Goal: Task Accomplishment & Management: Manage account settings

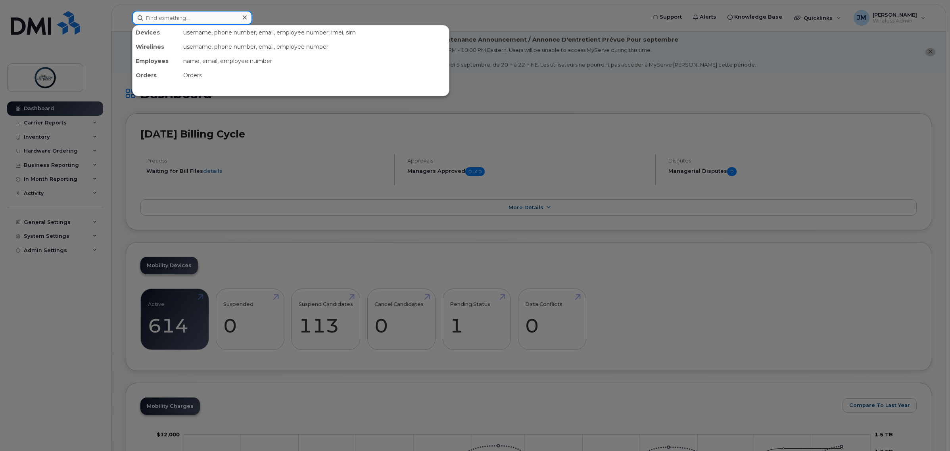
click at [188, 14] on input at bounding box center [192, 18] width 120 height 14
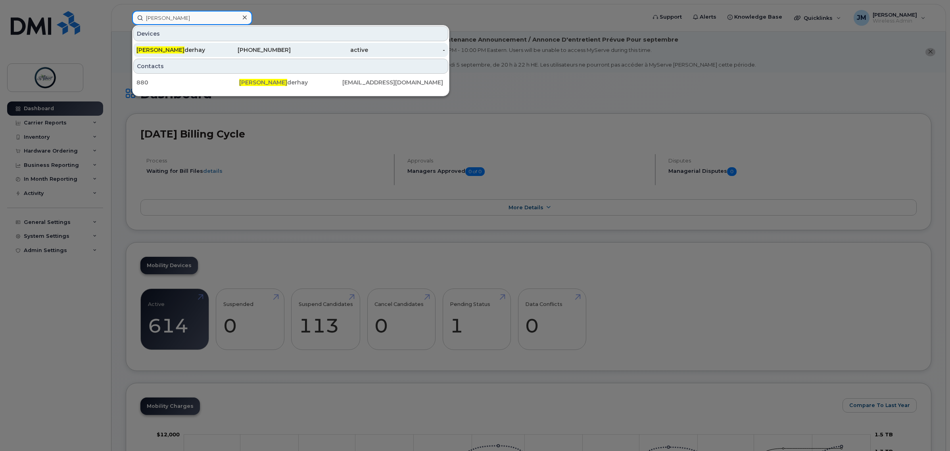
type input "stephen un"
click at [265, 52] on div "780-862-9241" at bounding box center [252, 50] width 77 height 8
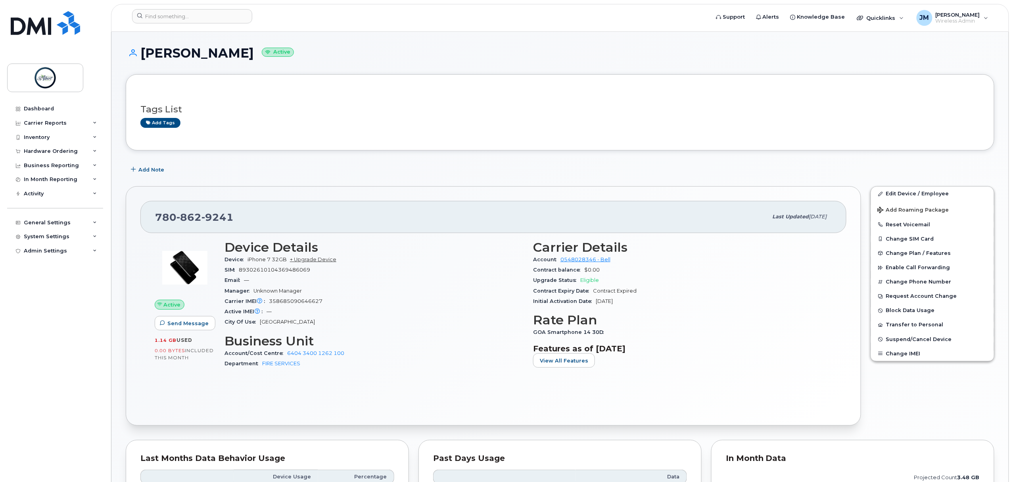
click at [318, 225] on div "[PHONE_NUMBER]" at bounding box center [461, 216] width 613 height 17
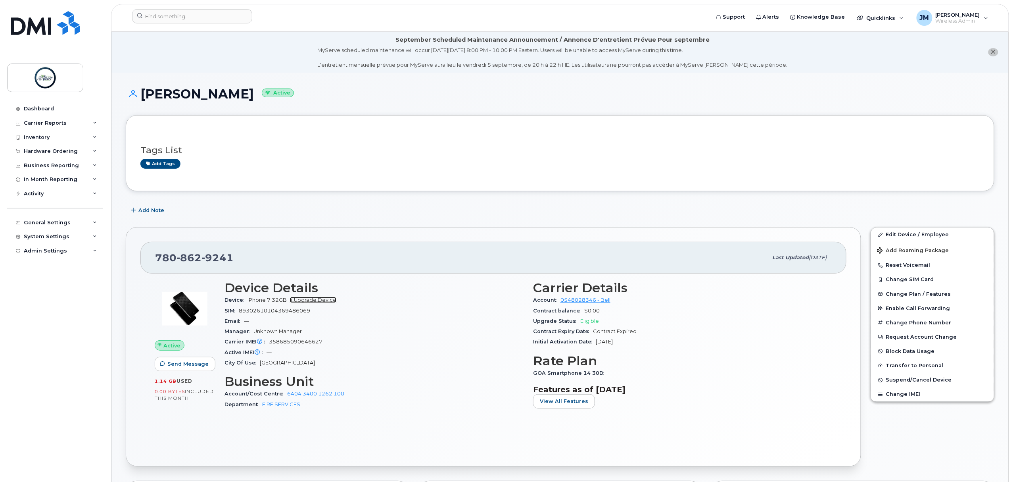
click at [324, 300] on link "+ Upgrade Device" at bounding box center [313, 300] width 46 height 6
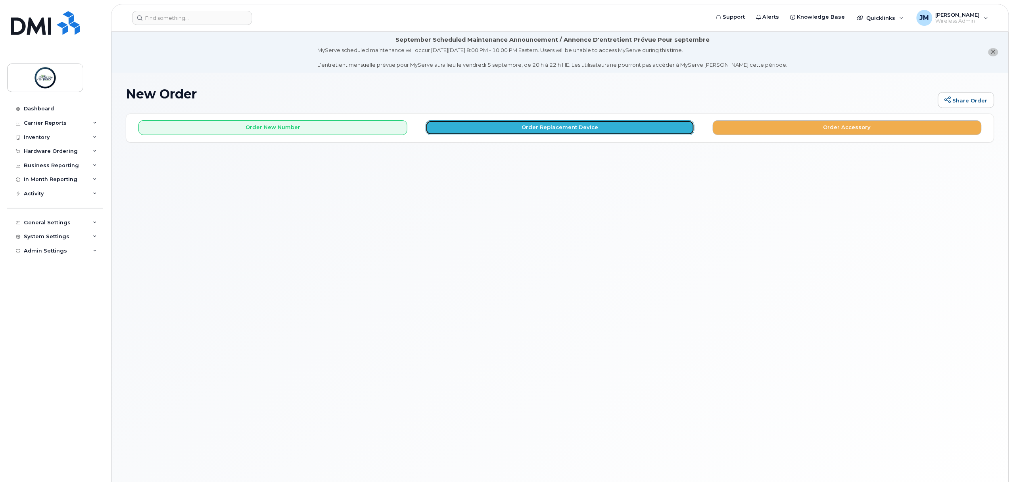
click at [496, 126] on button "Order Replacement Device" at bounding box center [560, 127] width 269 height 15
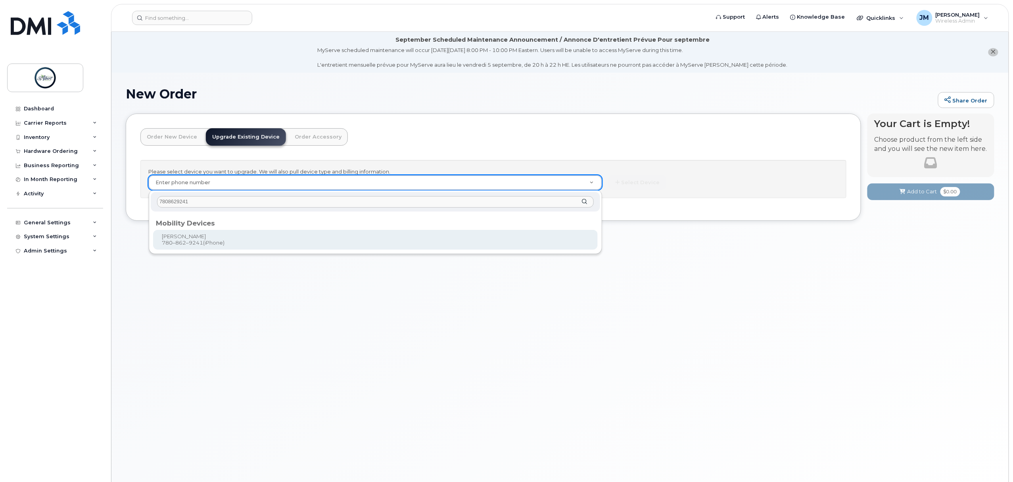
type input "7808629241"
type input "921570"
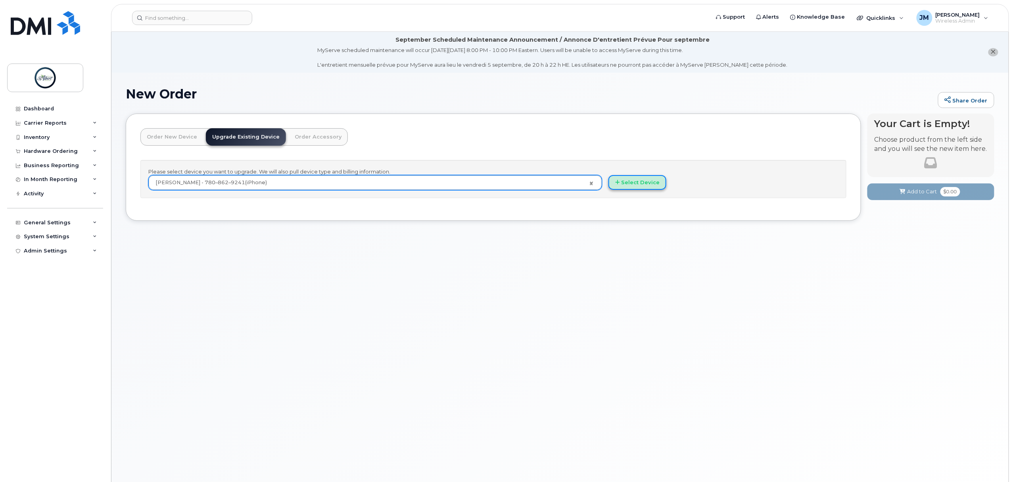
click at [632, 183] on button "Select Device" at bounding box center [638, 182] width 58 height 15
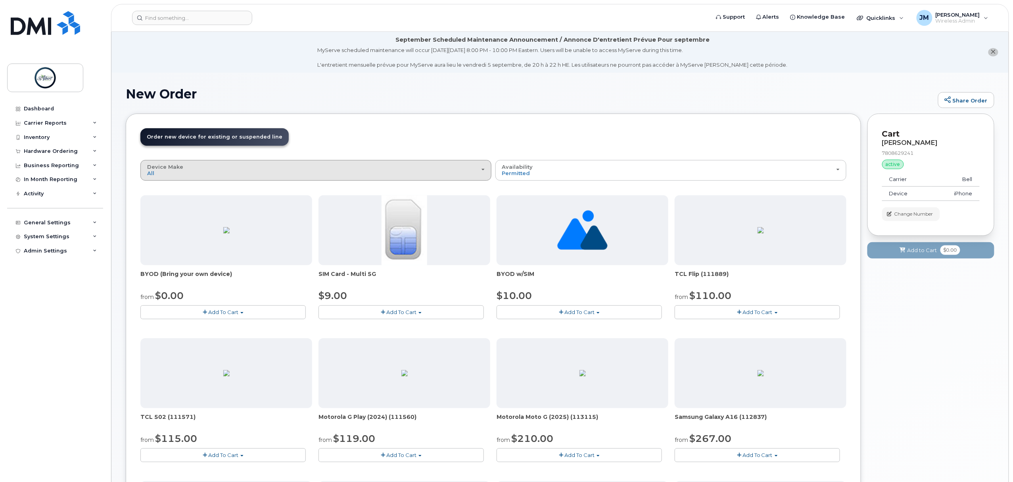
click at [207, 175] on div "Device Make All Aircard Android Cell Phone iPhone Tablet Unknown" at bounding box center [316, 170] width 338 height 12
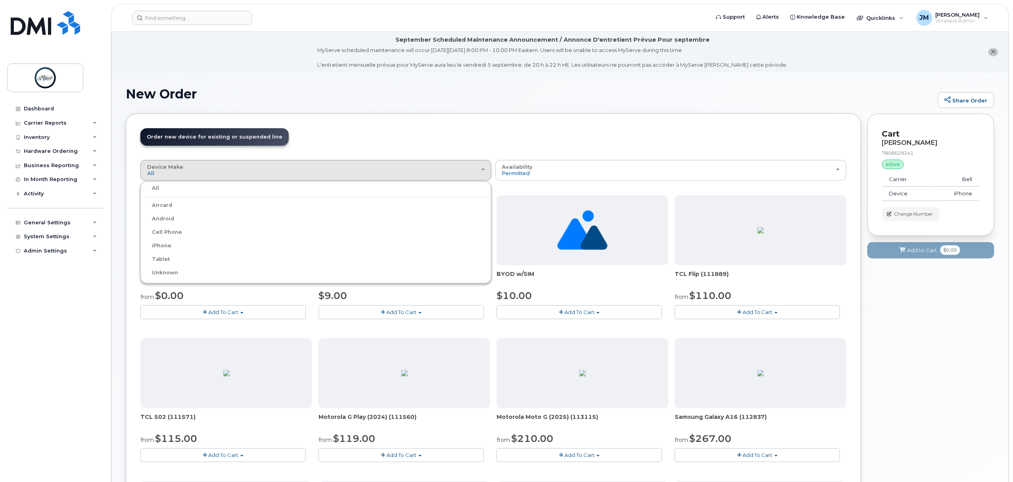
click at [162, 243] on label "iPhone" at bounding box center [156, 246] width 29 height 10
click at [0, 0] on input "iPhone" at bounding box center [0, 0] width 0 height 0
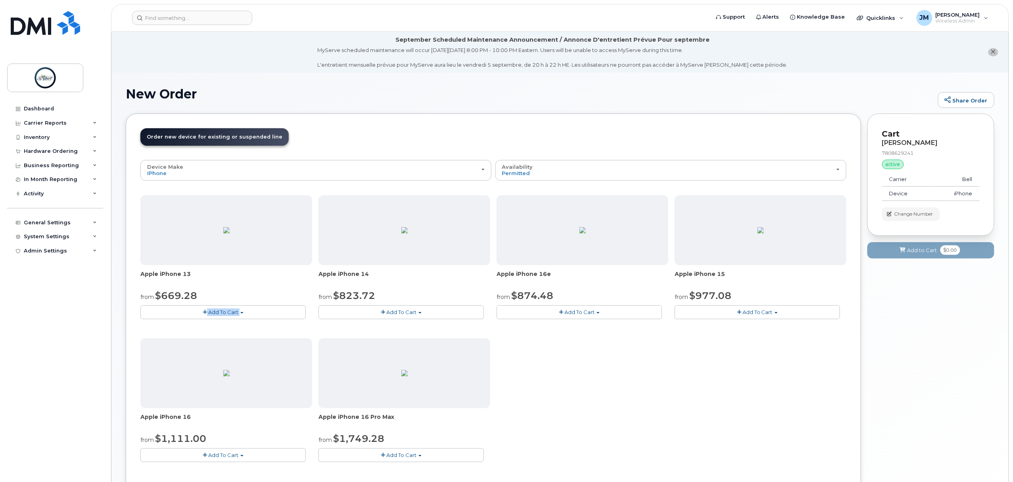
click at [252, 304] on div "Apple iPhone 13 from $669.28 Add To Cart Model Midnight 128 GB is available $66…" at bounding box center [226, 257] width 172 height 124
click at [250, 311] on button "Add To Cart" at bounding box center [222, 312] width 165 height 14
click at [223, 337] on link "$669.28 - Outright purchase (128GB model)" at bounding box center [207, 337] width 131 height 10
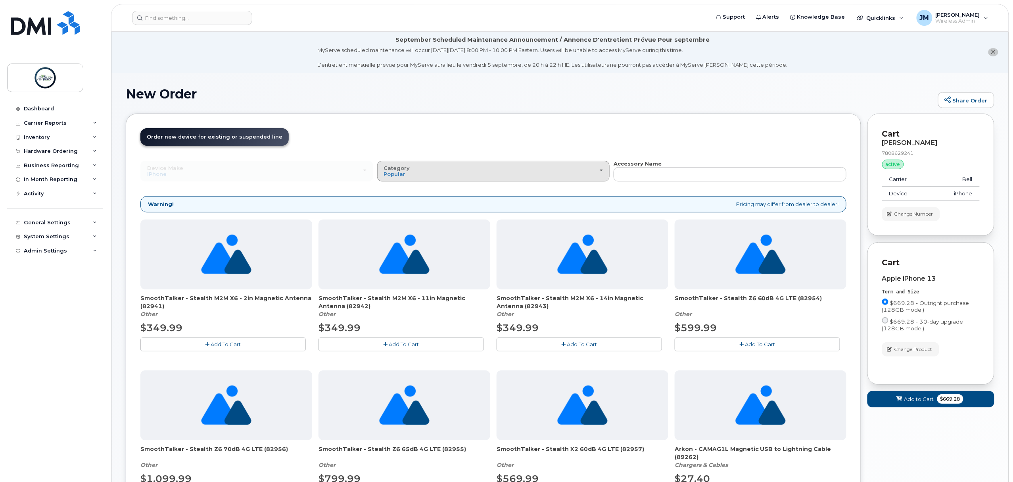
click at [442, 171] on div "Category Popular" at bounding box center [493, 171] width 219 height 12
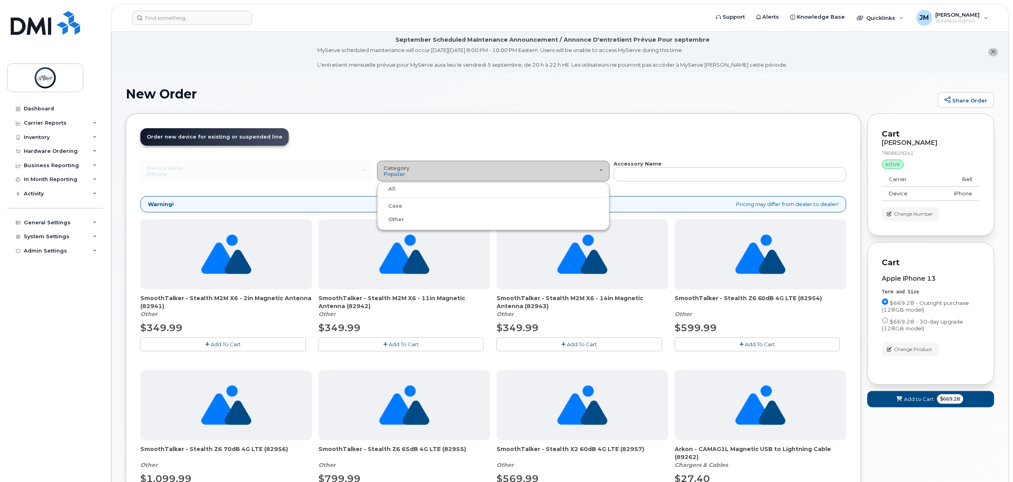
click at [424, 175] on div "Category Popular" at bounding box center [493, 171] width 219 height 12
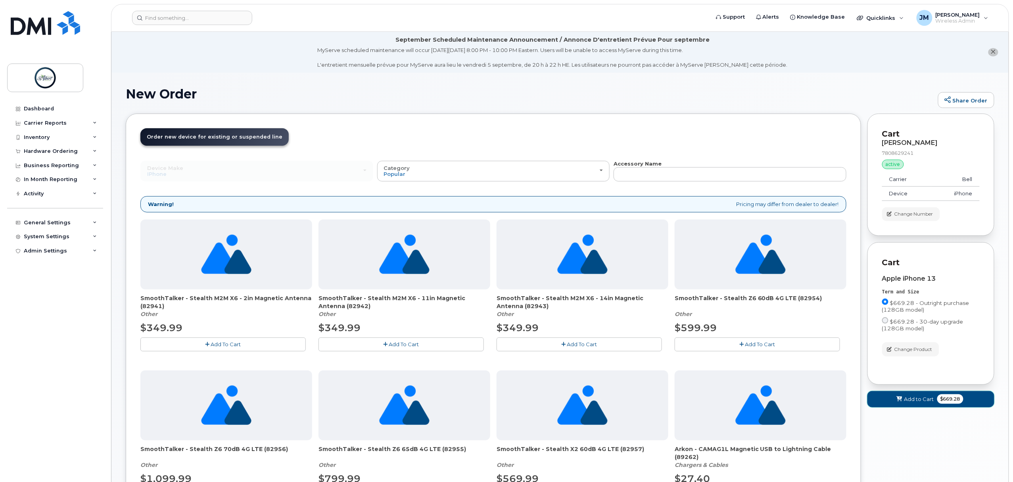
click at [965, 404] on button "Add to Cart $669.28" at bounding box center [931, 399] width 127 height 16
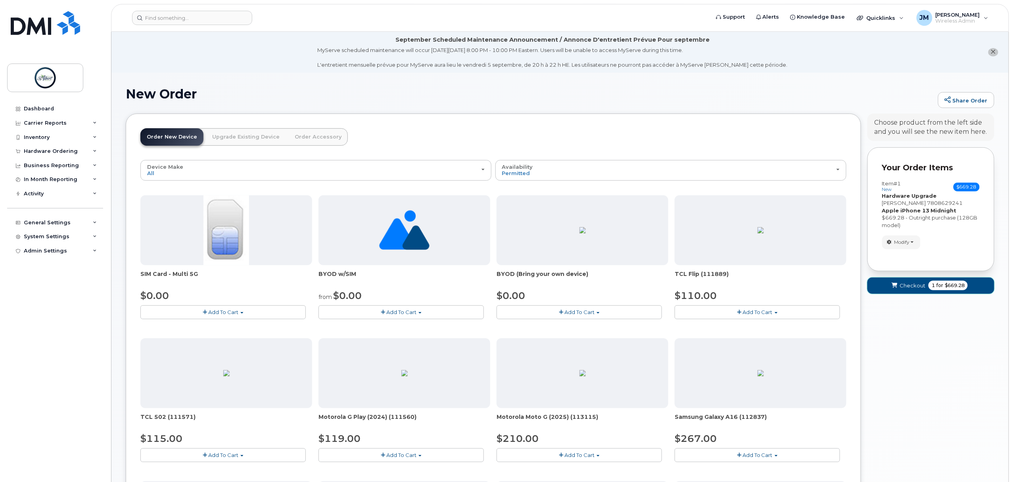
click at [958, 286] on span "$669.28" at bounding box center [955, 285] width 20 height 7
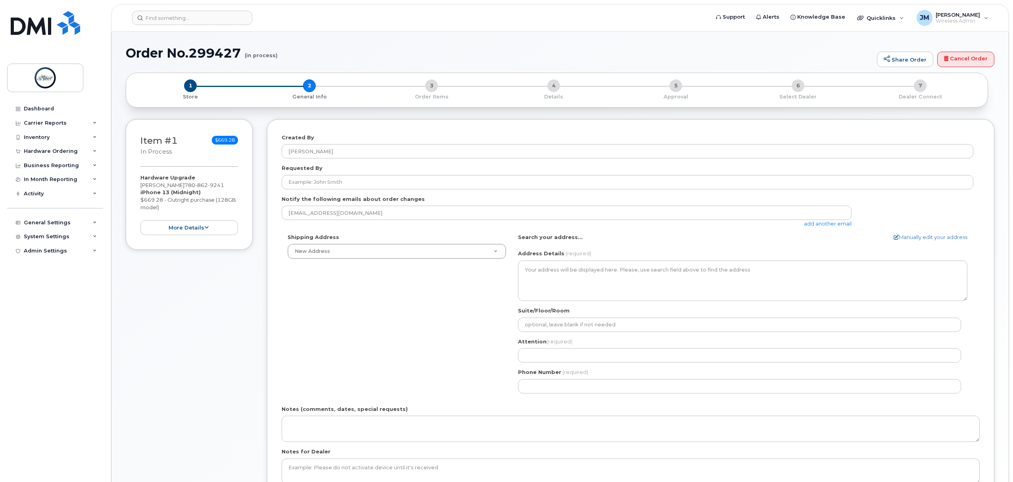
select select
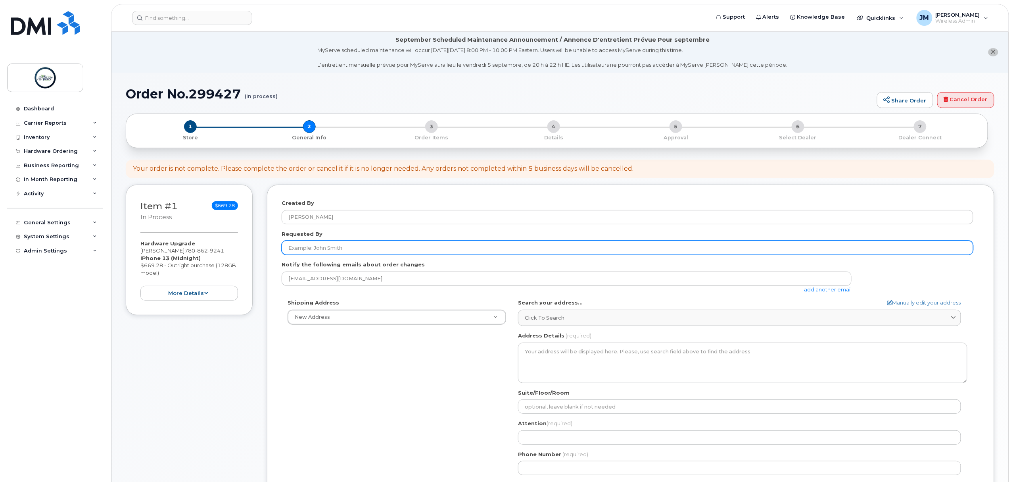
click at [354, 253] on input "Requested By" at bounding box center [628, 247] width 692 height 14
type input "[PERSON_NAME]"
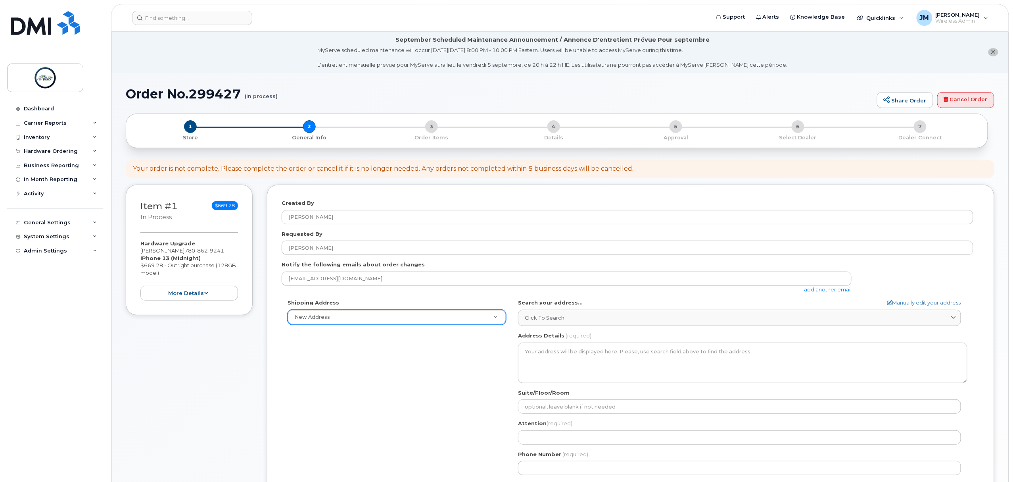
click at [357, 324] on div "New Address" at bounding box center [397, 316] width 219 height 15
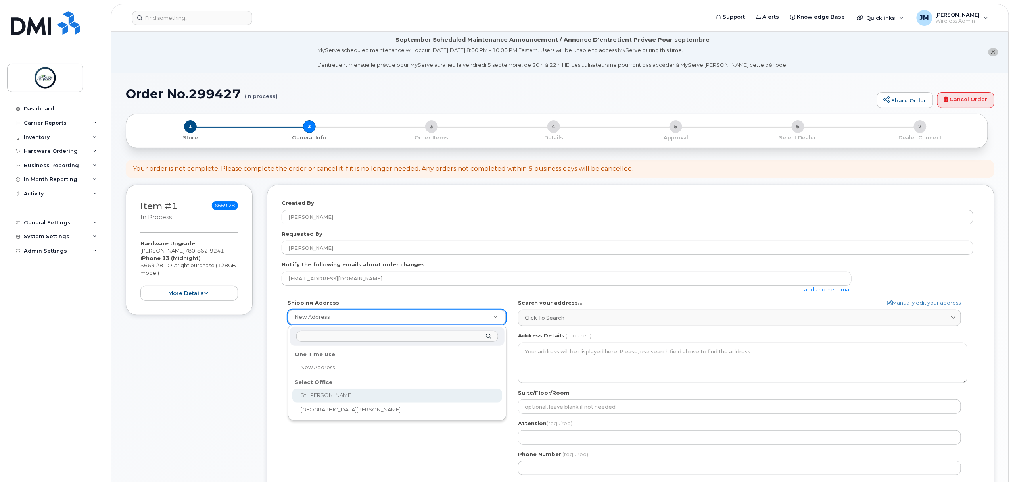
select select
type textarea "5 St Anne St Office 2100 2nd Floor St. Albert Place (City Hall) St. Albert Albe…"
type input "[PERSON_NAME]"
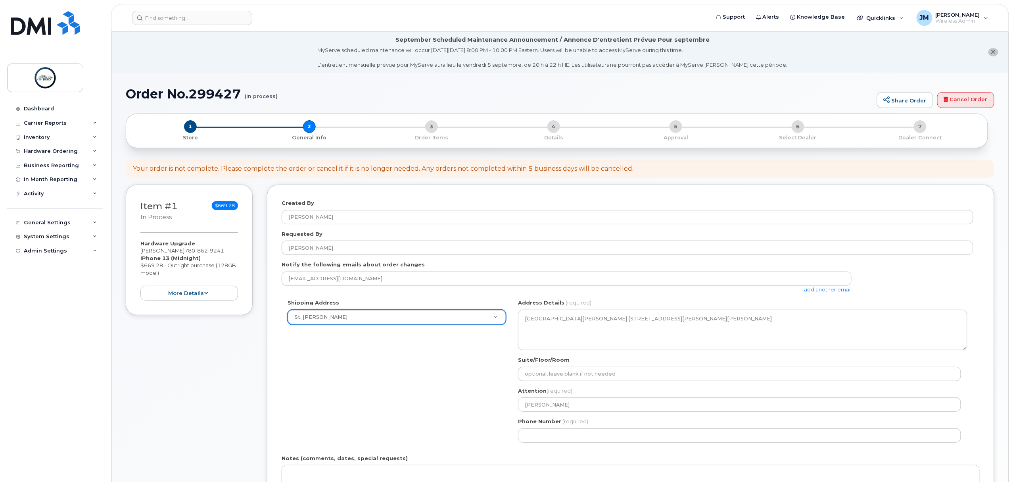
scroll to position [53, 0]
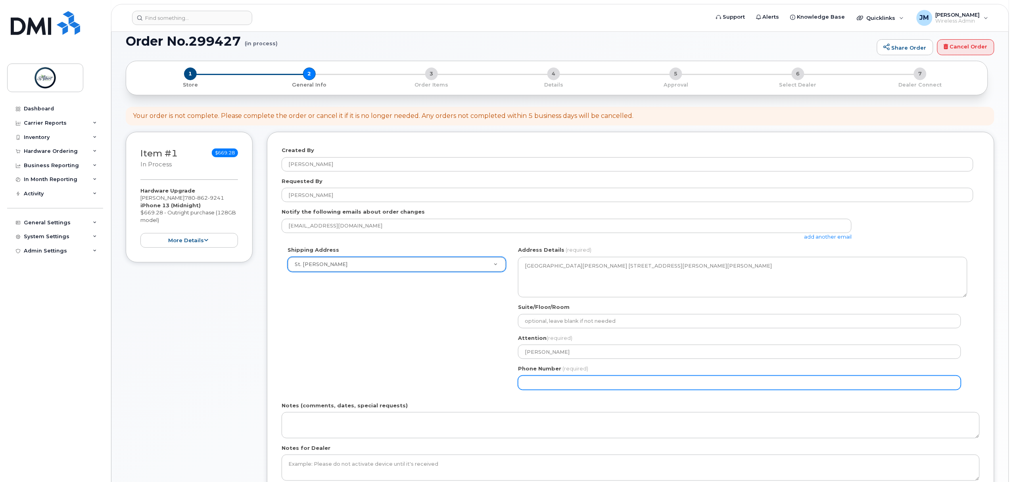
click at [551, 382] on input "Phone Number" at bounding box center [739, 382] width 443 height 14
select select
type input "587340375"
select select
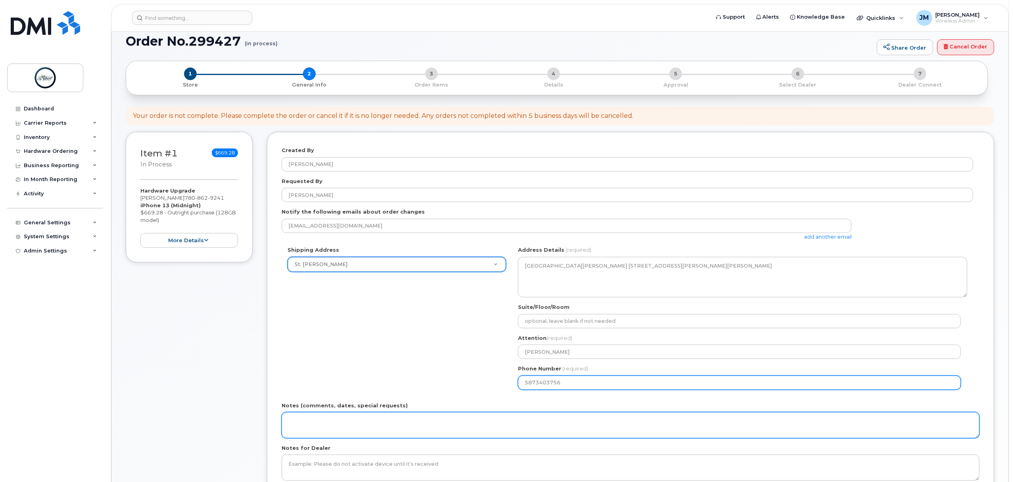
type input "5873403756"
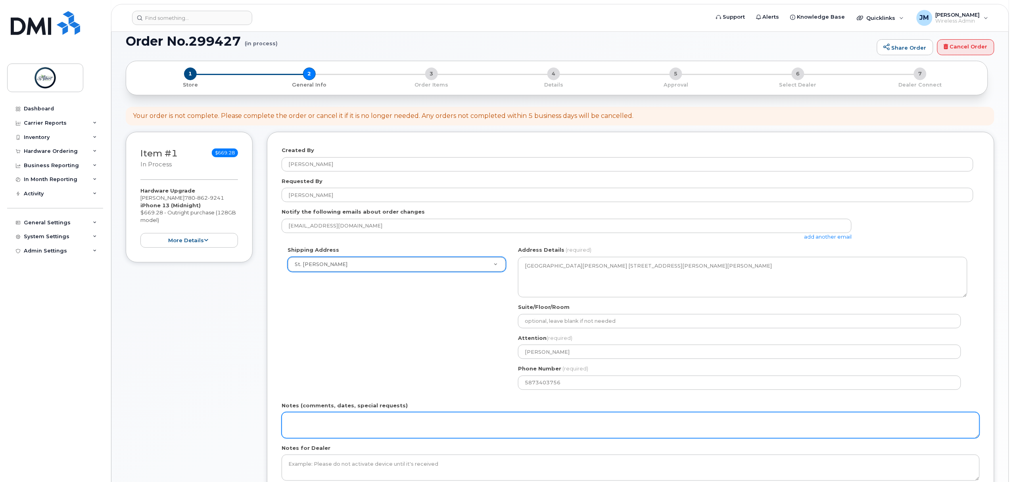
click at [373, 421] on textarea "Notes (comments, dates, special requests)" at bounding box center [631, 425] width 698 height 26
drag, startPoint x: 361, startPoint y: 423, endPoint x: 357, endPoint y: 426, distance: 4.5
click at [357, 426] on textarea "Notes (comments, dates, special requests)" at bounding box center [631, 425] width 698 height 26
click at [383, 424] on textarea "Notes (comments, dates, special requests)" at bounding box center [631, 425] width 698 height 26
click at [329, 426] on textarea "Notes (comments, dates, special requests)" at bounding box center [631, 425] width 698 height 26
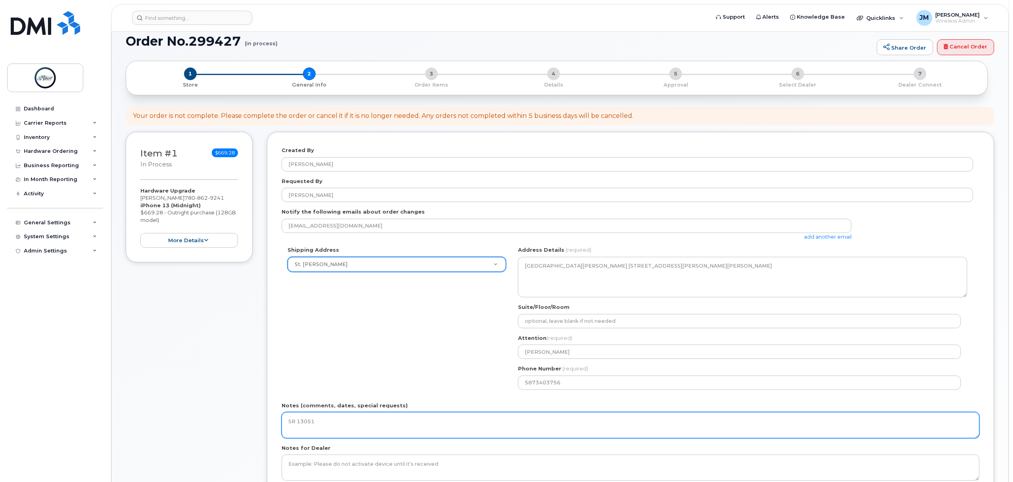
scroll to position [159, 0]
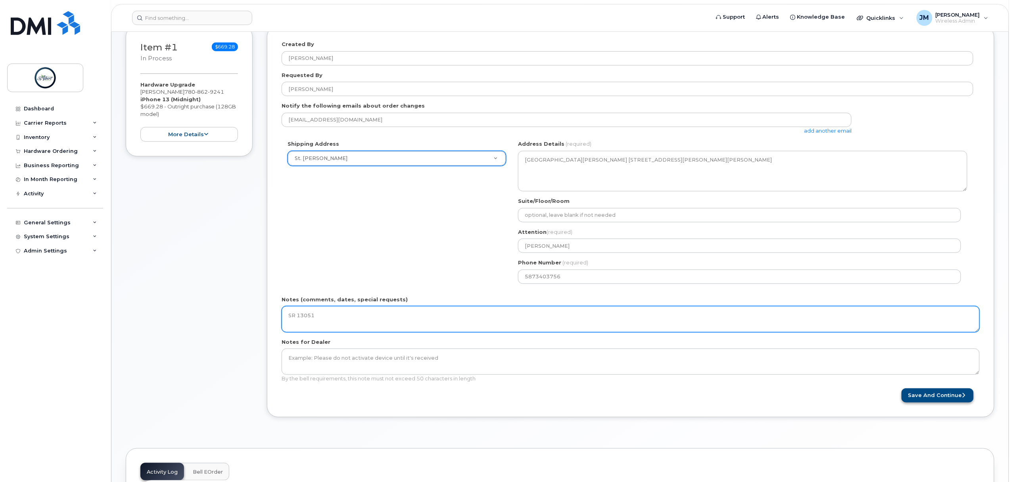
type textarea "SR 13051"
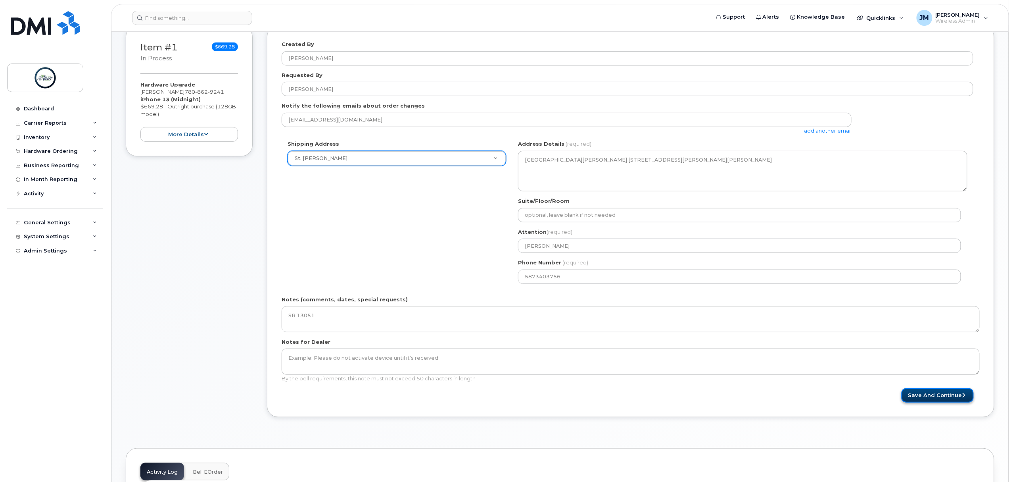
click at [942, 394] on button "Save and Continue" at bounding box center [938, 395] width 72 height 15
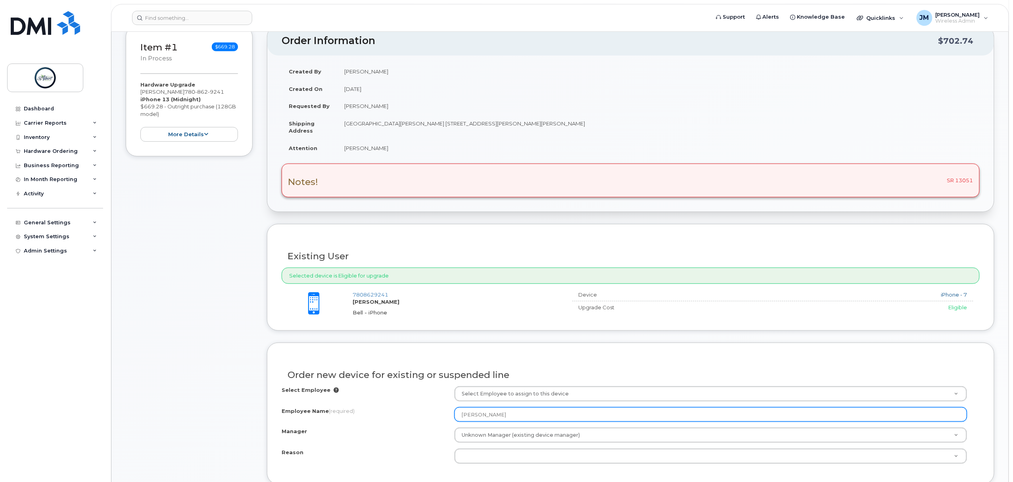
scroll to position [264, 0]
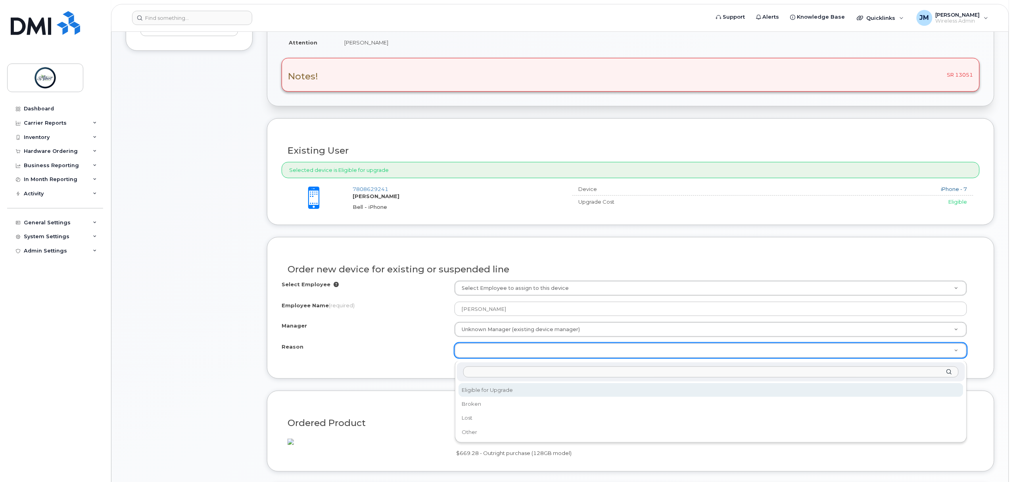
select select "eligible_for_upgrade"
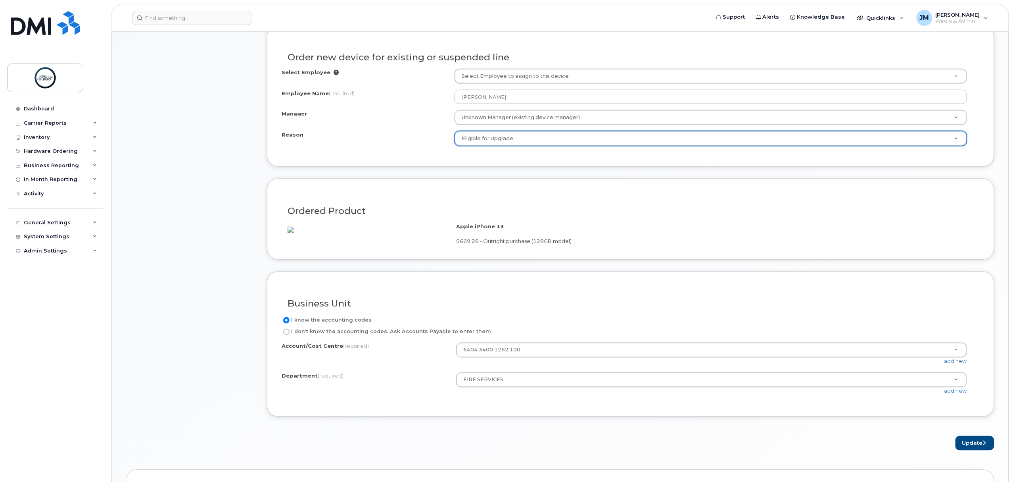
scroll to position [529, 0]
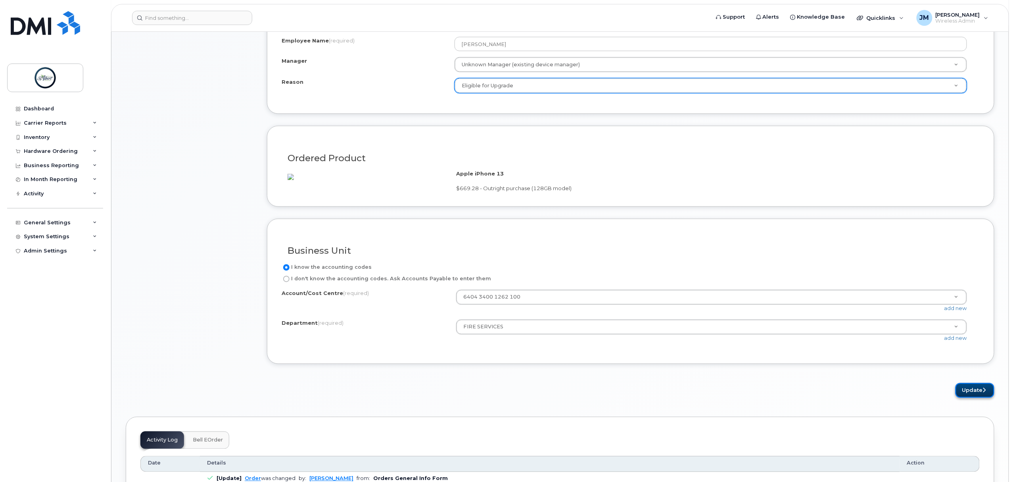
click at [961, 397] on button "Update" at bounding box center [975, 390] width 39 height 15
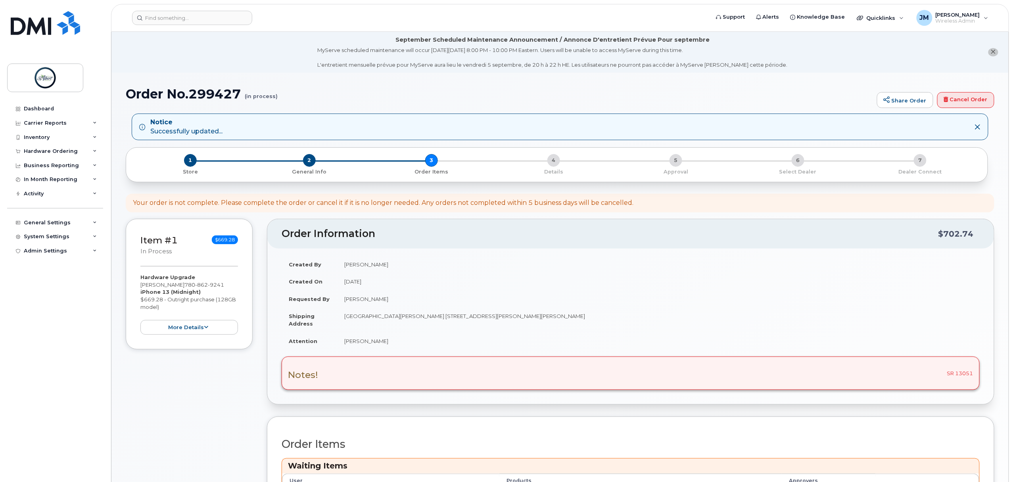
scroll to position [211, 0]
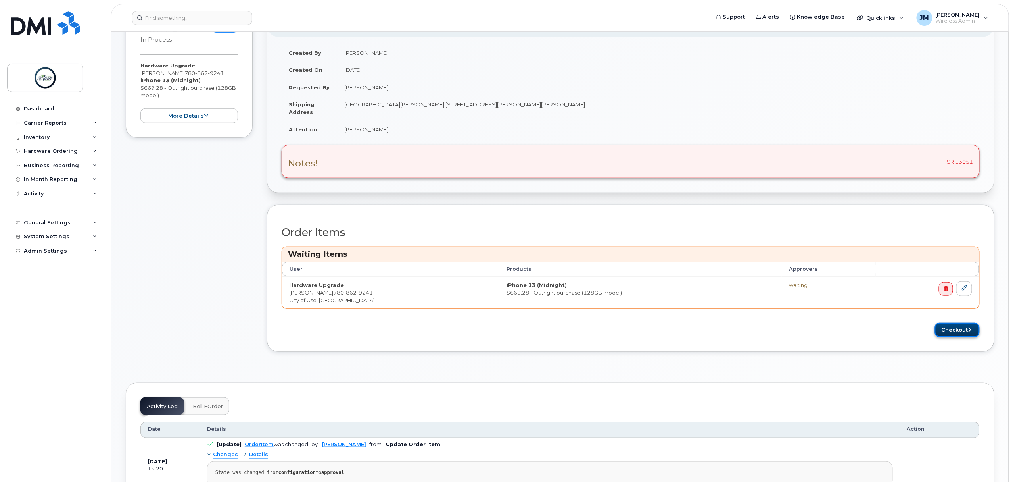
click at [953, 335] on button "Checkout" at bounding box center [957, 330] width 45 height 15
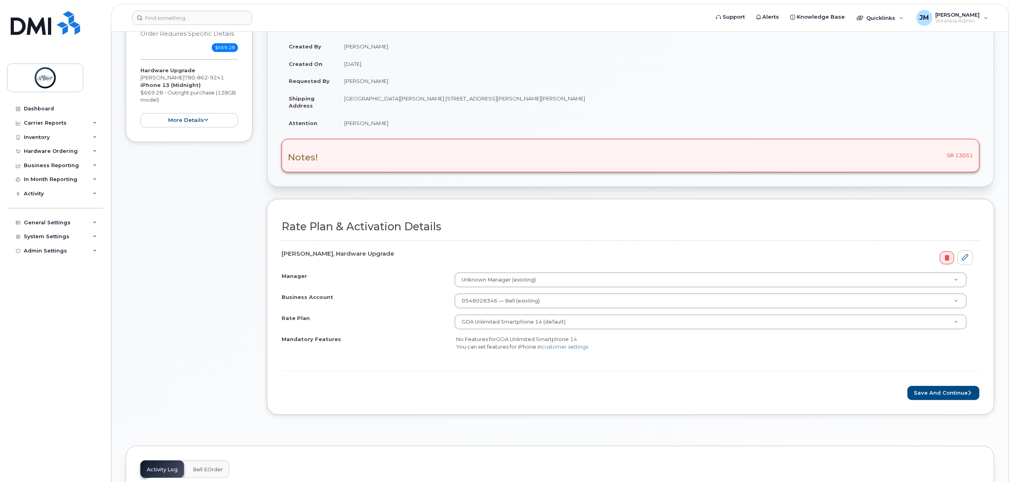
scroll to position [211, 0]
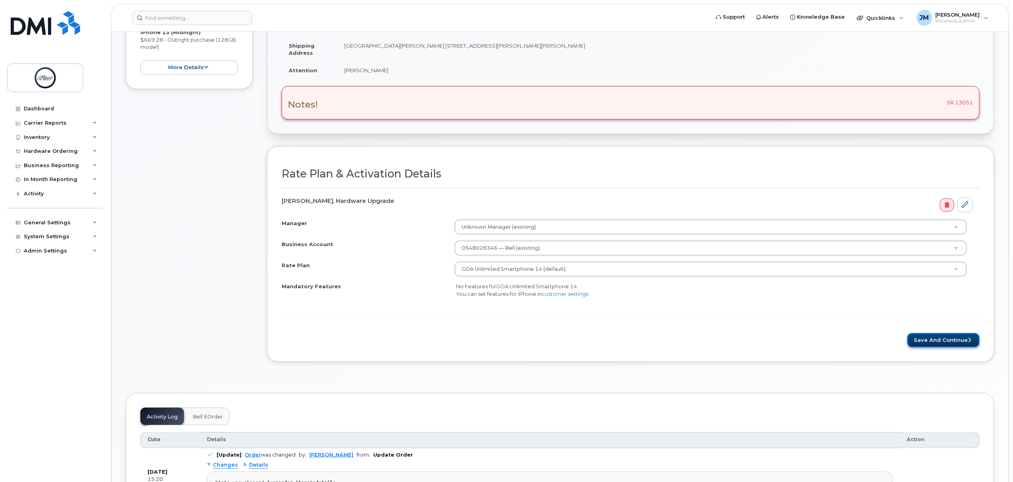
click at [939, 343] on button "Save and Continue" at bounding box center [944, 340] width 72 height 15
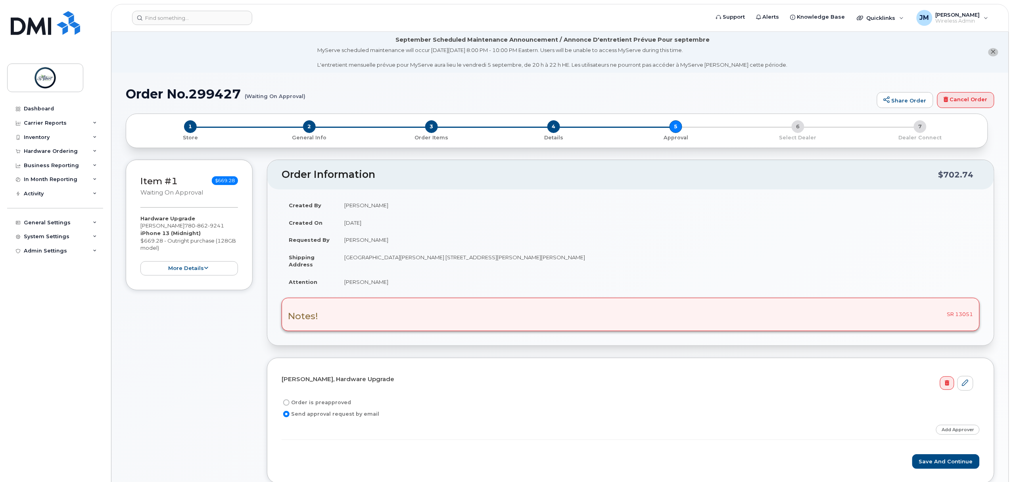
scroll to position [106, 0]
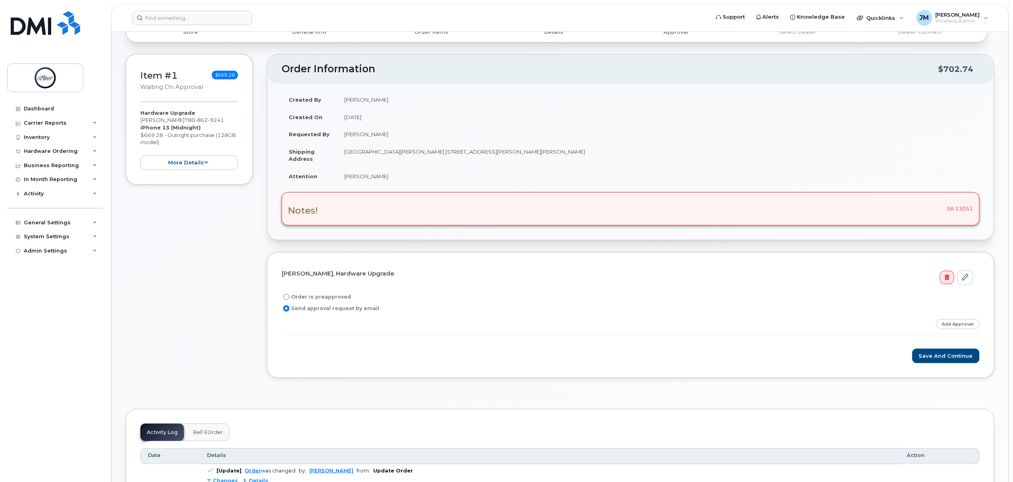
click at [289, 296] on input "Order is preapproved" at bounding box center [286, 297] width 6 height 6
radio input "true"
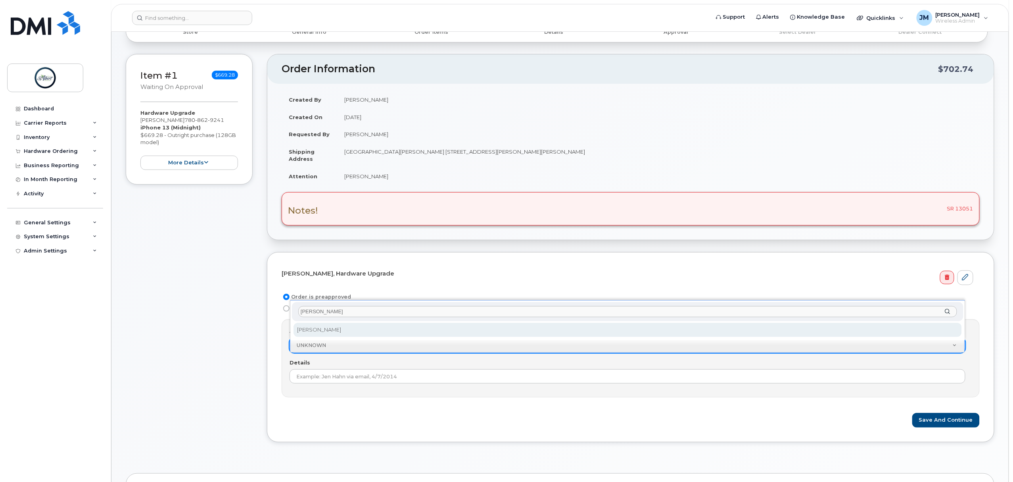
type input "mindy"
select select "2008719"
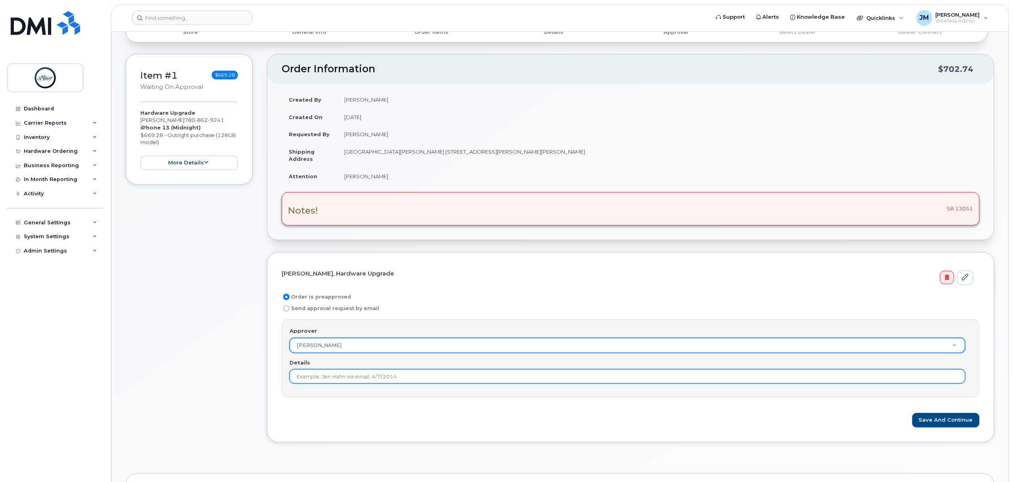
click at [369, 383] on input "Details" at bounding box center [628, 376] width 676 height 14
click at [371, 380] on input "Approved via email 8/" at bounding box center [628, 376] width 676 height 14
type input "Approved via email 8/21/2025"
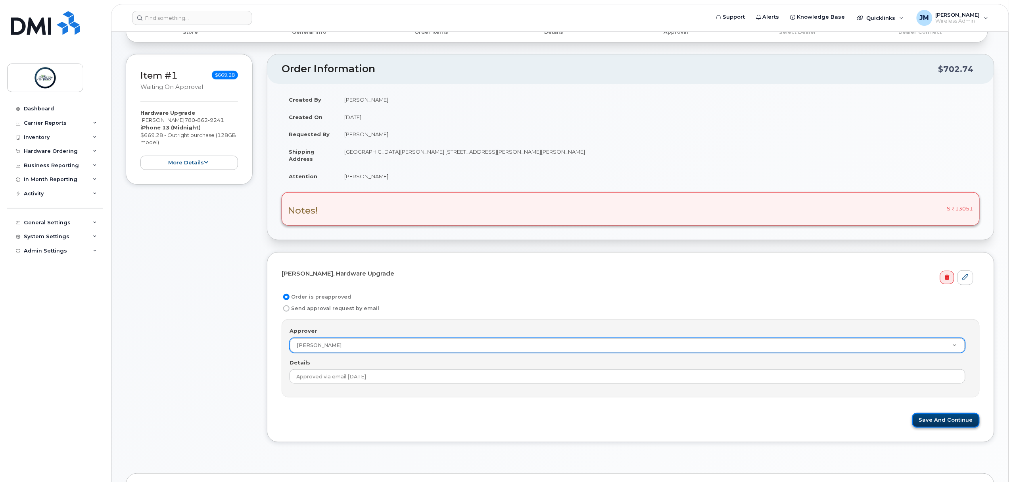
click at [939, 418] on button "Save and Continue" at bounding box center [945, 420] width 67 height 15
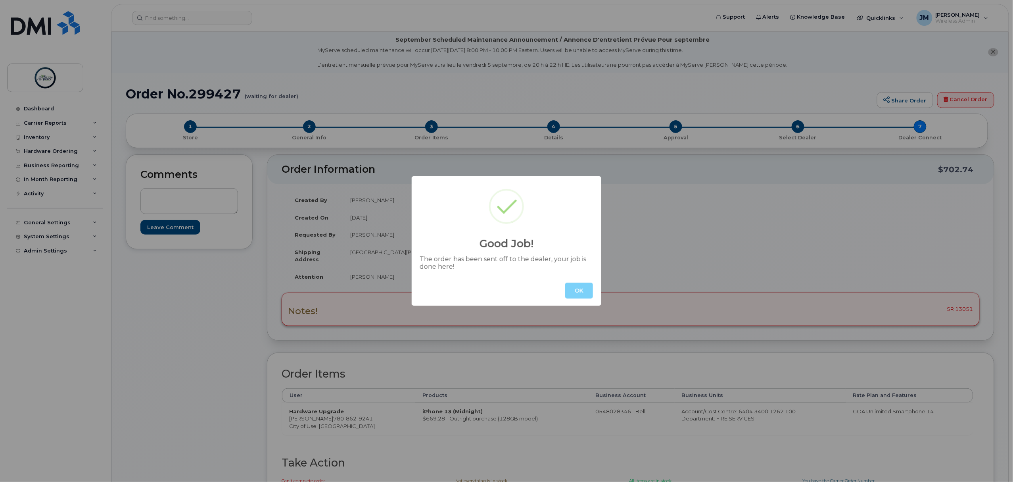
click at [582, 288] on button "OK" at bounding box center [579, 290] width 28 height 16
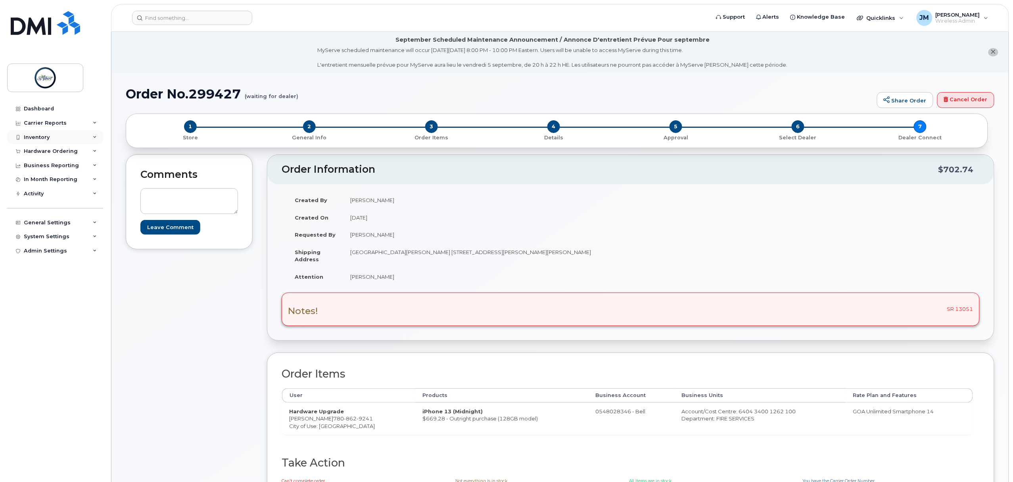
click at [52, 133] on div "Inventory" at bounding box center [55, 137] width 96 height 14
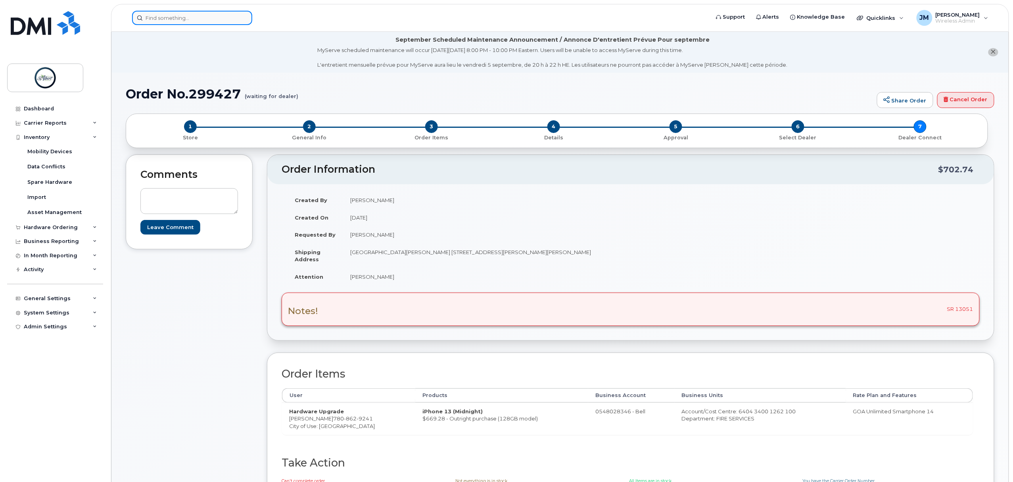
click at [171, 16] on input at bounding box center [192, 18] width 120 height 14
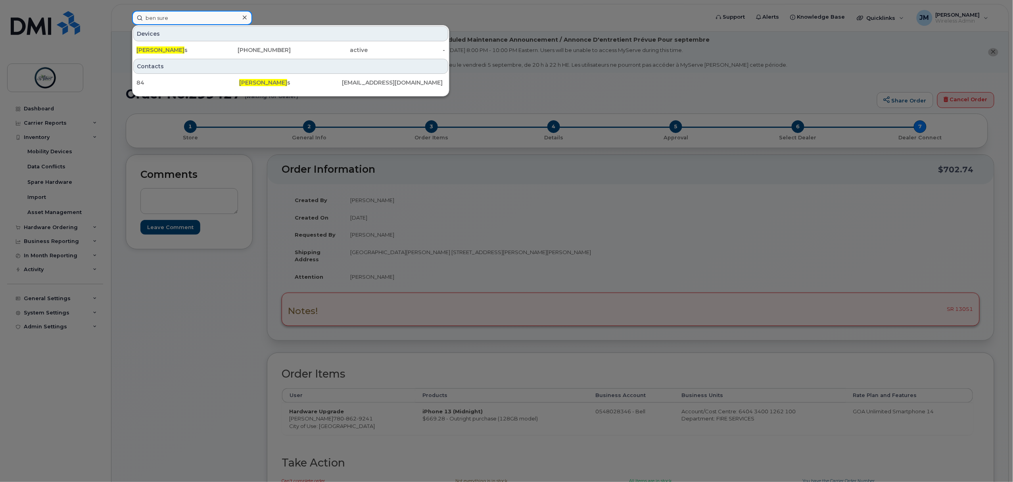
scroll to position [106, 0]
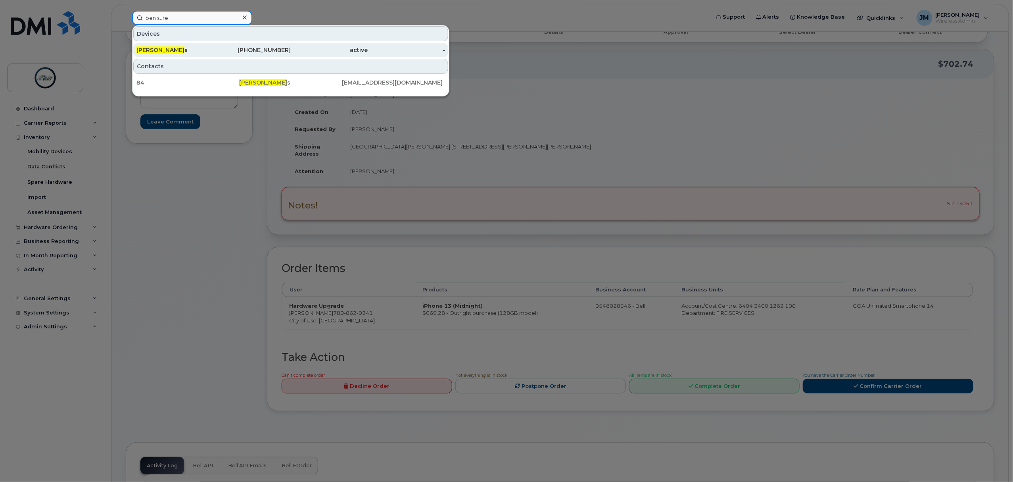
type input "ben sure"
click at [185, 52] on div "Ben Sure s" at bounding box center [174, 50] width 77 height 8
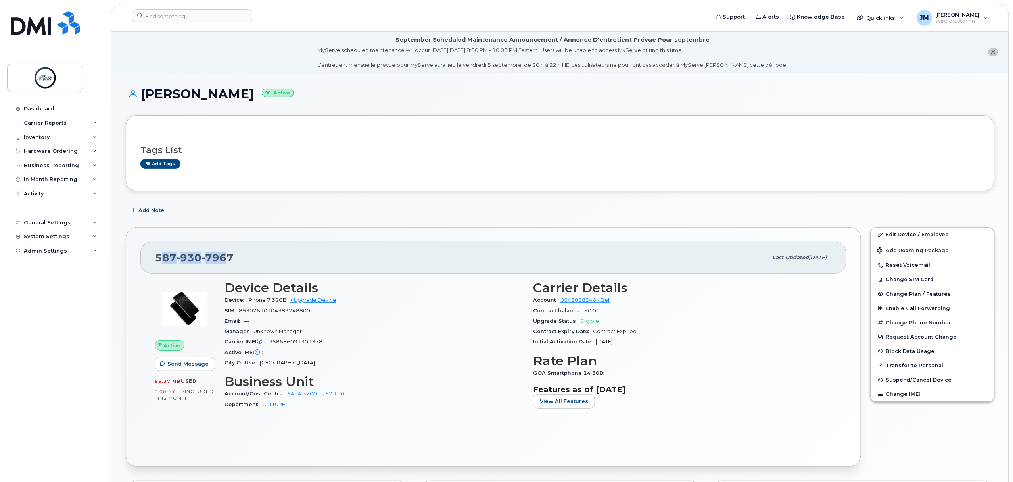
drag, startPoint x: 228, startPoint y: 262, endPoint x: 163, endPoint y: 260, distance: 65.1
click at [162, 259] on span "587 930 7967" at bounding box center [194, 258] width 79 height 12
click at [163, 260] on span "587 930 7967" at bounding box center [194, 258] width 79 height 12
drag, startPoint x: 250, startPoint y: 257, endPoint x: 135, endPoint y: 256, distance: 114.3
click at [135, 256] on div "587 930 7967 Last updated Mar 07, 2024 Active Send Message 55.37 MB  used 0.00 …" at bounding box center [493, 346] width 735 height 239
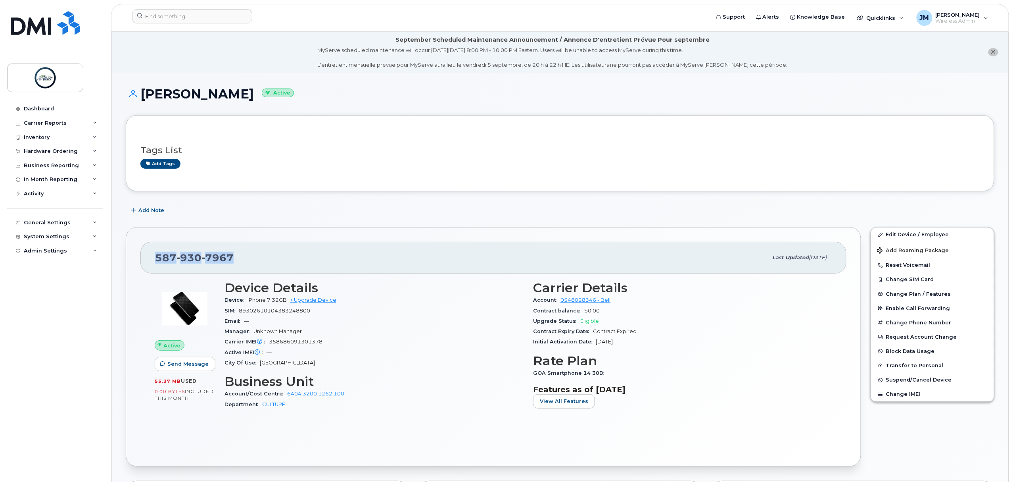
copy span "587 930 7967"
click at [308, 301] on link "+ Upgrade Device" at bounding box center [313, 300] width 46 height 6
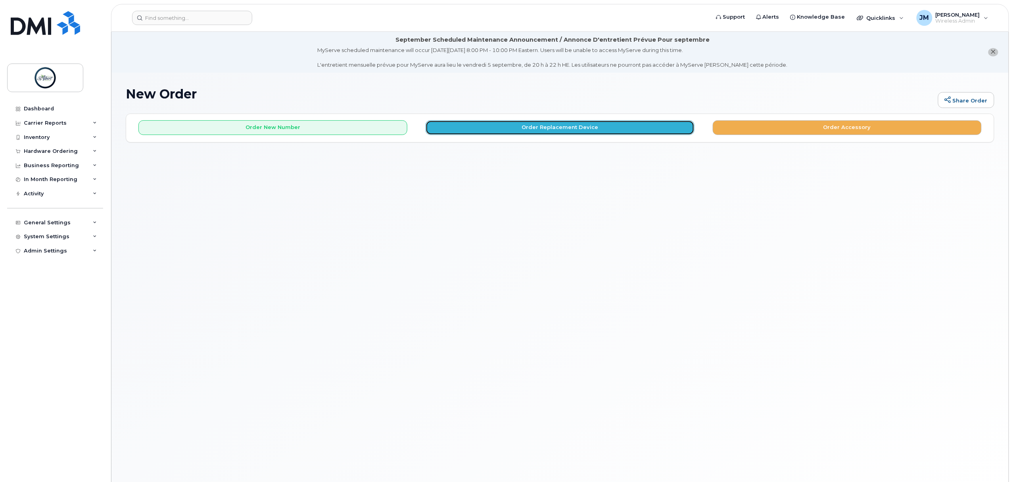
click at [547, 129] on button "Order Replacement Device" at bounding box center [560, 127] width 269 height 15
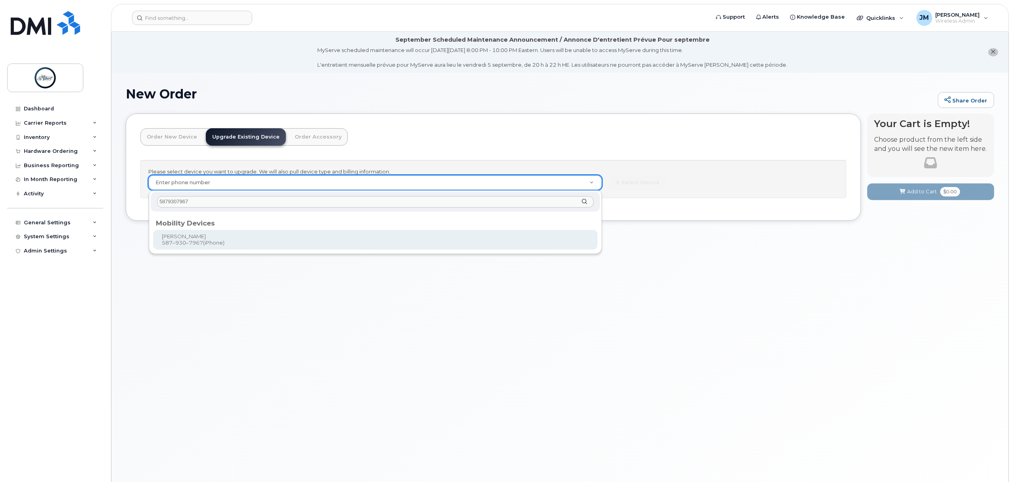
type input "5879307967"
type input "907127"
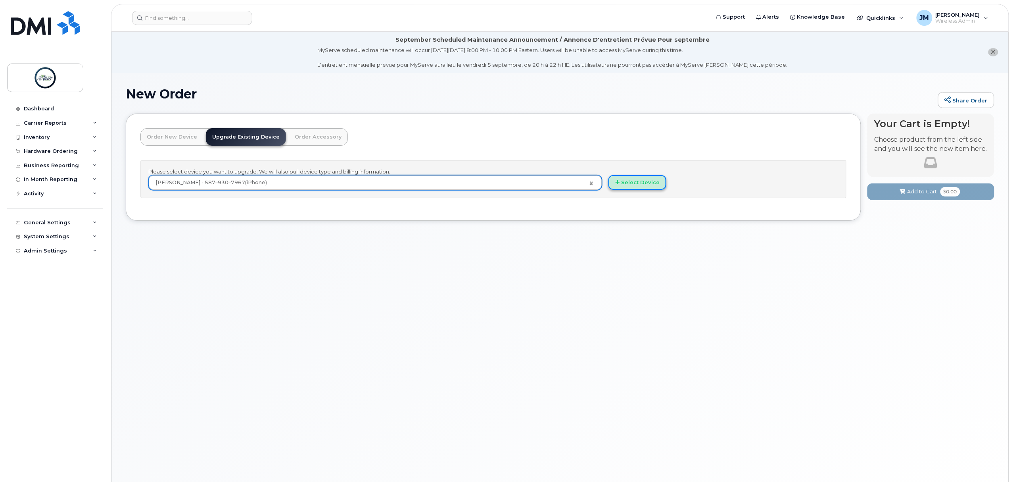
click at [632, 178] on button "Select Device" at bounding box center [638, 182] width 58 height 15
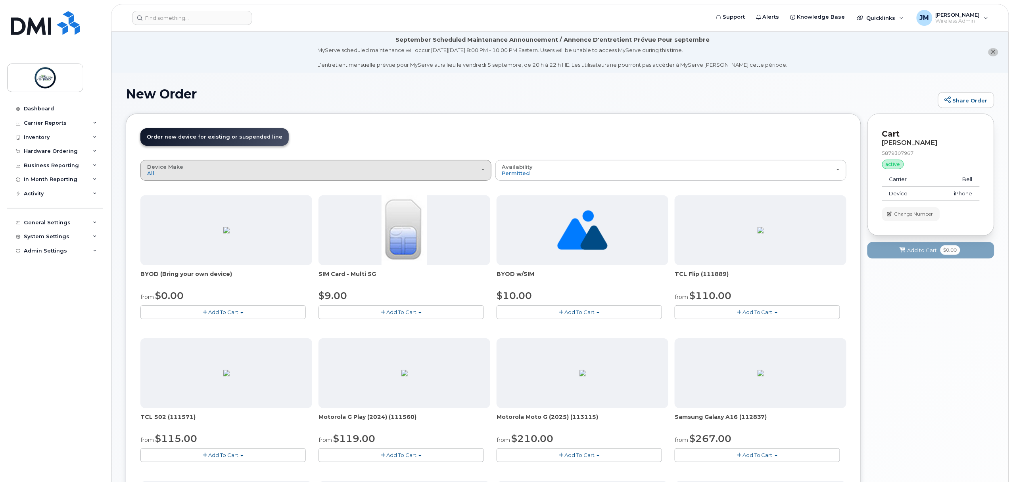
click at [264, 177] on button "Device Make All Aircard Android Cell Phone iPhone Tablet Unknown" at bounding box center [315, 170] width 351 height 21
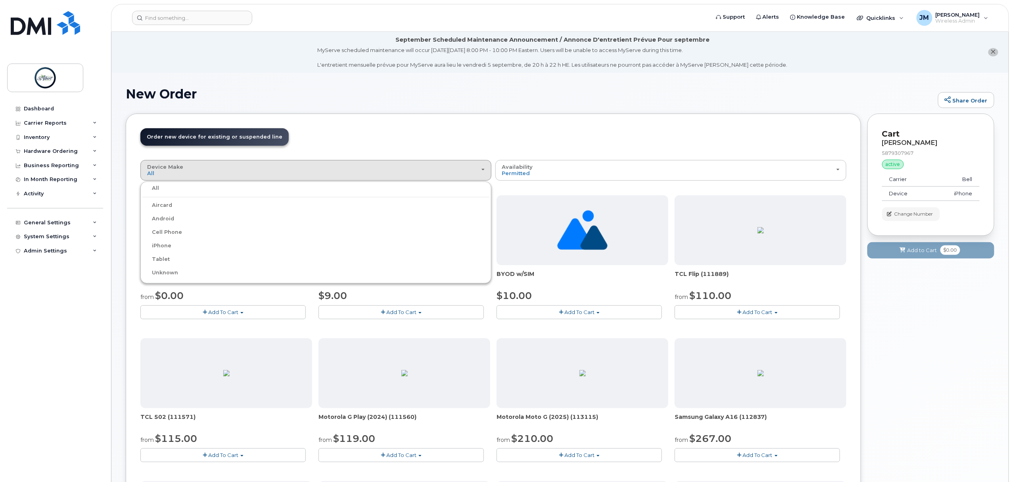
click at [161, 245] on label "iPhone" at bounding box center [156, 246] width 29 height 10
click at [0, 0] on input "iPhone" at bounding box center [0, 0] width 0 height 0
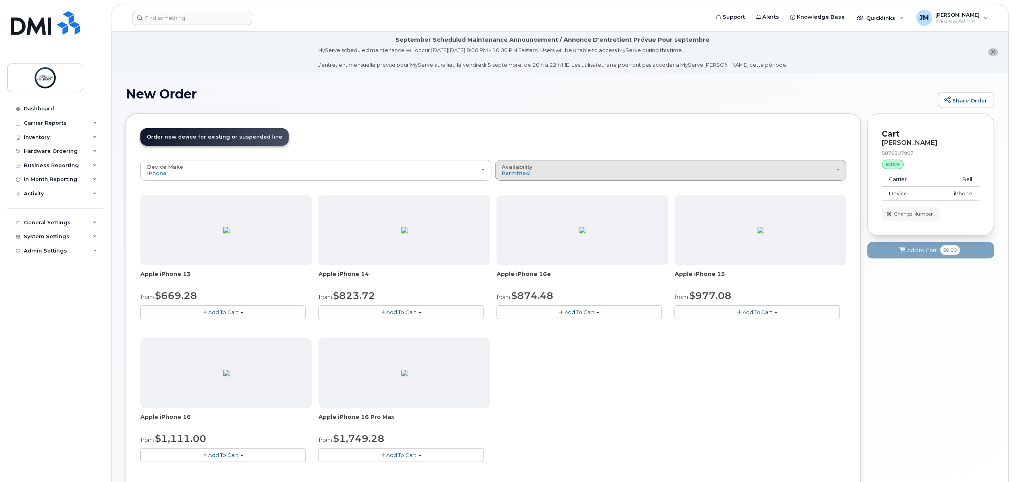
click at [580, 169] on div "Availability Permitted All" at bounding box center [671, 170] width 338 height 12
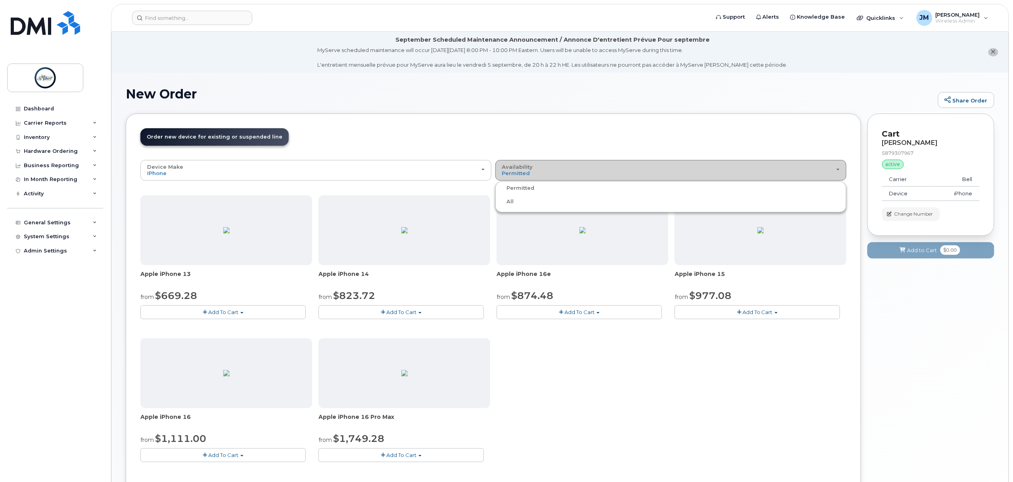
click at [580, 169] on div "Availability Permitted All" at bounding box center [671, 170] width 338 height 12
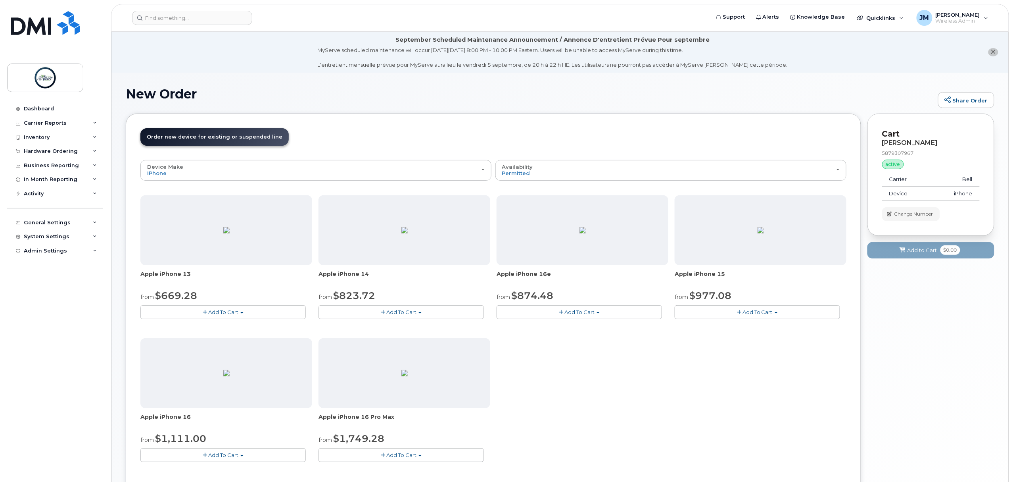
click at [213, 317] on button "Add To Cart" at bounding box center [222, 312] width 165 height 14
click at [221, 336] on link "$669.28 - Outright purchase (128GB model)" at bounding box center [207, 337] width 131 height 10
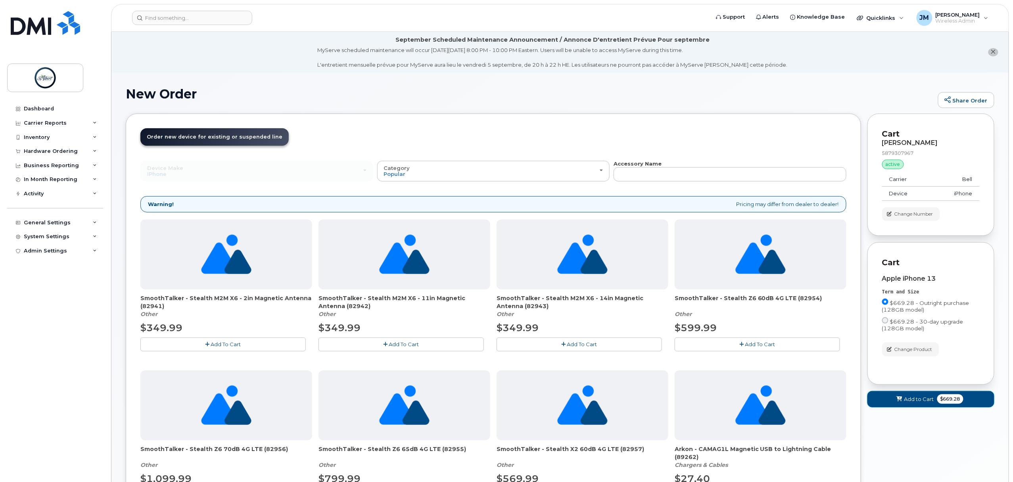
click at [958, 407] on button "Add to Cart $669.28" at bounding box center [931, 399] width 127 height 16
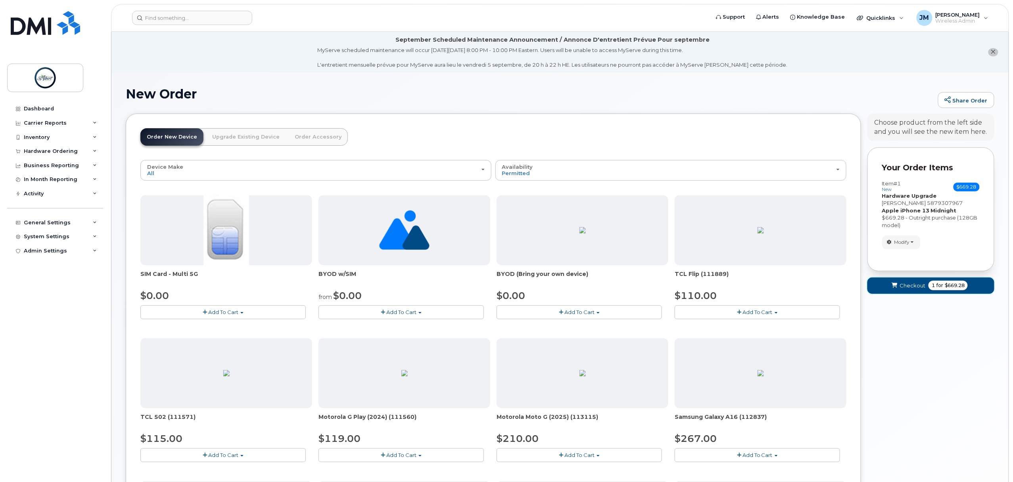
click at [944, 290] on span "1 for $669.28" at bounding box center [948, 285] width 39 height 10
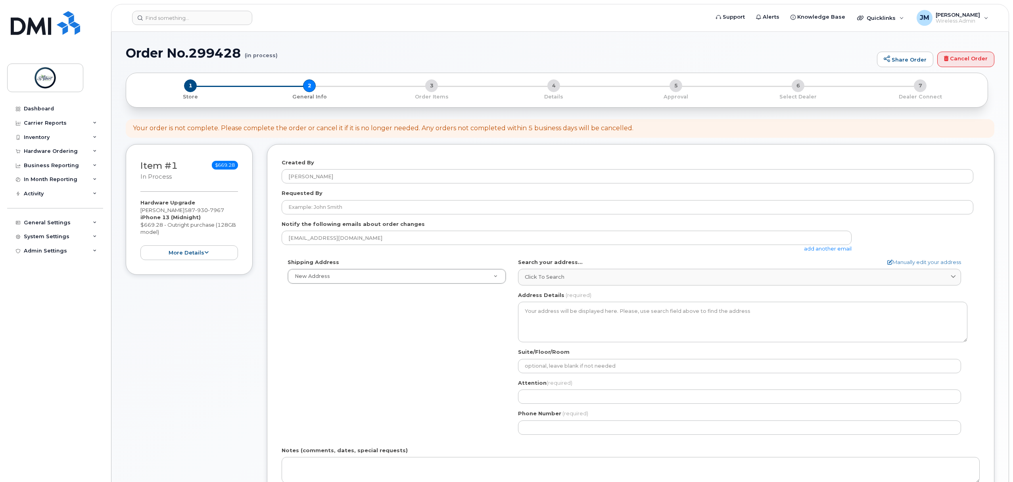
select select
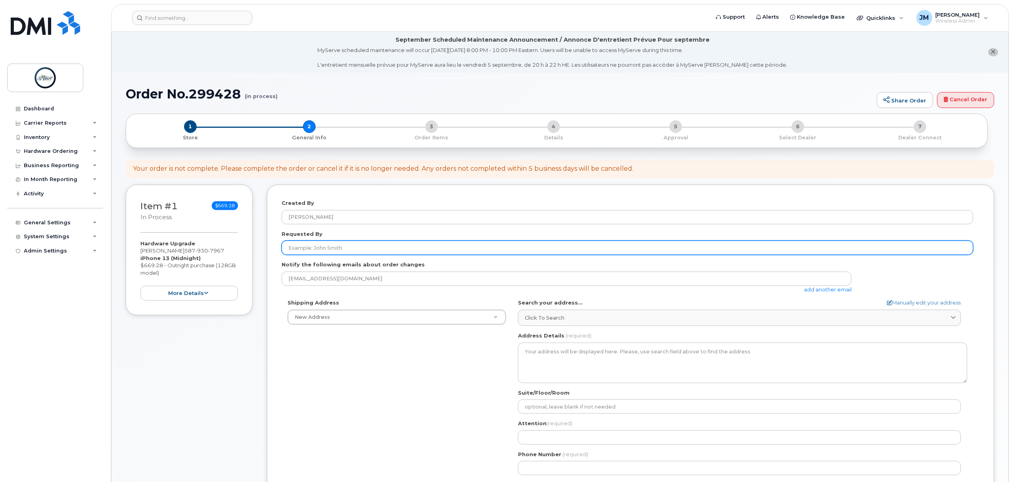
click at [373, 251] on input "Requested By" at bounding box center [628, 247] width 692 height 14
type input "[PERSON_NAME]"
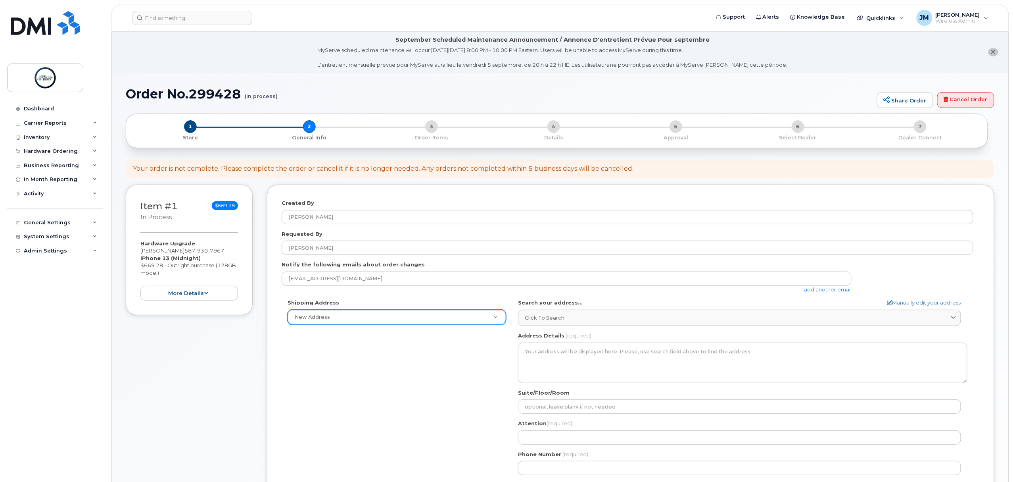
click at [421, 309] on div "New Address" at bounding box center [397, 316] width 219 height 15
click at [425, 325] on div "Shipping Address New Address New Address St. Albert - Jayden St. Albert Main AB…" at bounding box center [628, 390] width 692 height 182
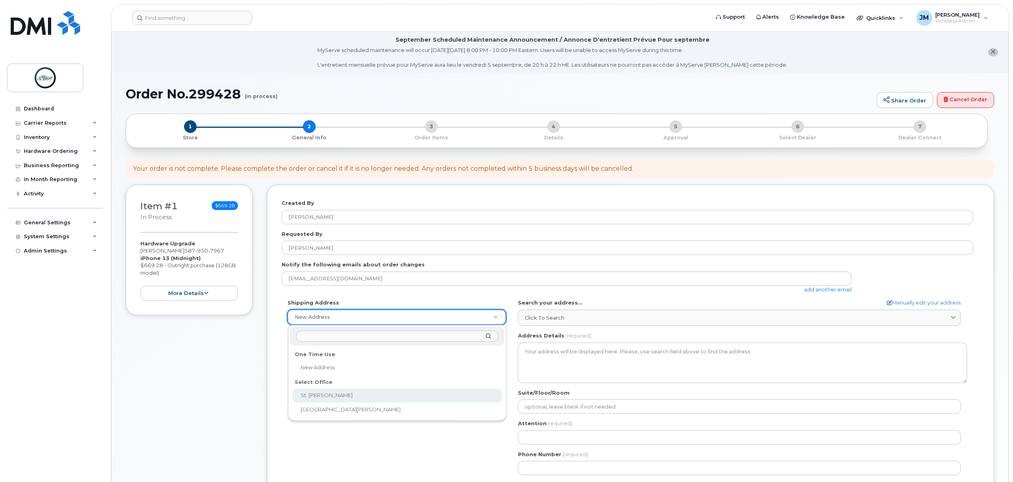
select select
type textarea "5 St Anne St Office 2100 2nd Floor St. Albert Place (City Hall) St. Albert Albe…"
type input "[PERSON_NAME]"
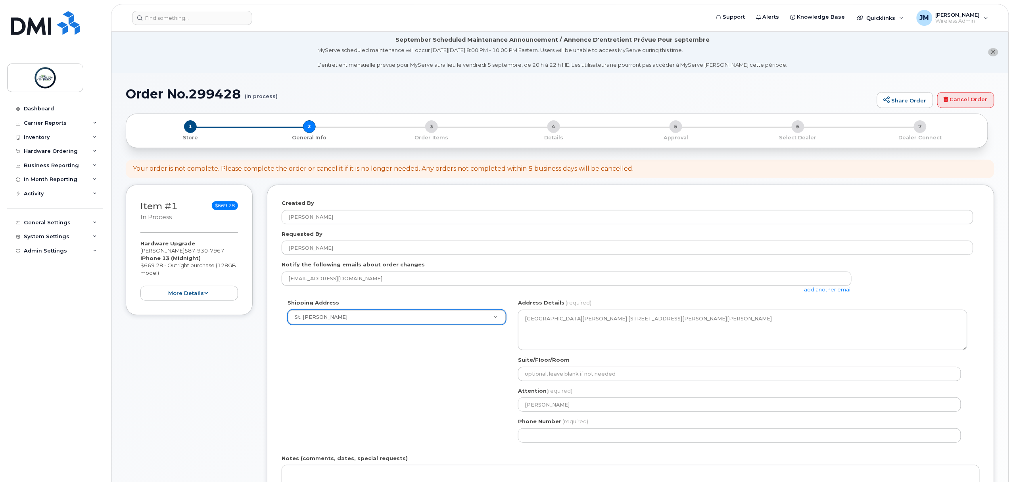
scroll to position [53, 0]
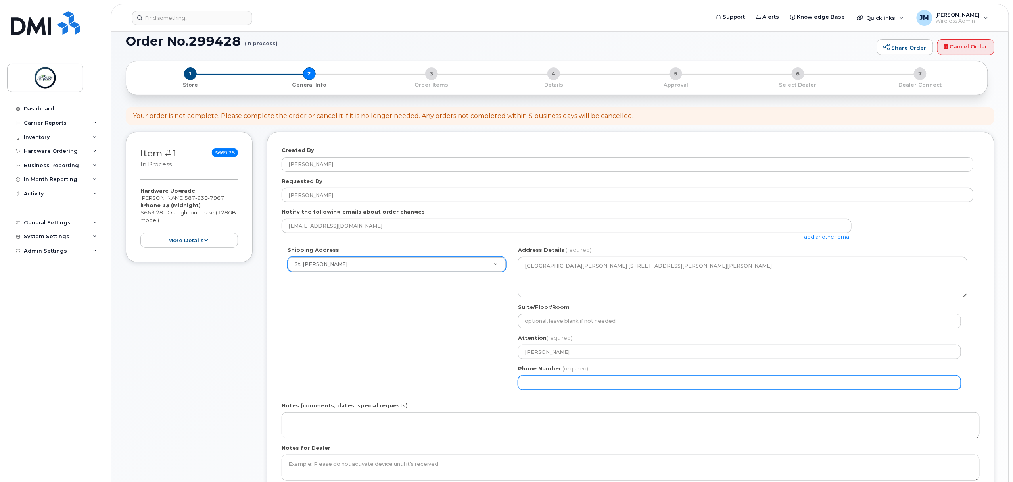
click at [559, 381] on input "Phone Number" at bounding box center [739, 382] width 443 height 14
select select
type input "587340375"
select select
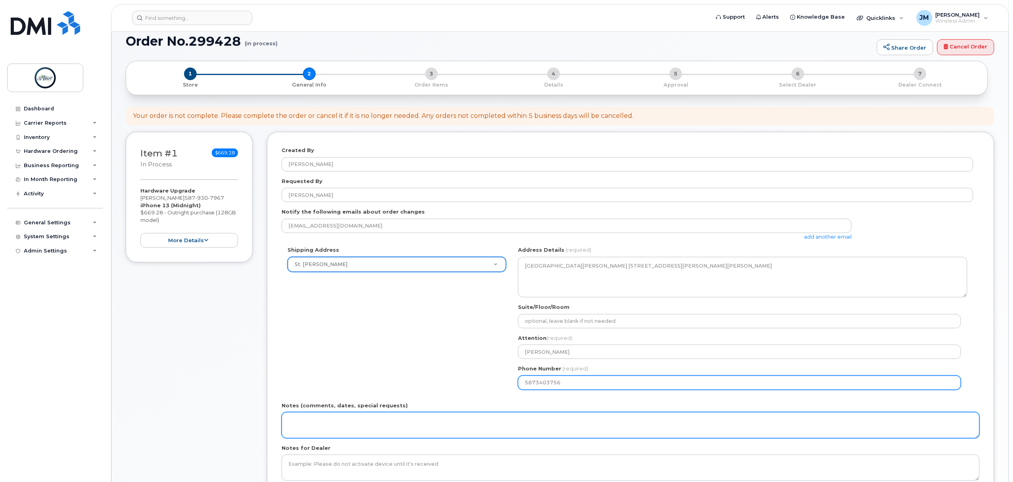
type input "5873403756"
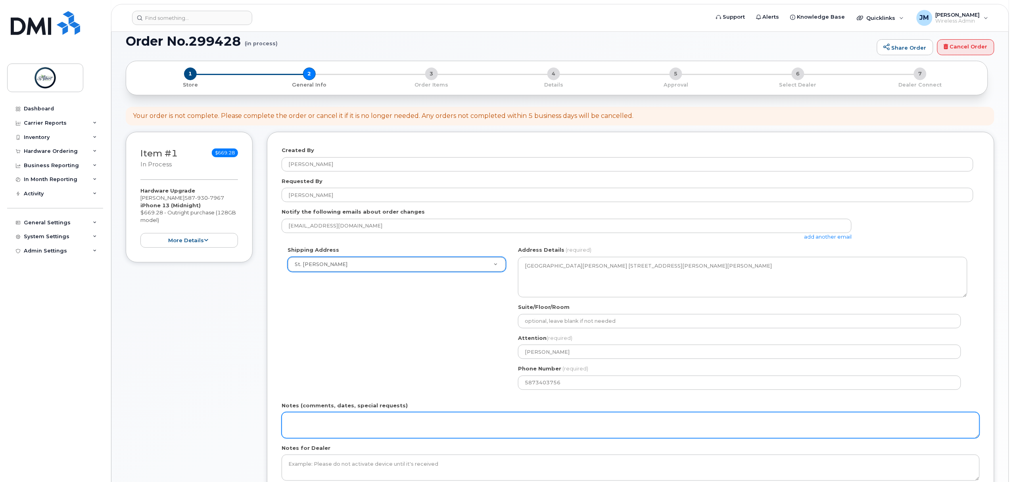
click at [349, 426] on textarea "Notes (comments, dates, special requests)" at bounding box center [631, 425] width 698 height 26
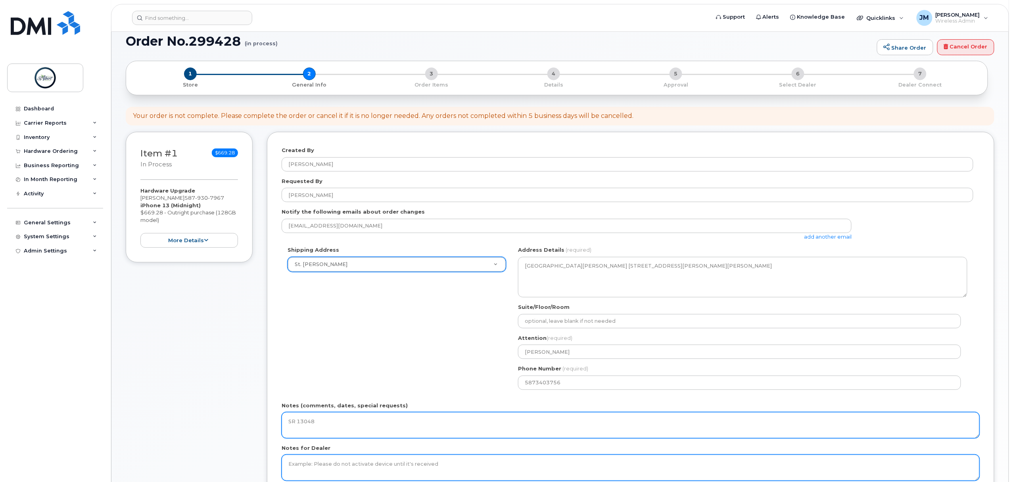
scroll to position [159, 0]
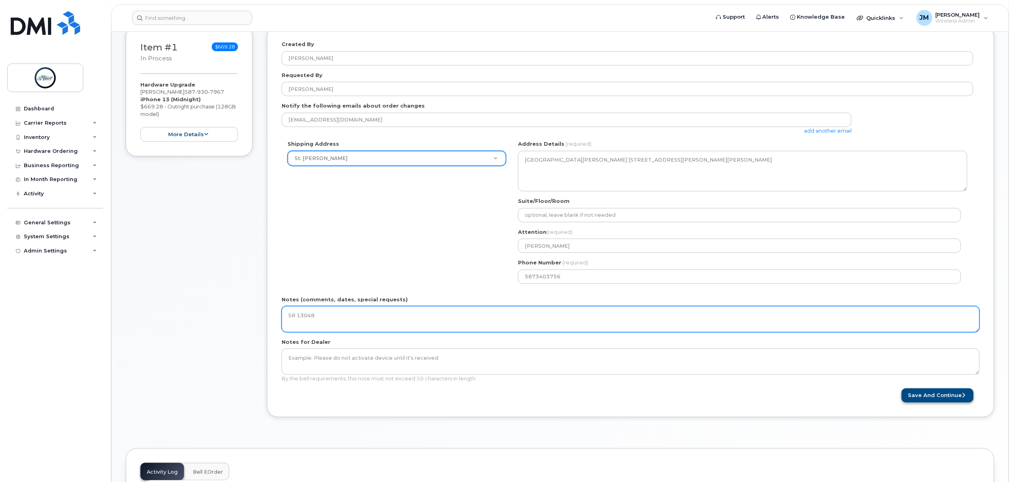
type textarea "SR 13048"
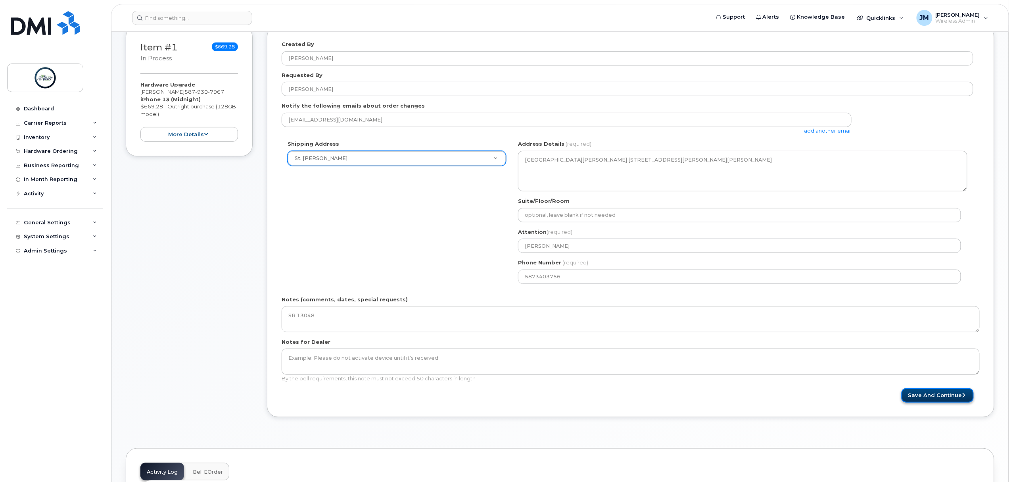
click at [942, 401] on button "Save and Continue" at bounding box center [938, 395] width 72 height 15
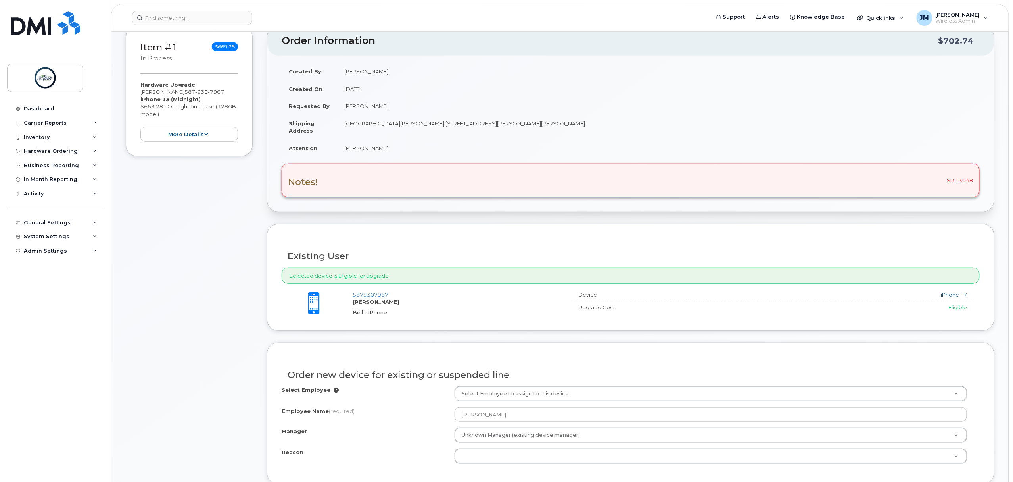
scroll to position [264, 0]
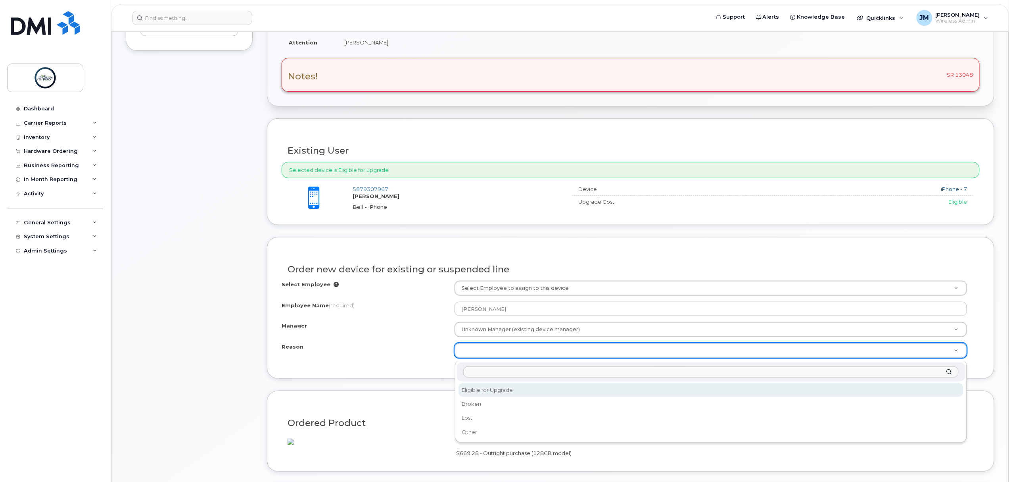
select select "eligible_for_upgrade"
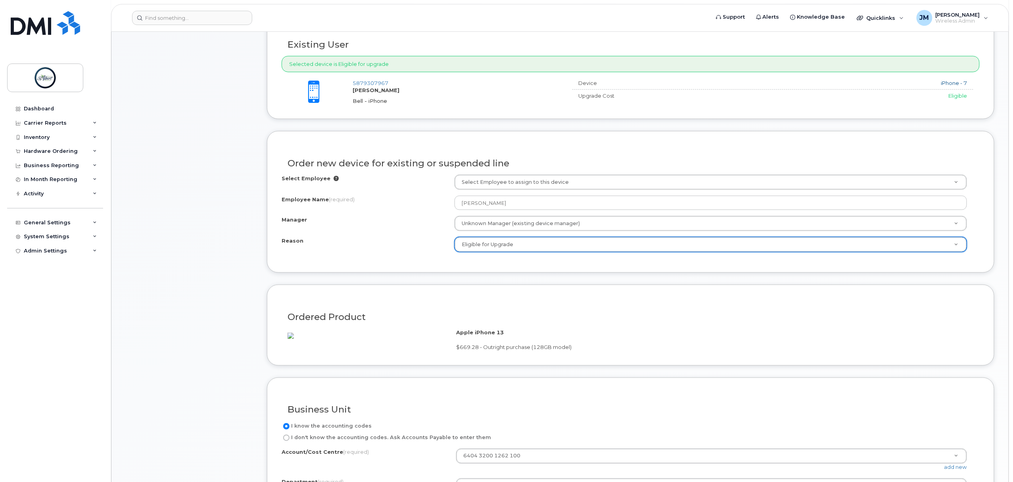
scroll to position [529, 0]
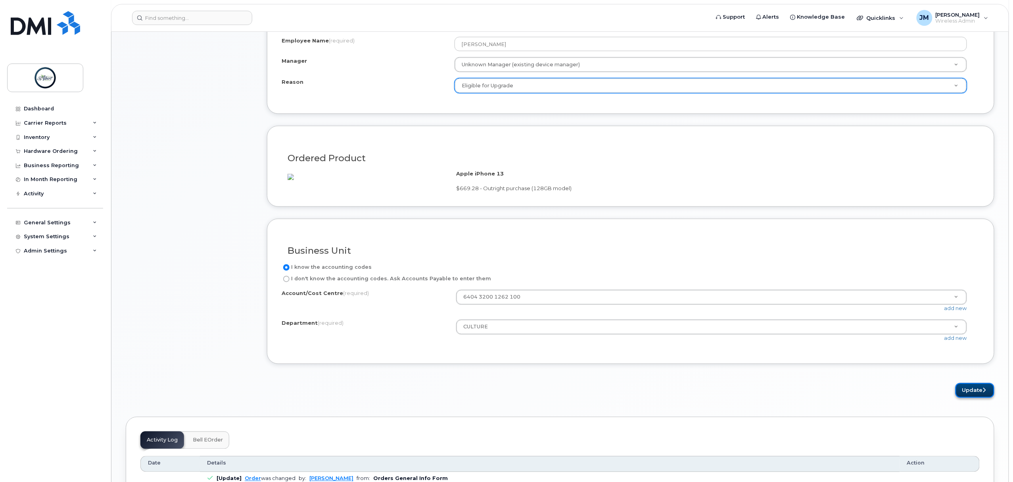
click at [966, 397] on button "Update" at bounding box center [975, 390] width 39 height 15
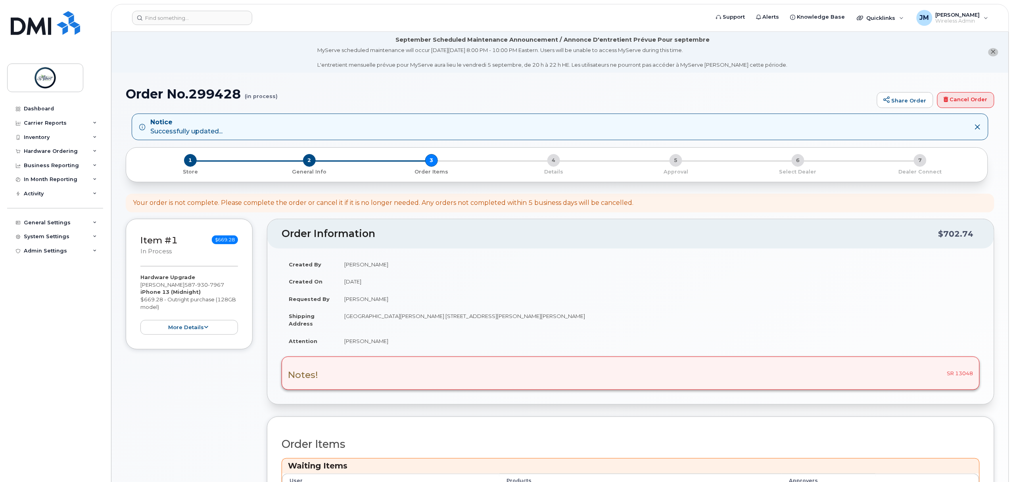
scroll to position [211, 0]
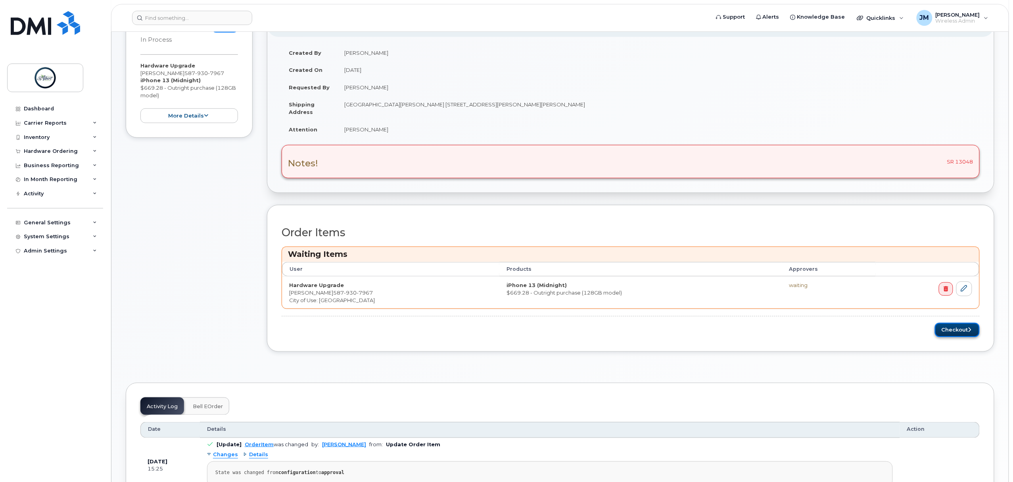
click at [962, 332] on button "Checkout" at bounding box center [957, 330] width 45 height 15
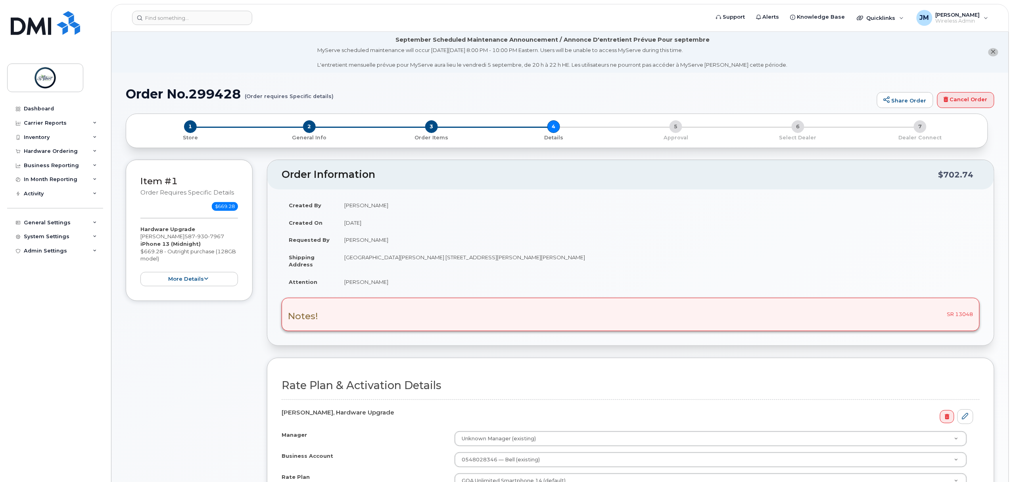
scroll to position [106, 0]
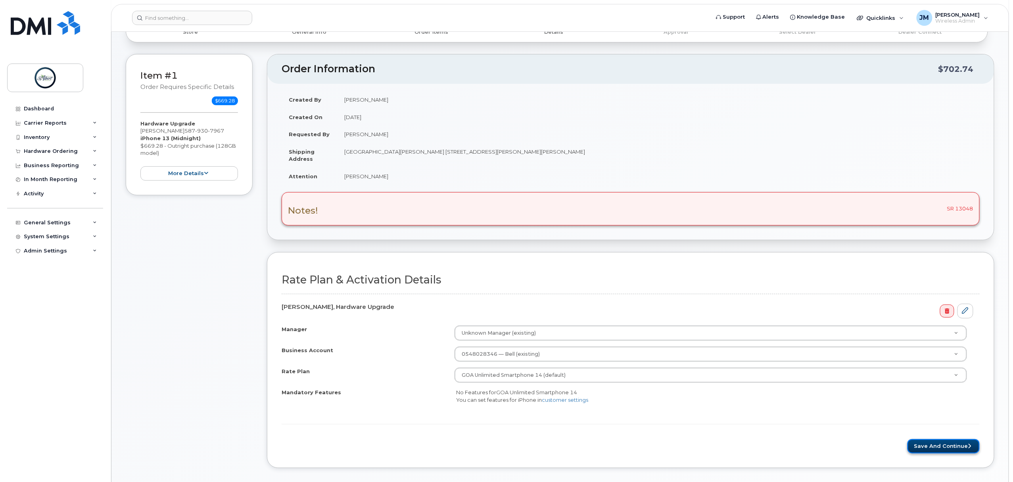
click at [943, 451] on button "Save and Continue" at bounding box center [944, 446] width 72 height 15
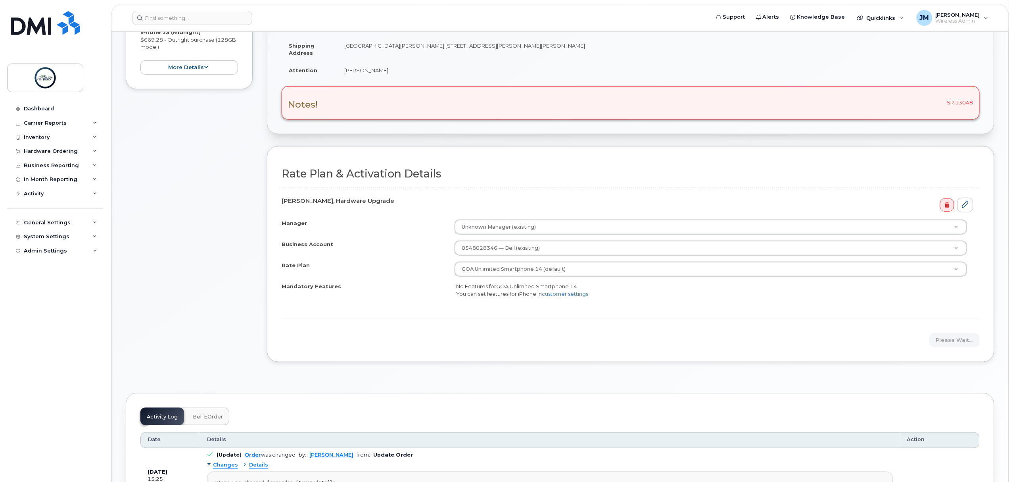
scroll to position [264, 0]
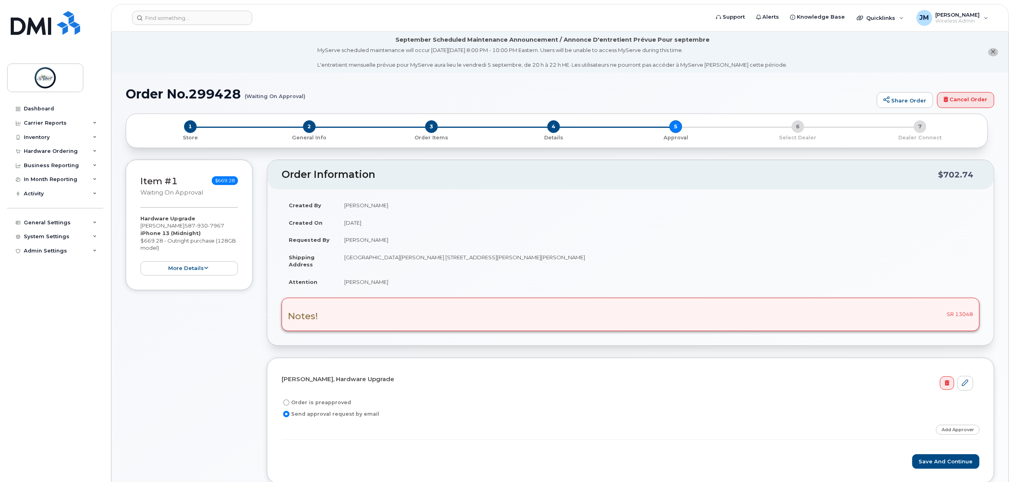
scroll to position [53, 0]
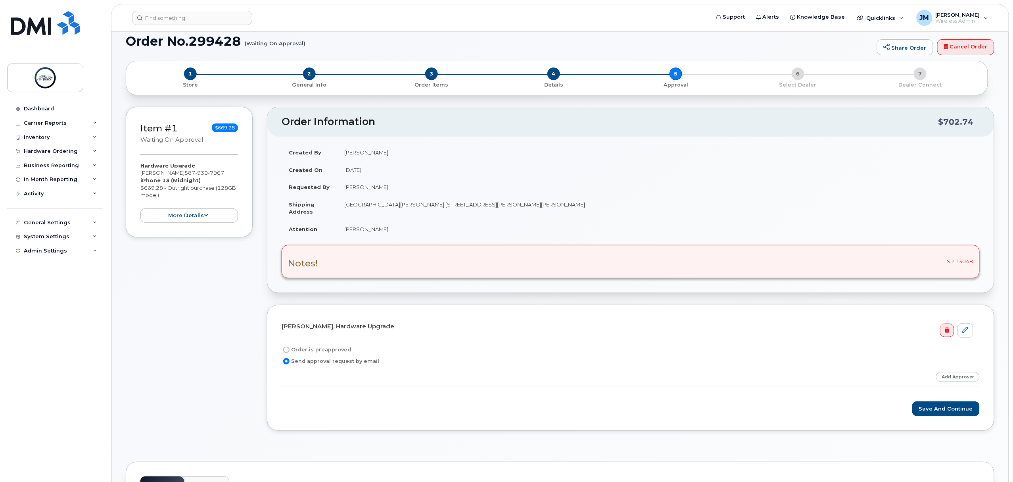
click at [307, 349] on label "Order is preapproved" at bounding box center [316, 350] width 69 height 10
click at [290, 349] on input "Order is preapproved" at bounding box center [286, 349] width 6 height 6
radio input "true"
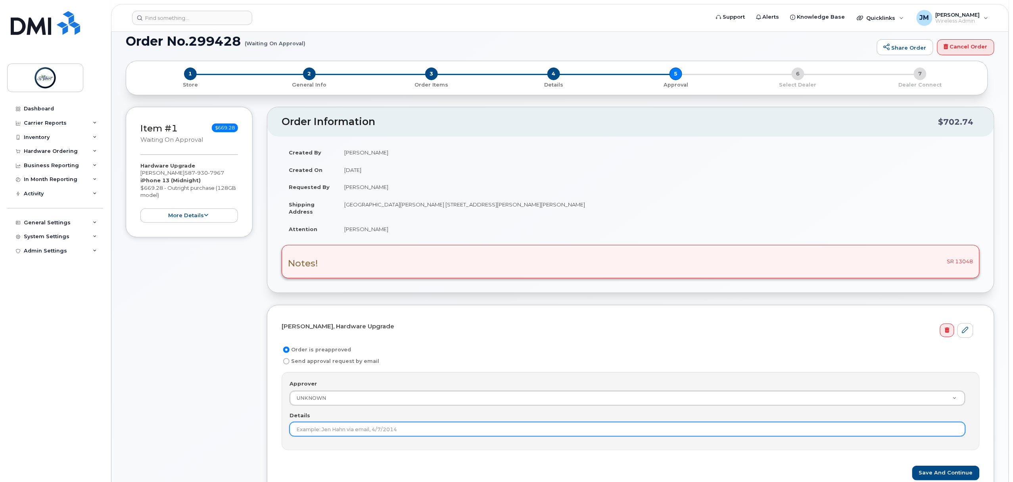
click at [329, 428] on input "Details" at bounding box center [628, 429] width 676 height 14
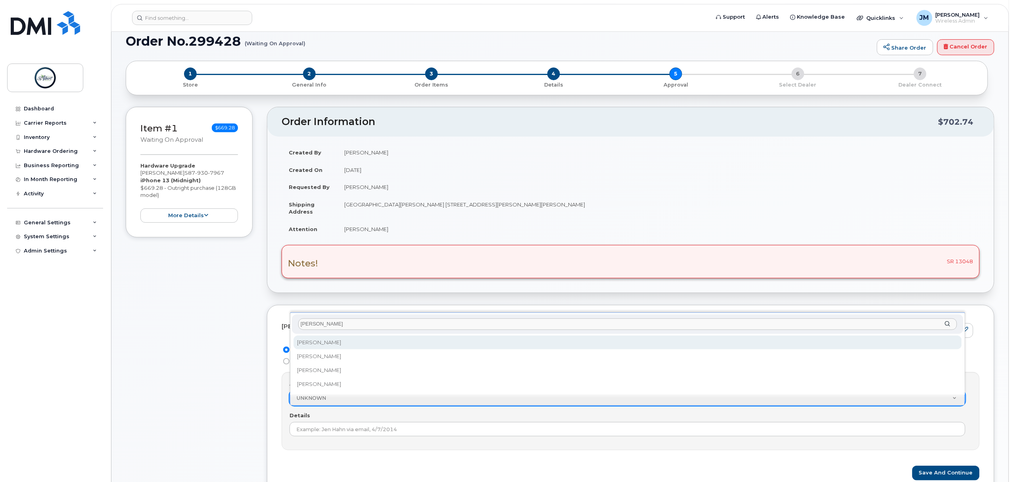
type input "[PERSON_NAME]"
select select "2008321"
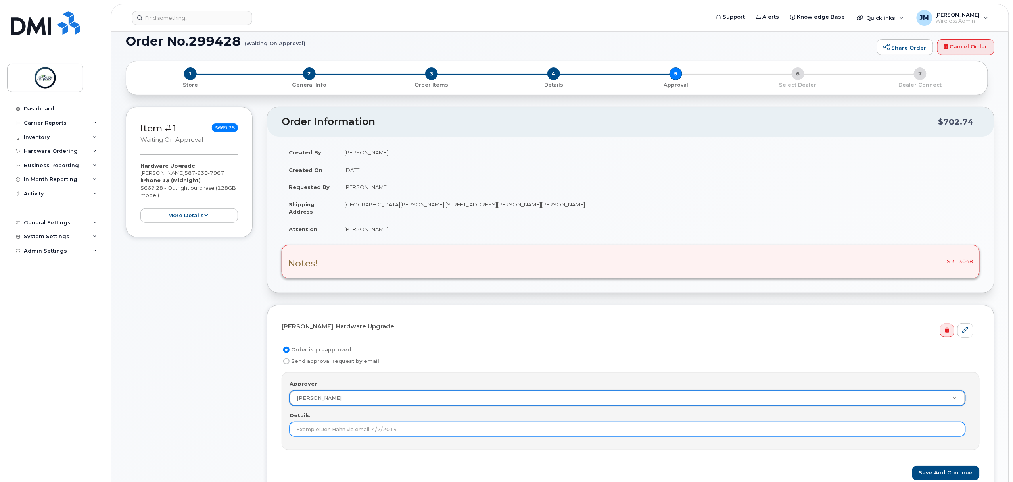
click at [337, 432] on input "Details" at bounding box center [628, 429] width 676 height 14
click at [372, 432] on input "Approved via email 8/" at bounding box center [628, 429] width 676 height 14
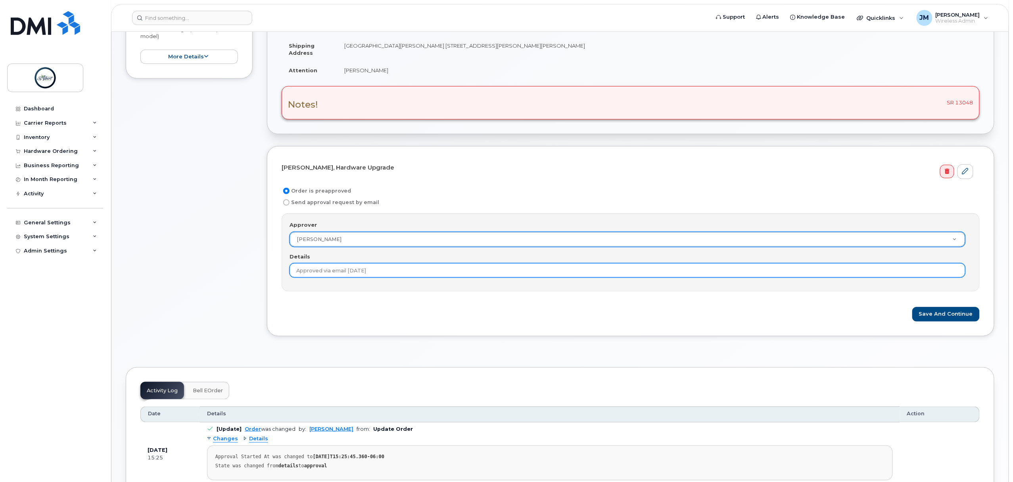
scroll to position [106, 0]
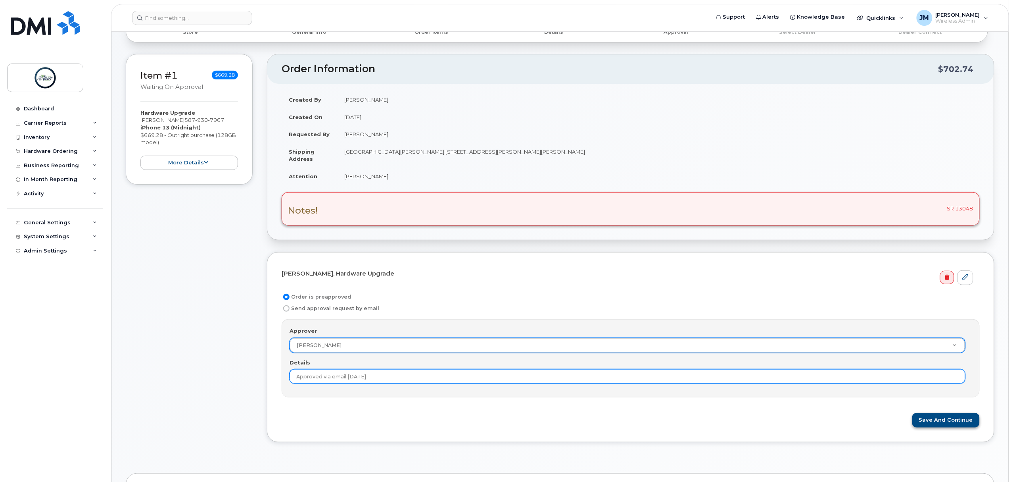
type input "Approved via email 8/21/2025"
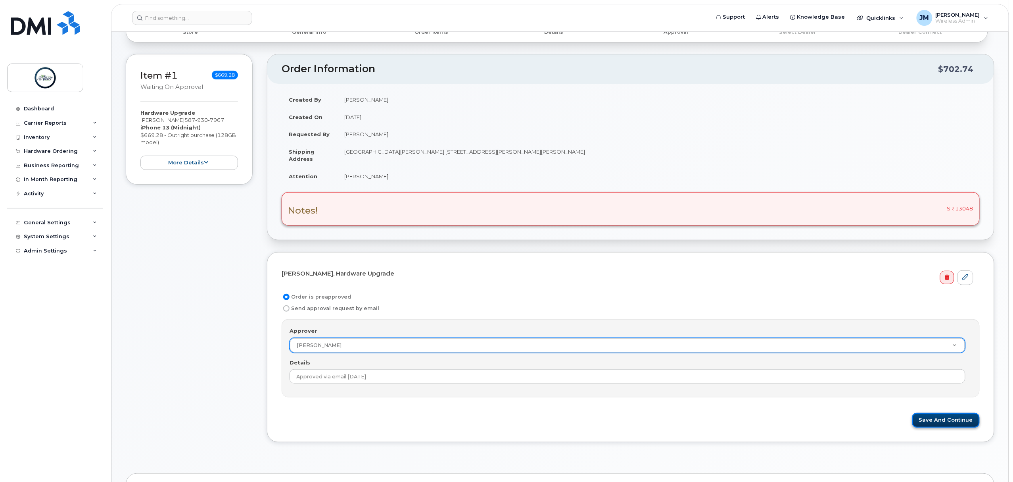
click at [933, 422] on button "Save and Continue" at bounding box center [945, 420] width 67 height 15
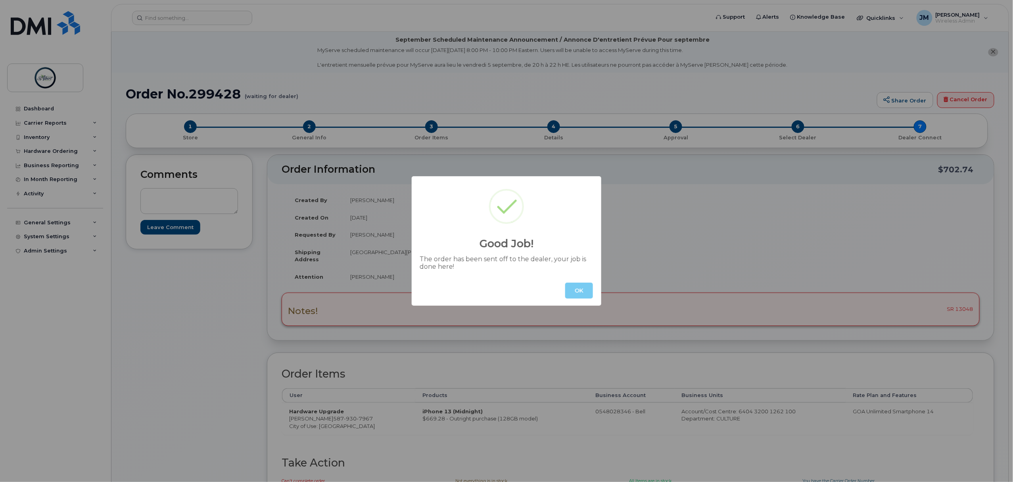
click at [582, 291] on button "OK" at bounding box center [579, 290] width 28 height 16
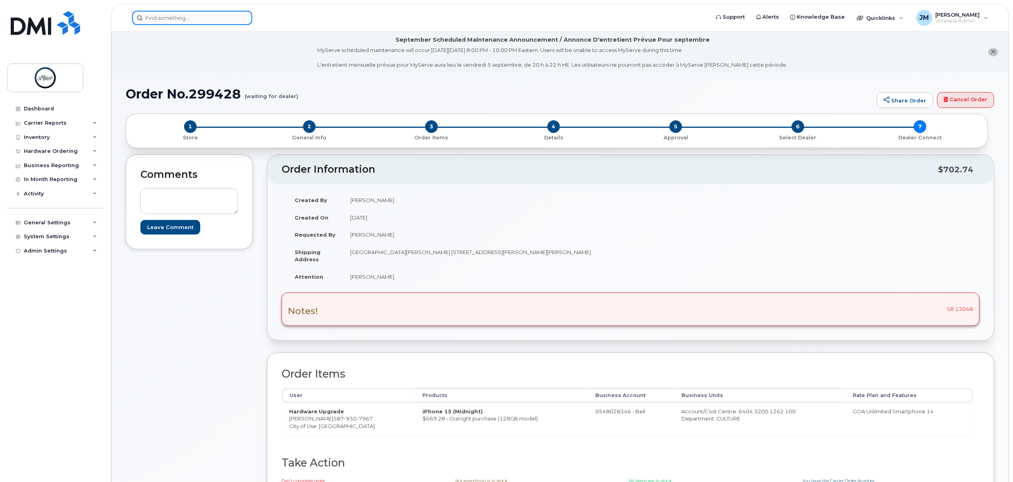
click at [167, 17] on input at bounding box center [192, 18] width 120 height 14
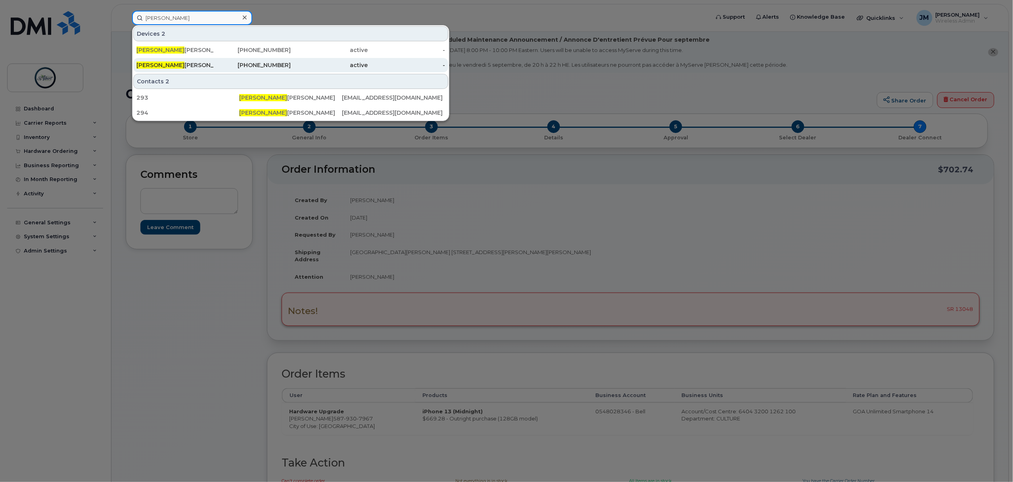
type input "eliza"
click at [176, 66] on div "Eliza beth Wilkie" at bounding box center [174, 65] width 77 height 8
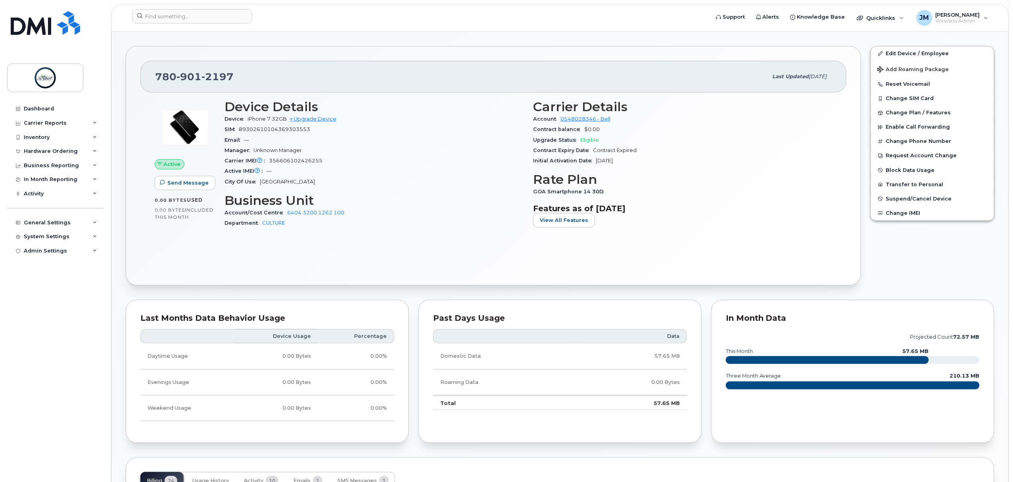
scroll to position [53, 0]
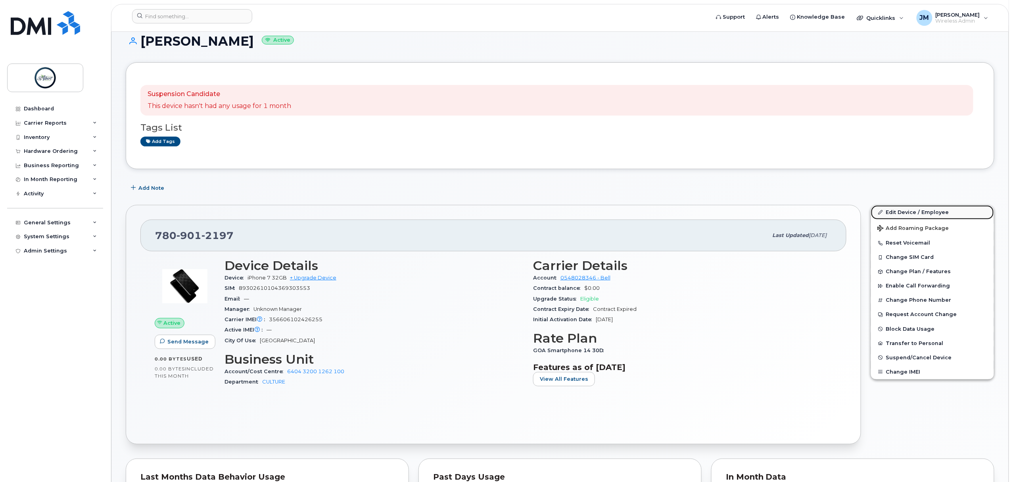
click at [903, 213] on link "Edit Device / Employee" at bounding box center [932, 212] width 123 height 14
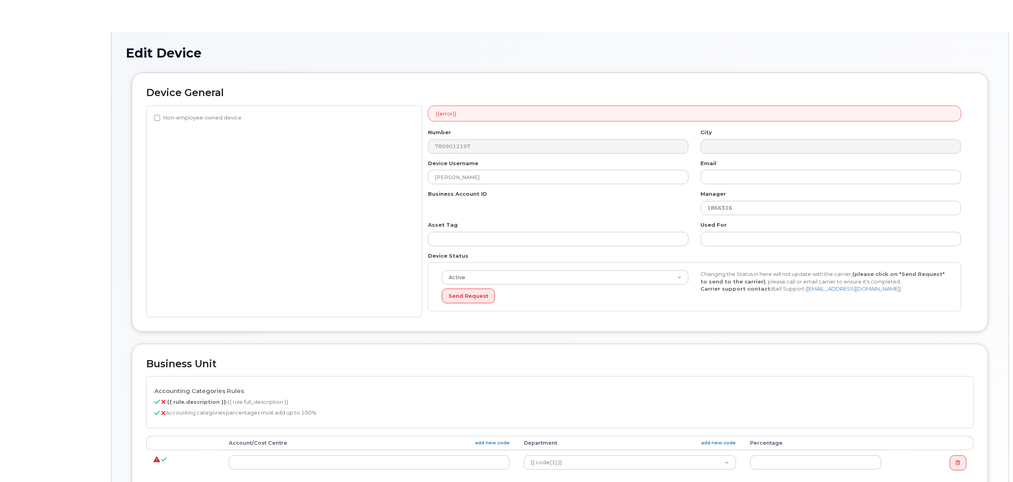
select select "10994100"
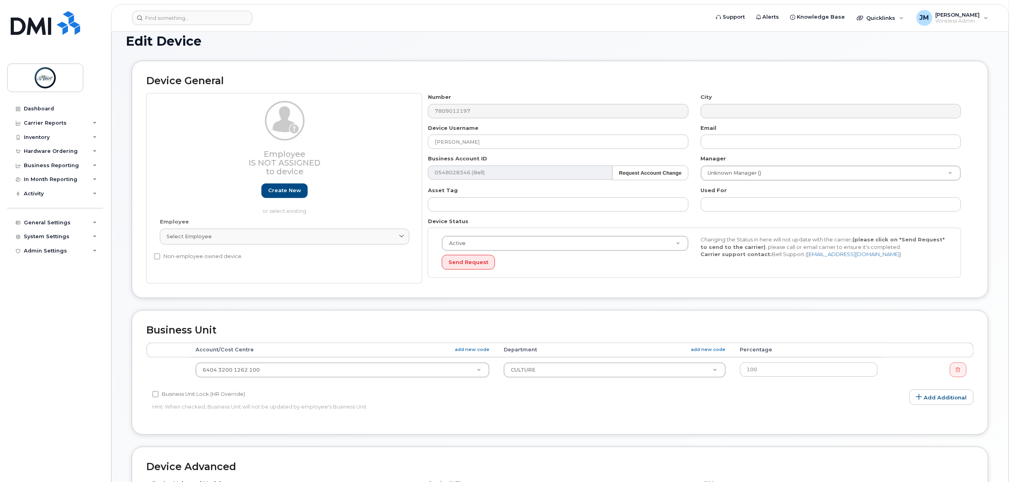
scroll to position [257, 0]
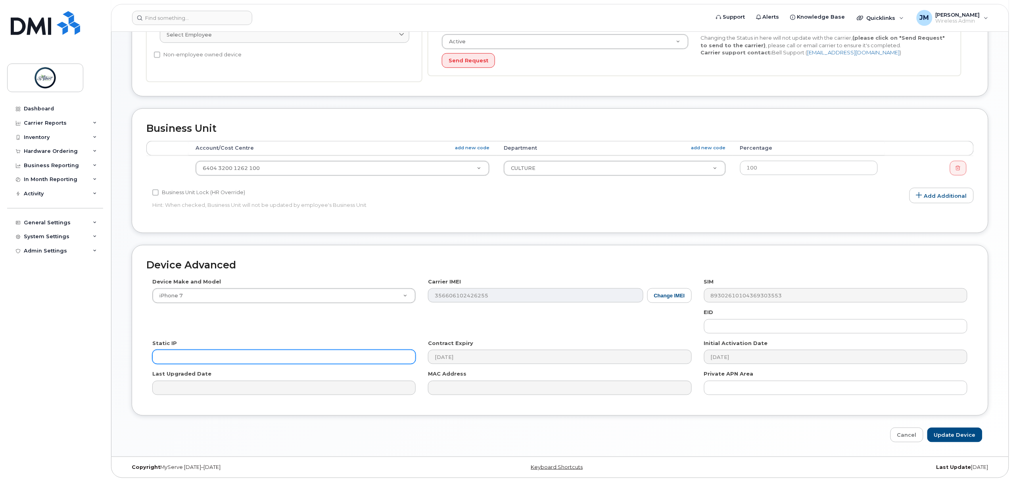
click at [228, 356] on input "text" at bounding box center [283, 356] width 263 height 14
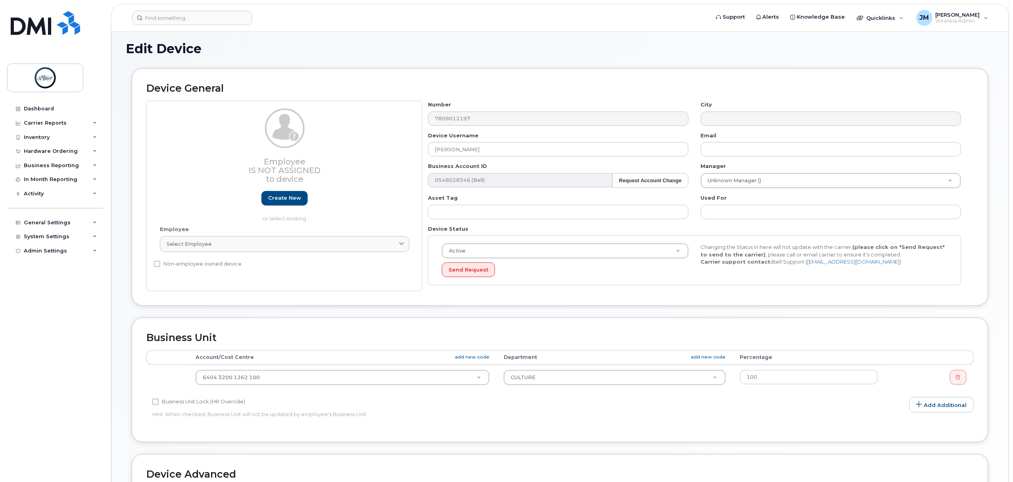
scroll to position [0, 0]
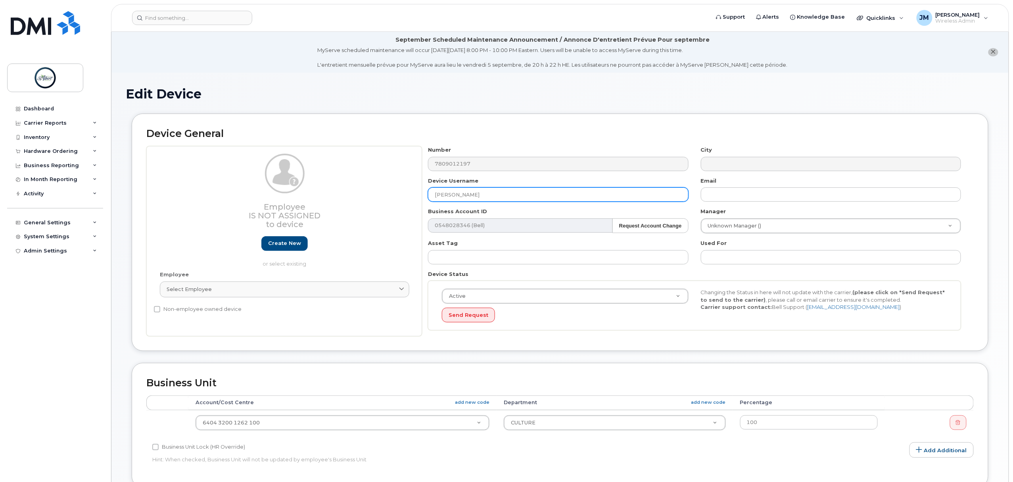
drag, startPoint x: 493, startPoint y: 197, endPoint x: 460, endPoint y: 198, distance: 32.5
click at [460, 198] on input "Elizabeth Wilkie" at bounding box center [558, 194] width 260 height 14
type input "Elizabeth Budd"
click at [52, 82] on img at bounding box center [45, 77] width 61 height 23
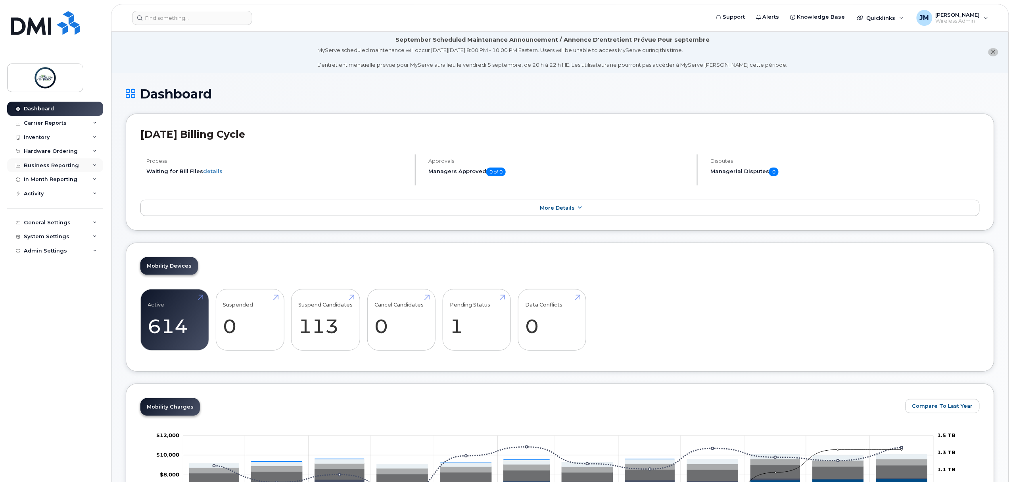
click at [56, 162] on div "Business Reporting" at bounding box center [51, 165] width 55 height 6
click at [72, 241] on div "In Month Reporting" at bounding box center [51, 240] width 54 height 6
click at [45, 305] on div "Activity" at bounding box center [55, 300] width 96 height 14
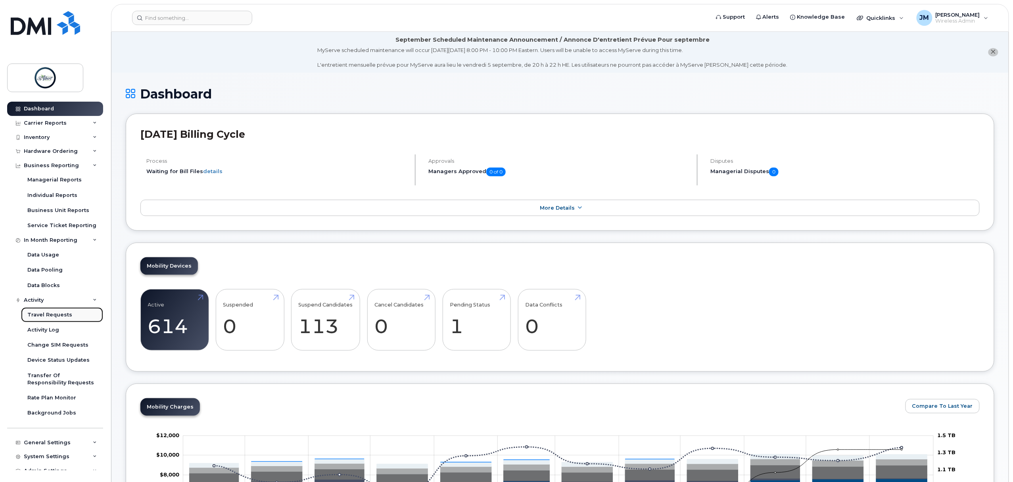
click at [54, 316] on div "Travel Requests" at bounding box center [49, 314] width 45 height 7
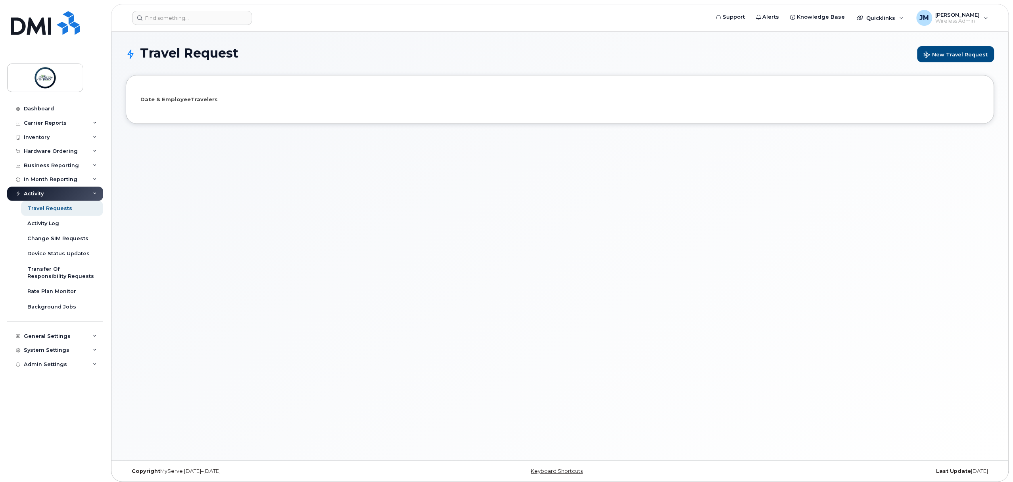
select select
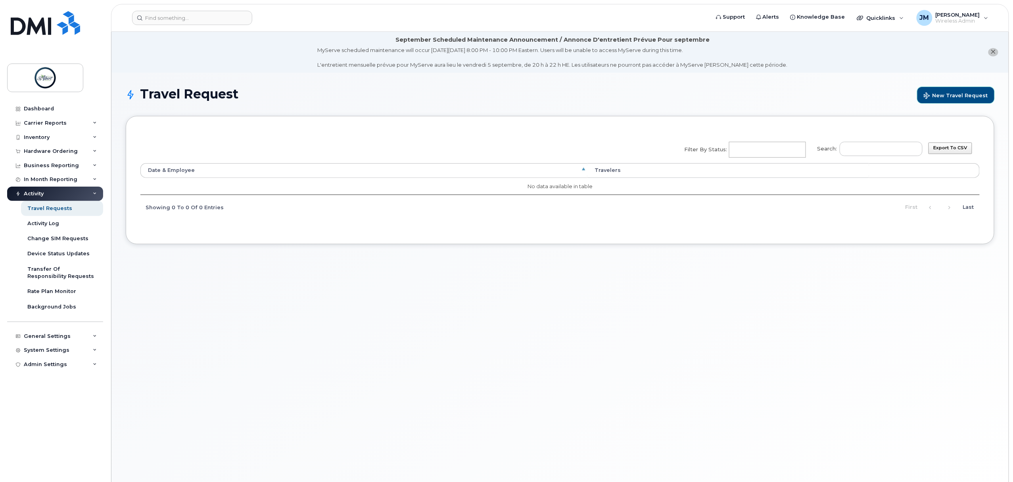
click at [965, 94] on span "New Travel Request" at bounding box center [956, 96] width 64 height 8
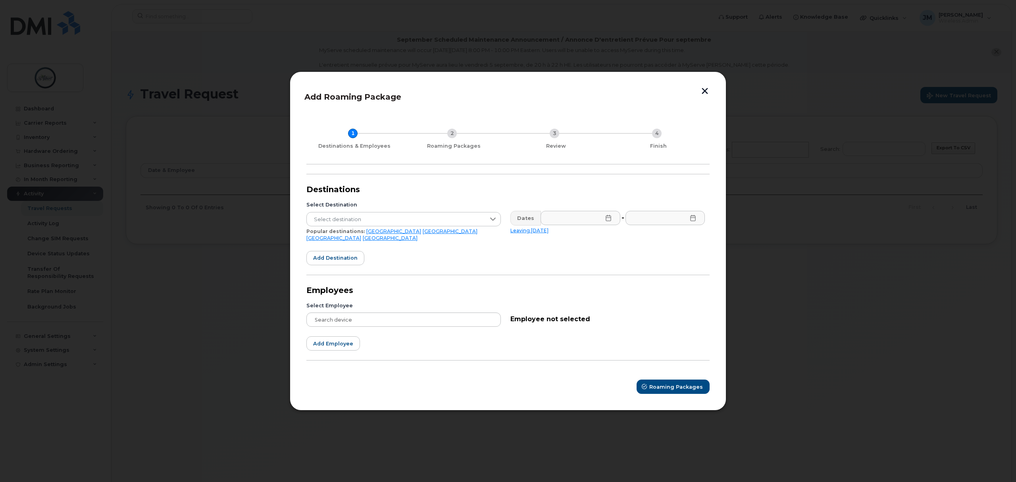
click at [705, 97] on button "button" at bounding box center [705, 91] width 12 height 11
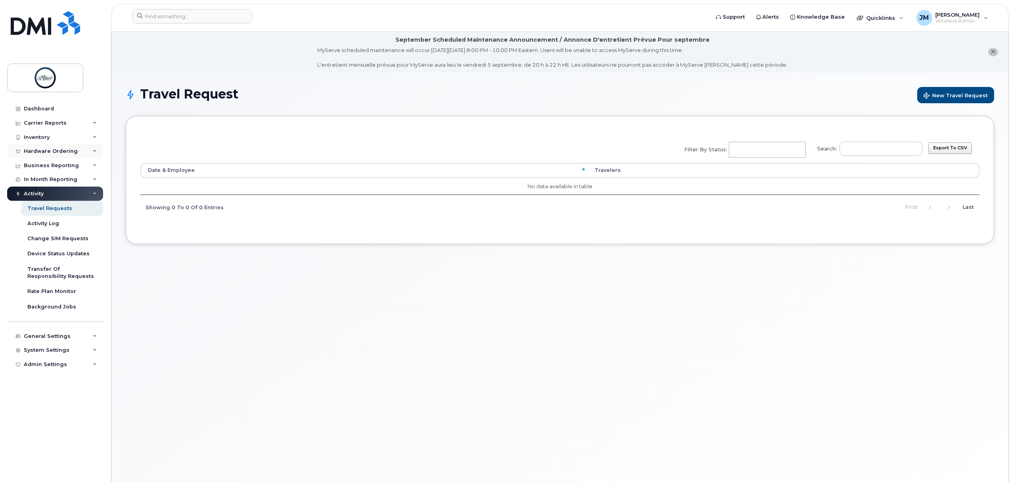
click at [46, 148] on div "Hardware Ordering" at bounding box center [51, 151] width 54 height 6
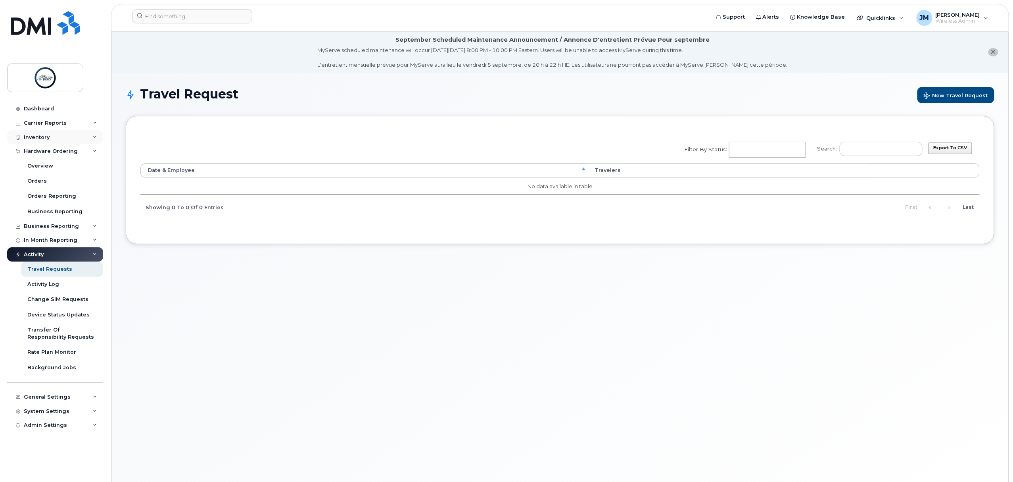
click at [48, 138] on div "Inventory" at bounding box center [37, 137] width 26 height 6
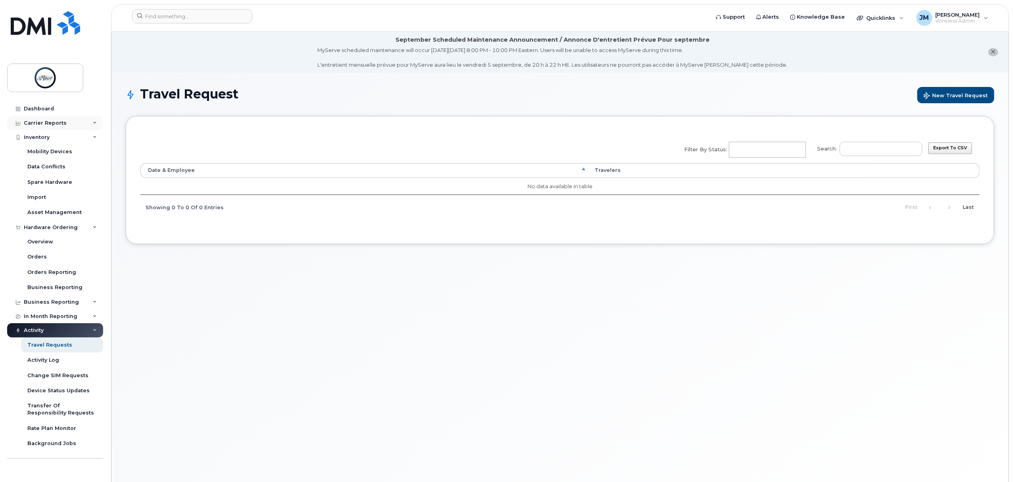
click at [48, 123] on div "Carrier Reports" at bounding box center [45, 123] width 43 height 6
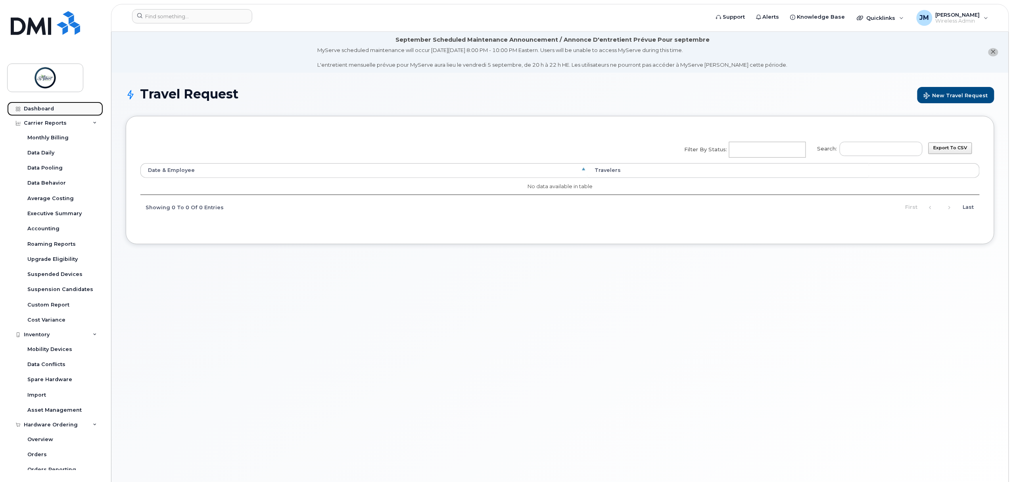
click at [50, 110] on div "Dashboard" at bounding box center [39, 109] width 30 height 6
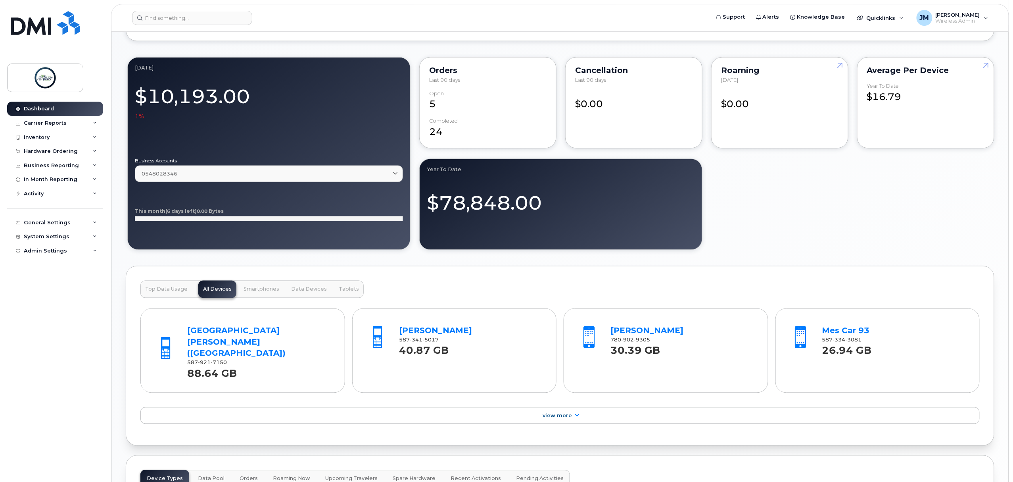
scroll to position [740, 0]
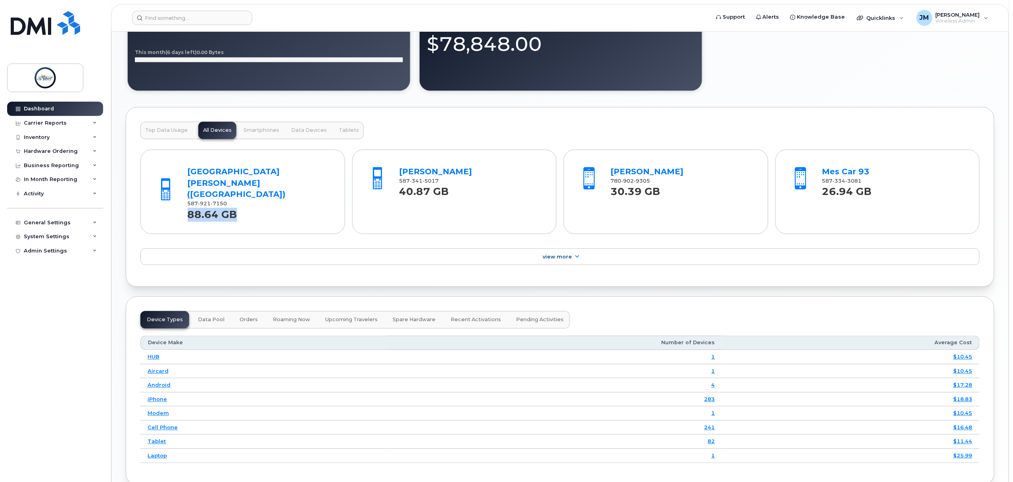
drag, startPoint x: 237, startPoint y: 206, endPoint x: 186, endPoint y: 211, distance: 51.4
click at [186, 211] on div "[GEOGRAPHIC_DATA][PERSON_NAME] ([GEOGRAPHIC_DATA]) 587 921 7150 88.64 GB" at bounding box center [259, 192] width 150 height 60
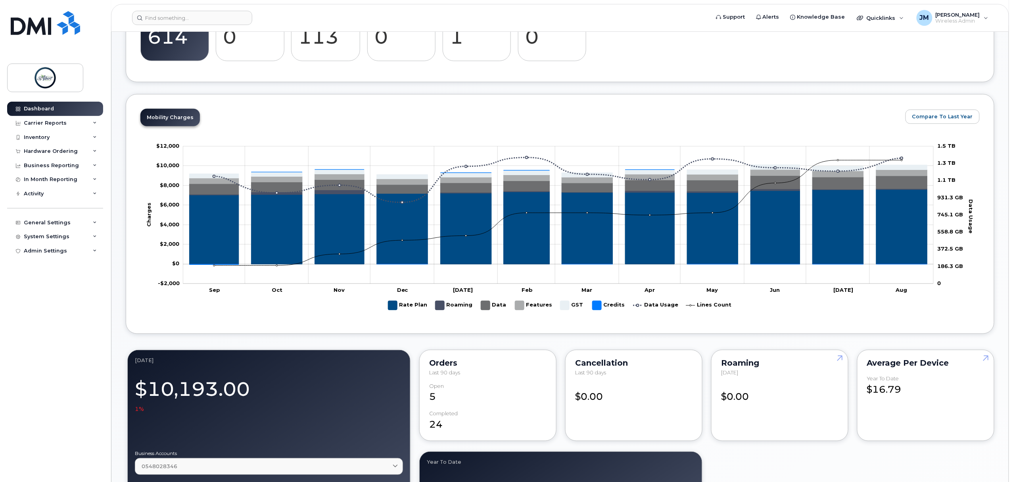
scroll to position [236, 0]
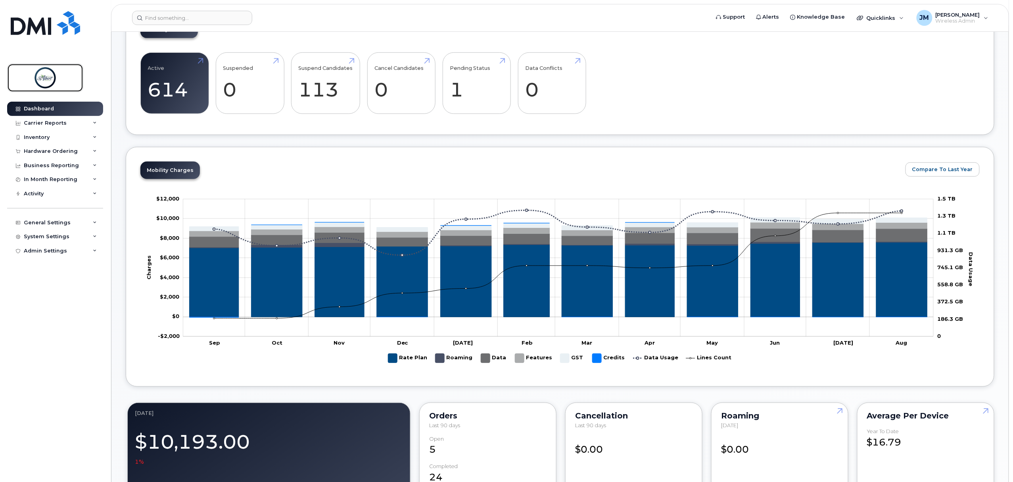
click at [48, 85] on img at bounding box center [45, 77] width 61 height 23
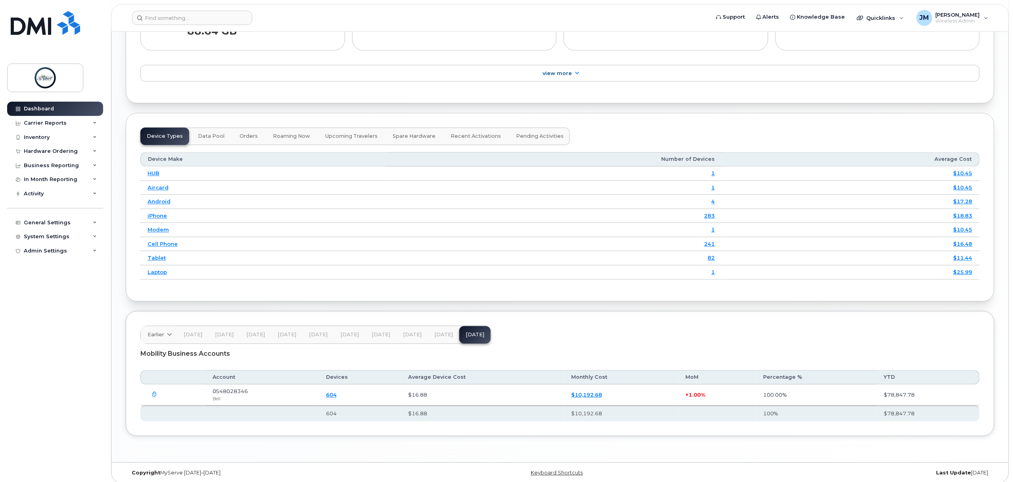
scroll to position [871, 0]
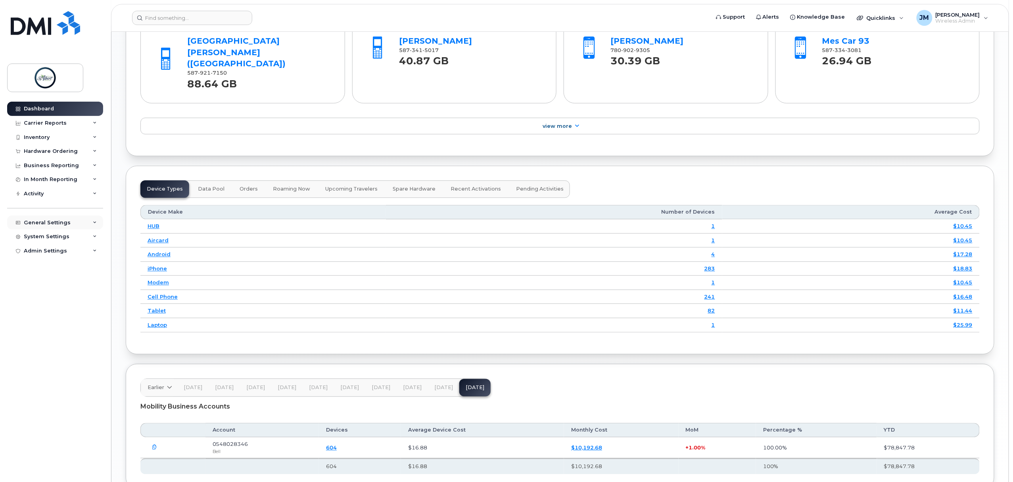
click at [78, 221] on div "General Settings" at bounding box center [55, 222] width 96 height 14
click at [70, 297] on div "Managers & Employees" at bounding box center [59, 297] width 65 height 7
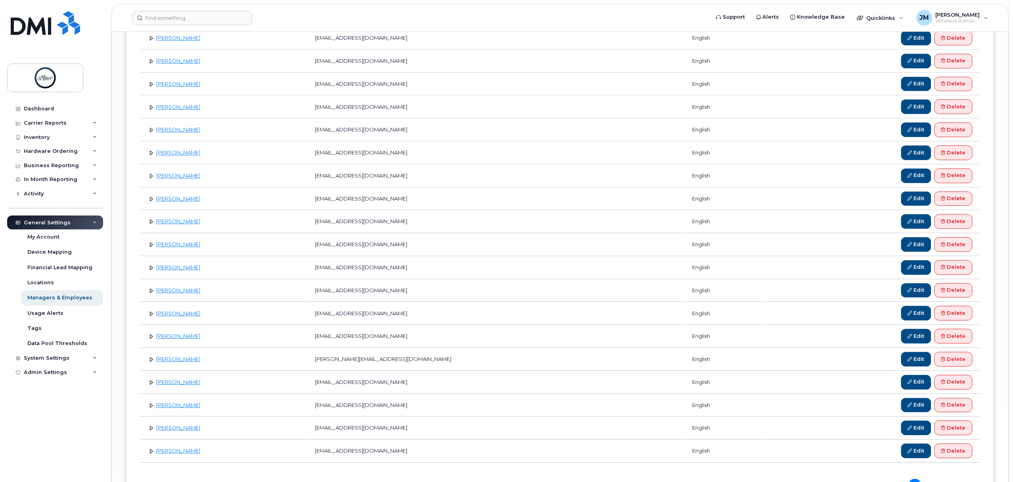
scroll to position [1002, 0]
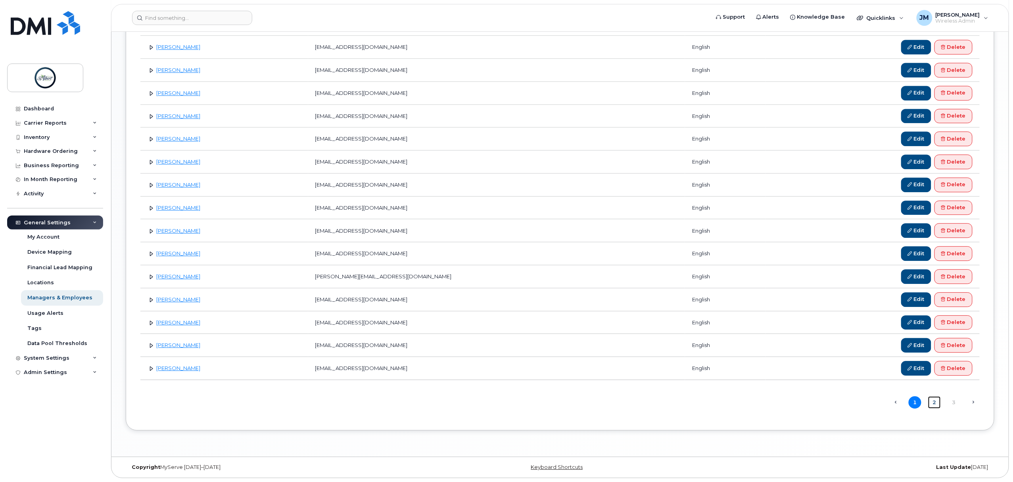
click at [939, 400] on link "2" at bounding box center [934, 402] width 13 height 12
click at [939, 401] on link "2" at bounding box center [934, 402] width 13 height 12
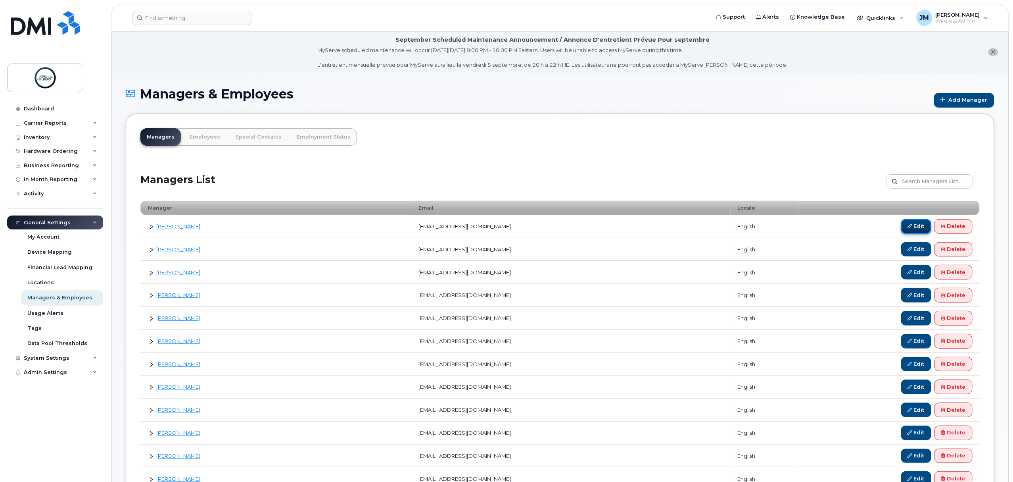
click at [903, 230] on link "Edit" at bounding box center [916, 226] width 30 height 15
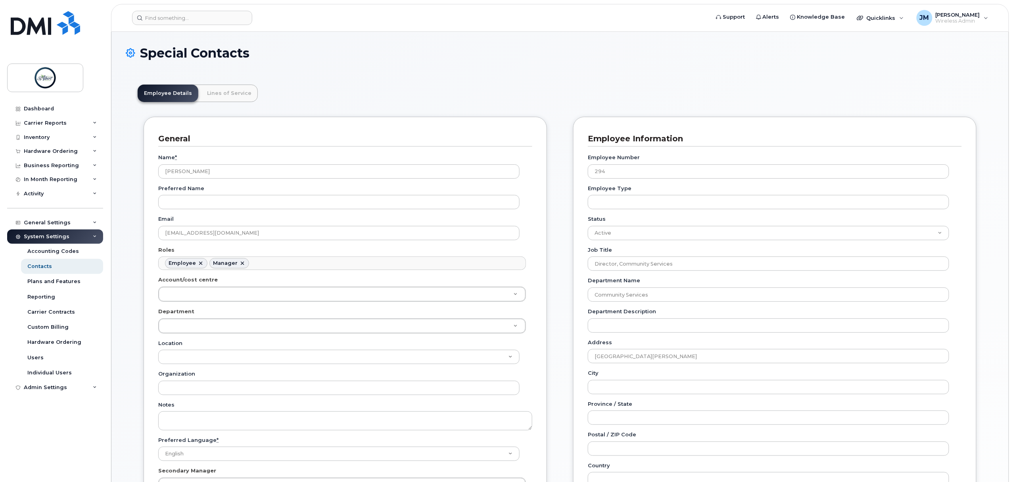
scroll to position [23, 0]
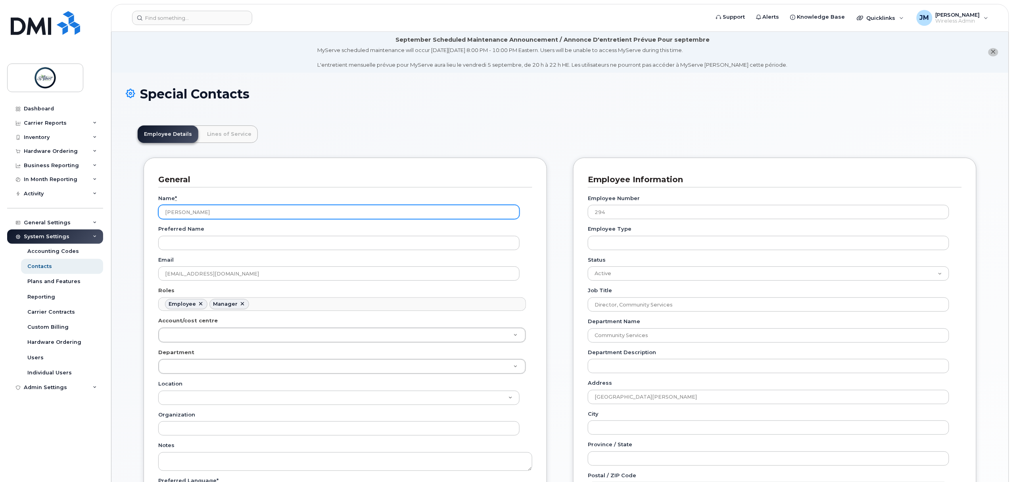
drag, startPoint x: 208, startPoint y: 209, endPoint x: 192, endPoint y: 216, distance: 17.1
click at [192, 216] on input "[PERSON_NAME]" at bounding box center [338, 212] width 361 height 14
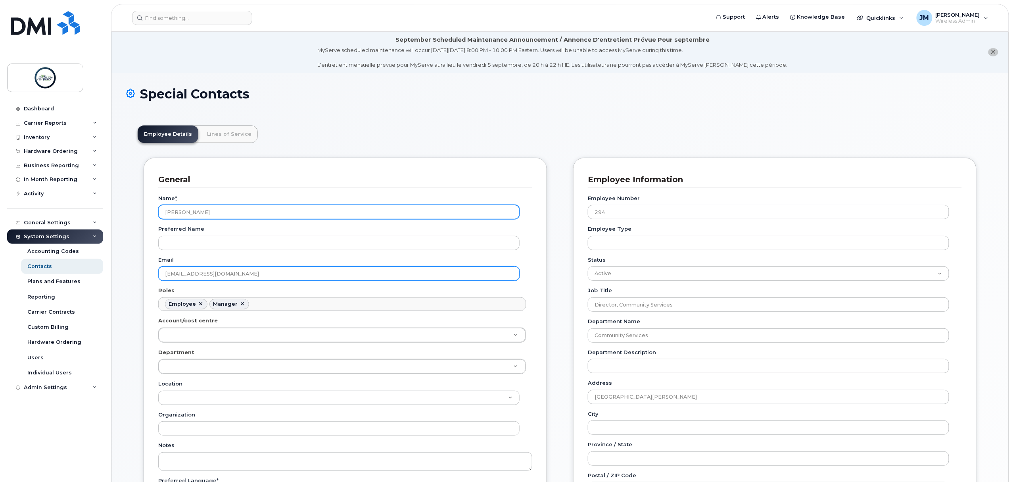
type input "Elizabeth Budd"
click at [228, 280] on input "ewilkie@stalbert.ca" at bounding box center [338, 273] width 361 height 14
drag, startPoint x: 226, startPoint y: 279, endPoint x: 146, endPoint y: 277, distance: 79.4
click at [146, 277] on div "General Name * Elizabeth Budd Preferred Name Email ewilkie@stalbert.ca Roles Em…" at bounding box center [345, 358] width 403 height 403
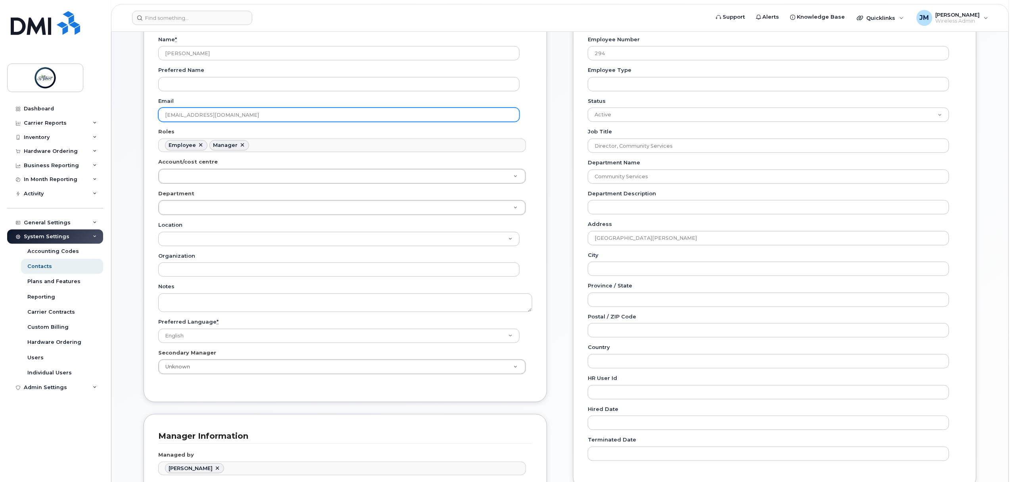
scroll to position [53, 0]
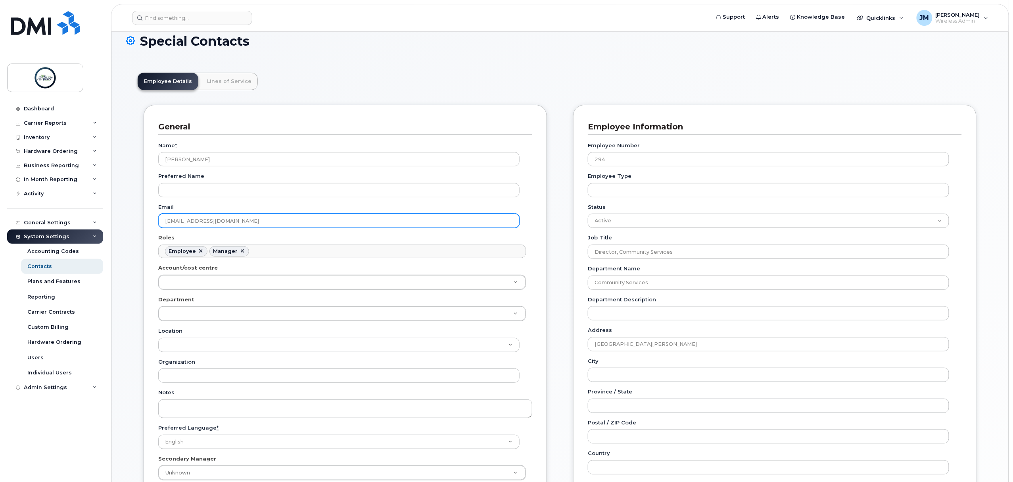
type input "[EMAIL_ADDRESS][DOMAIN_NAME]"
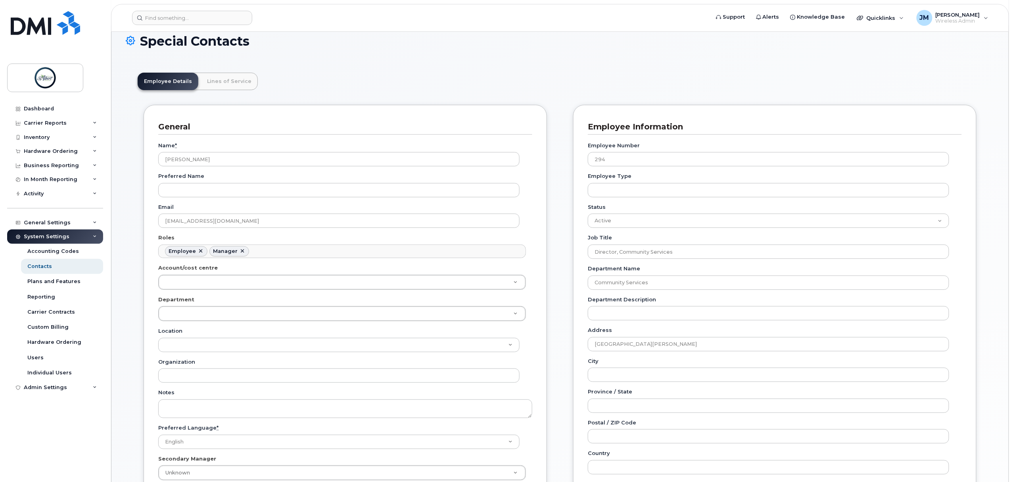
click at [461, 53] on div "Special Contacts" at bounding box center [560, 47] width 869 height 27
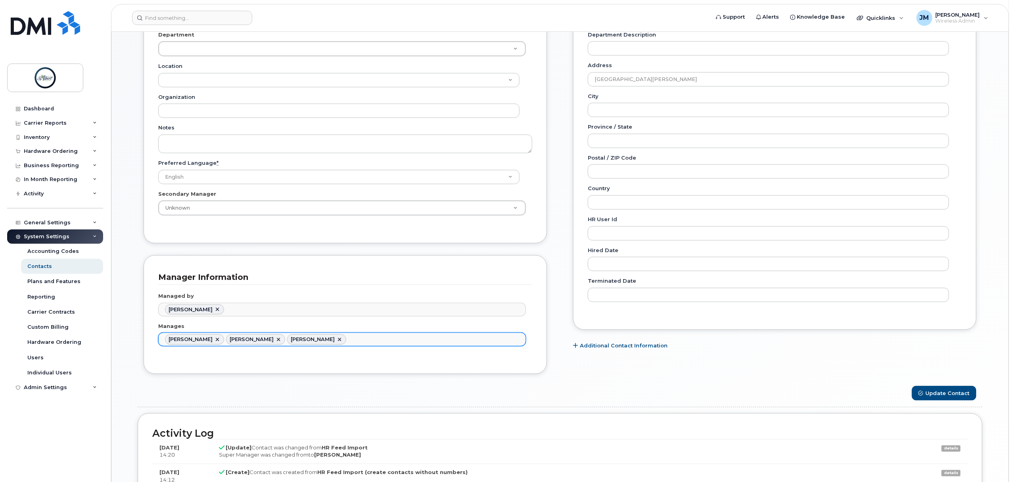
scroll to position [370, 0]
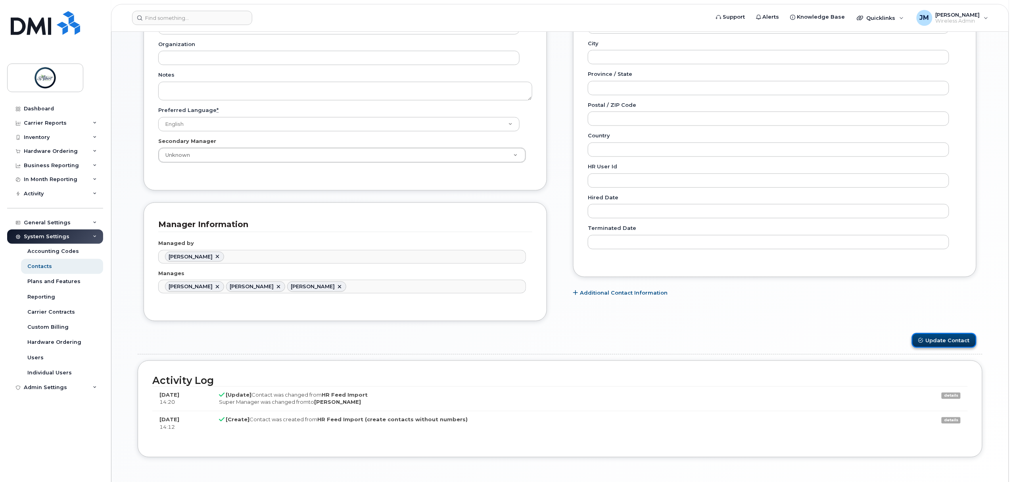
click at [941, 345] on button "Update Contact" at bounding box center [944, 340] width 65 height 15
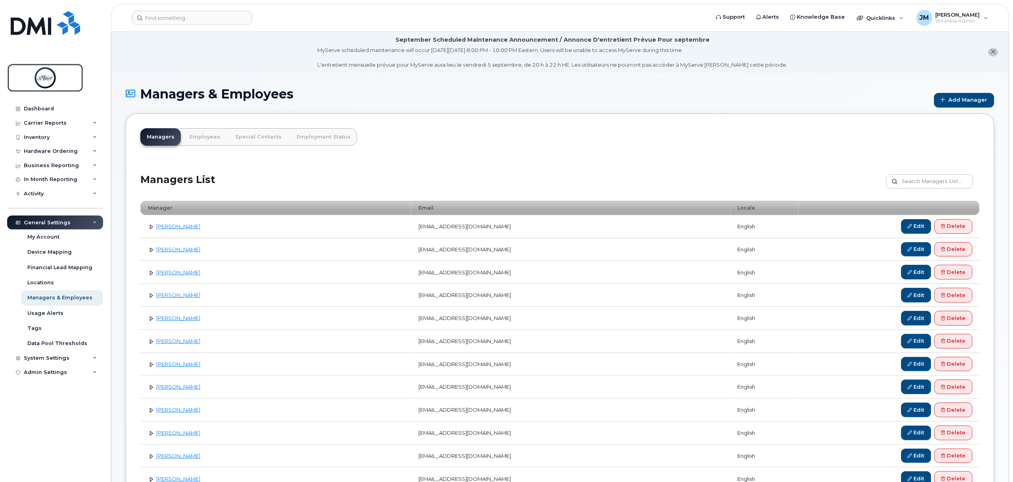
click at [23, 85] on img at bounding box center [45, 77] width 61 height 23
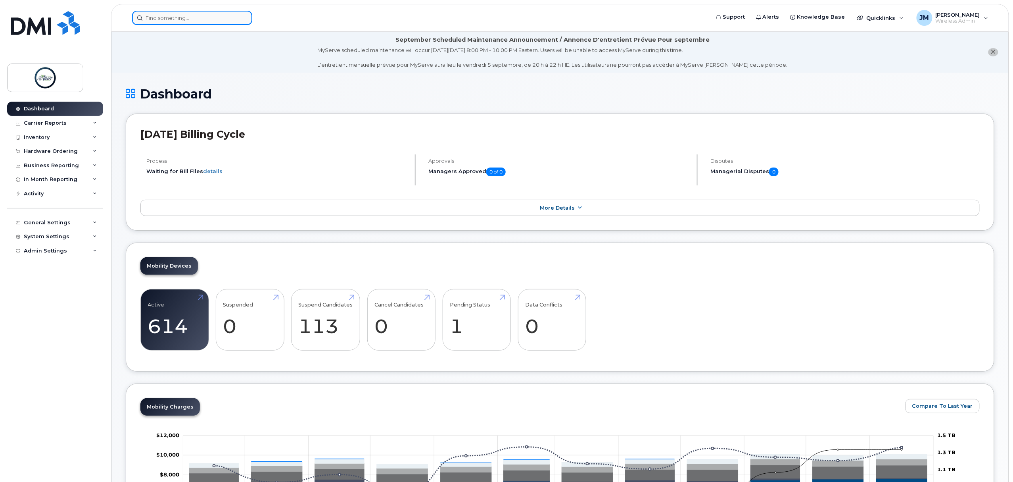
click at [185, 17] on input at bounding box center [192, 18] width 120 height 14
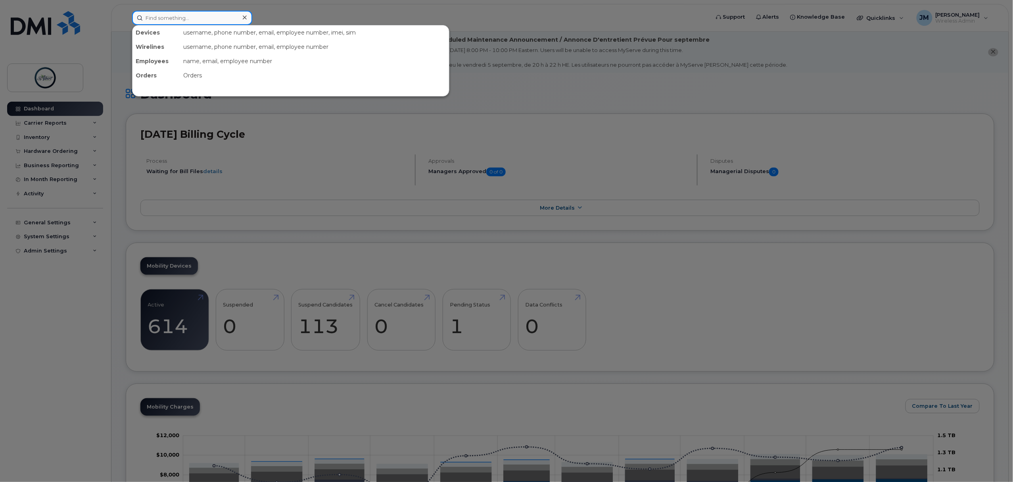
click at [221, 20] on input at bounding box center [192, 18] width 120 height 14
click at [246, 17] on icon at bounding box center [245, 17] width 4 height 6
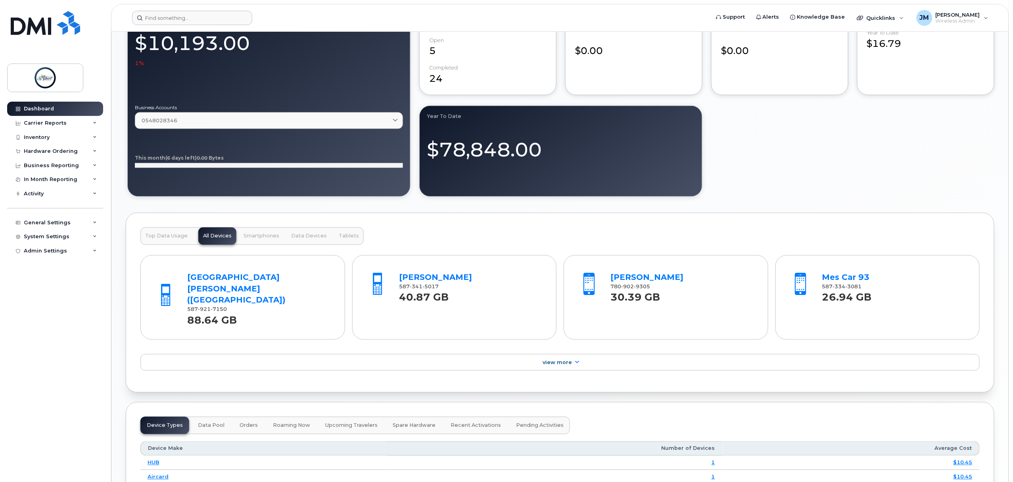
scroll to position [924, 0]
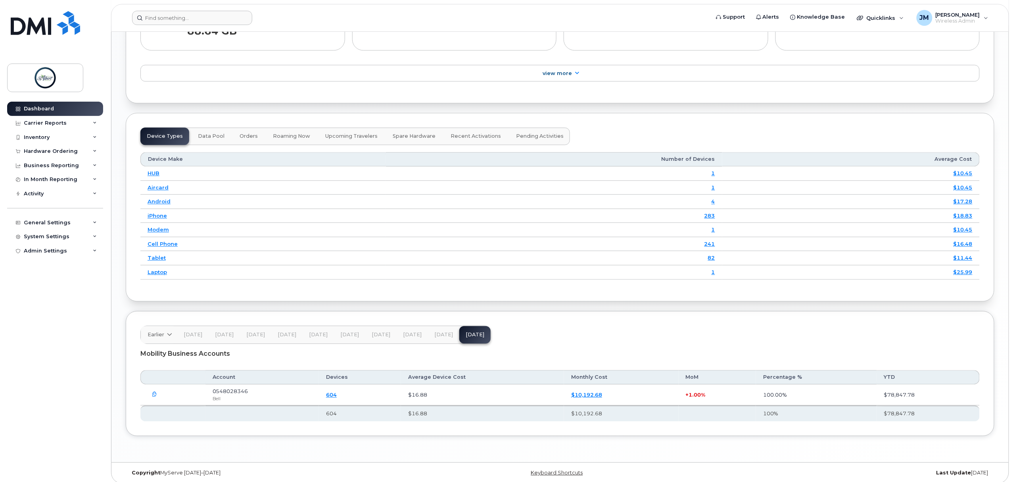
click at [200, 133] on span "Data Pool" at bounding box center [211, 136] width 27 height 6
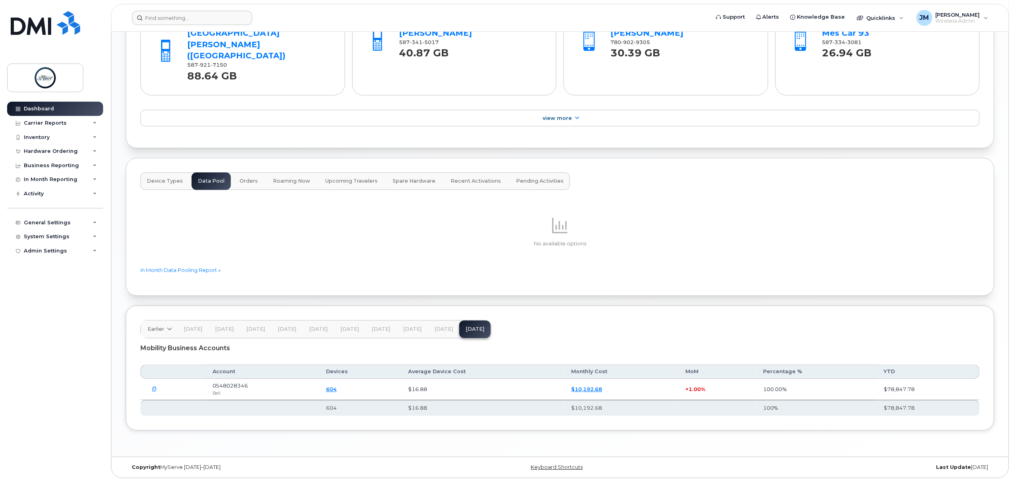
scroll to position [872, 0]
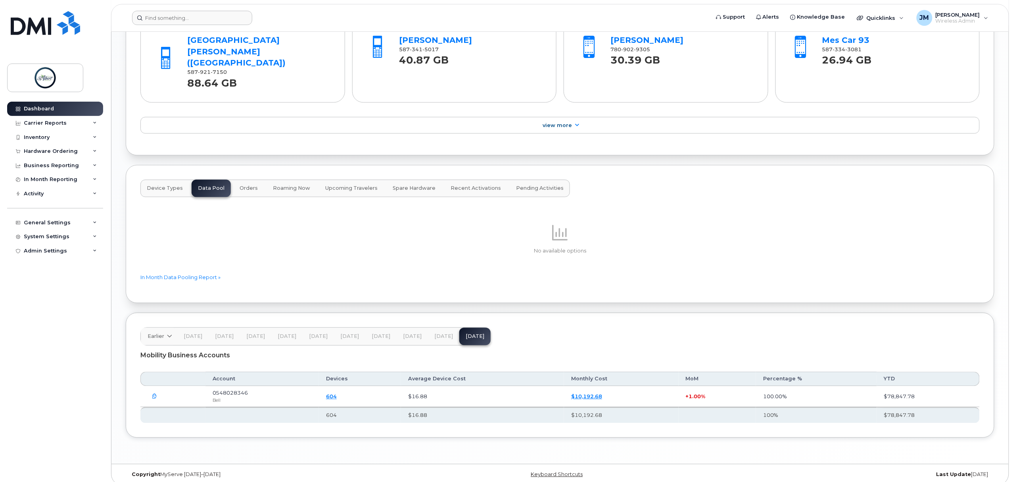
click at [243, 187] on button "Orders" at bounding box center [248, 187] width 31 height 17
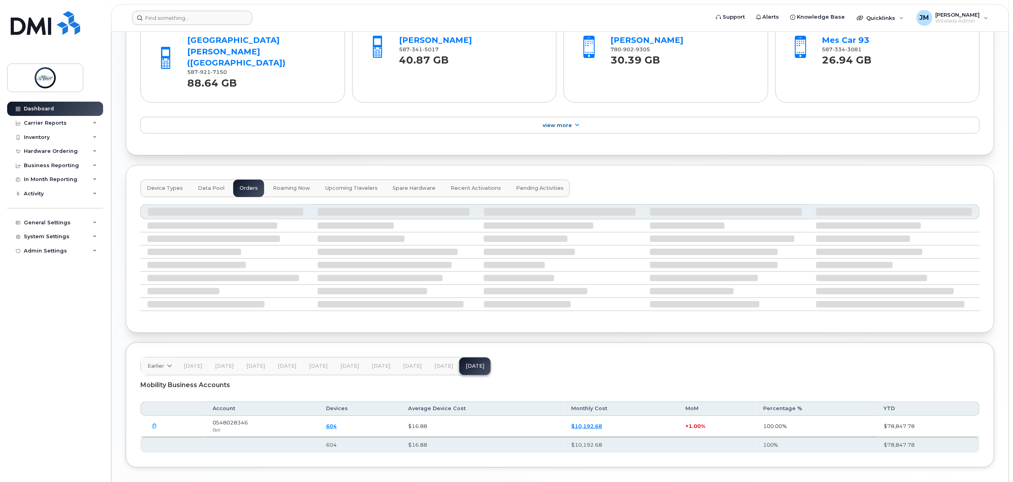
scroll to position [865, 0]
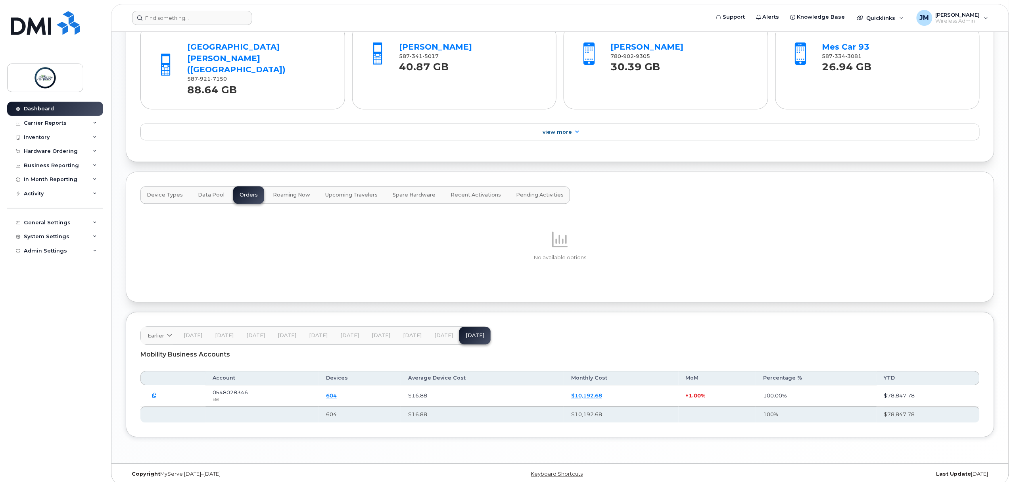
click at [286, 186] on button "Roaming Now" at bounding box center [292, 194] width 50 height 17
click at [342, 192] on span "Upcoming Travelers" at bounding box center [351, 195] width 52 height 6
click at [393, 192] on span "Spare Hardware" at bounding box center [414, 195] width 43 height 6
click at [466, 192] on span "Recent Activations" at bounding box center [476, 195] width 50 height 6
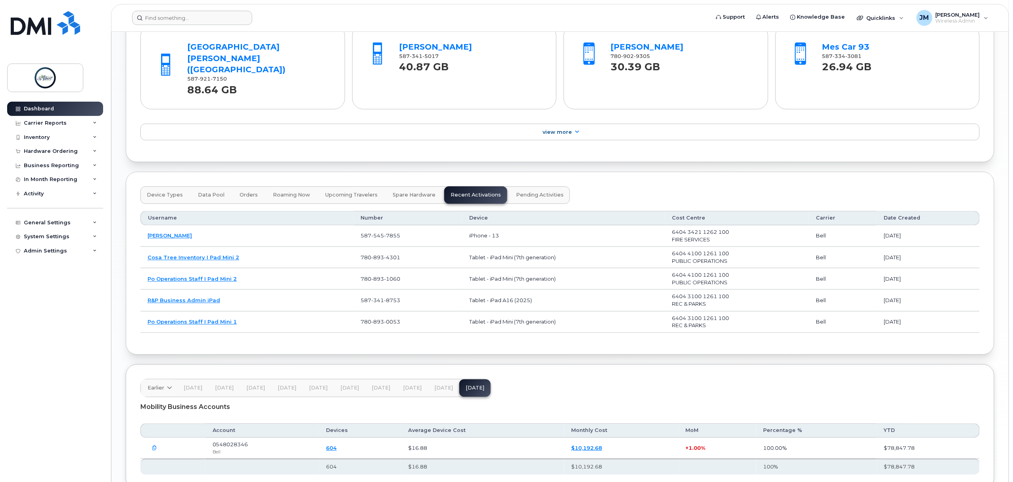
click at [168, 192] on span "Device Types" at bounding box center [165, 195] width 36 height 6
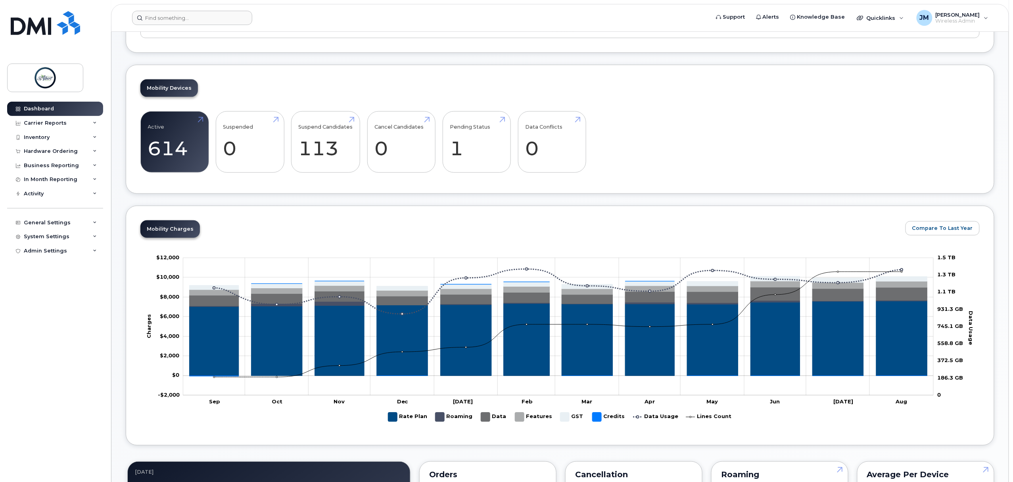
scroll to position [0, 0]
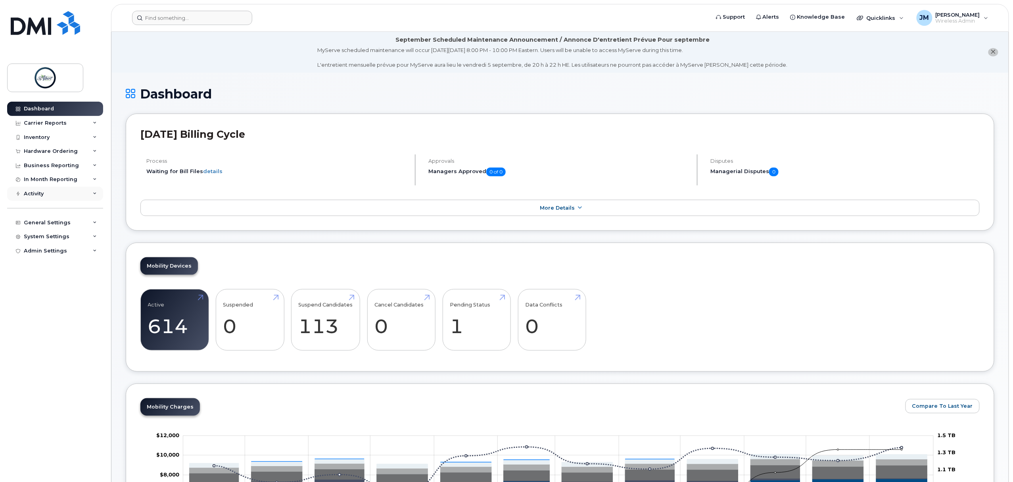
click at [48, 199] on div "Activity" at bounding box center [55, 193] width 96 height 14
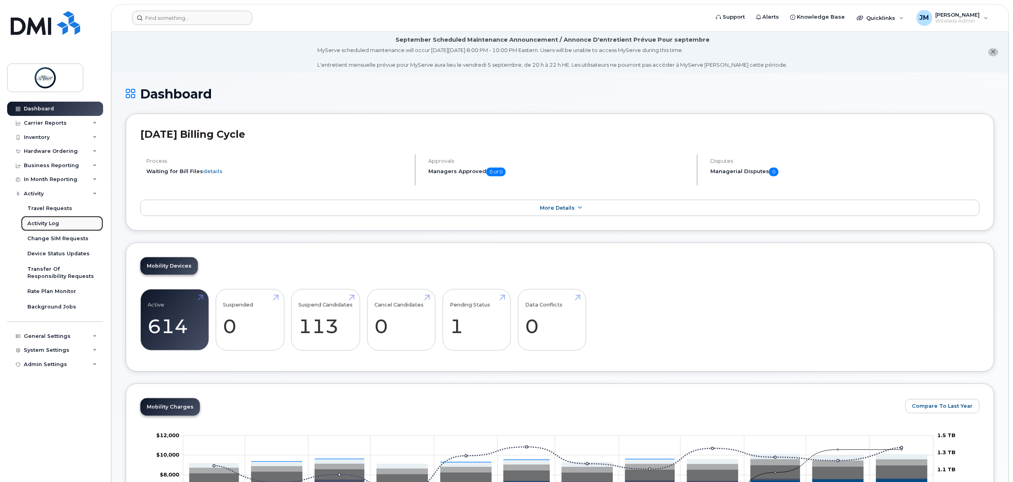
click at [61, 224] on link "Activity Log" at bounding box center [62, 223] width 82 height 15
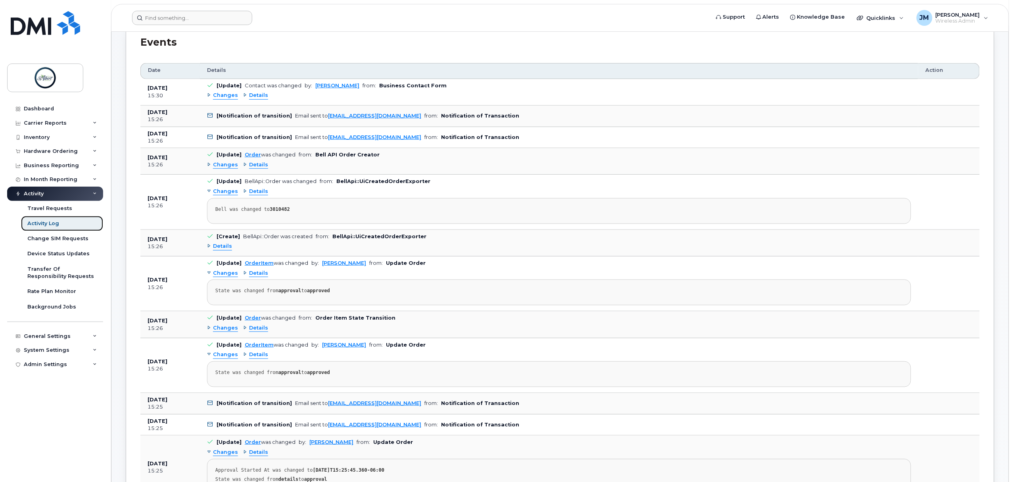
scroll to position [317, 0]
